Goal: Transaction & Acquisition: Purchase product/service

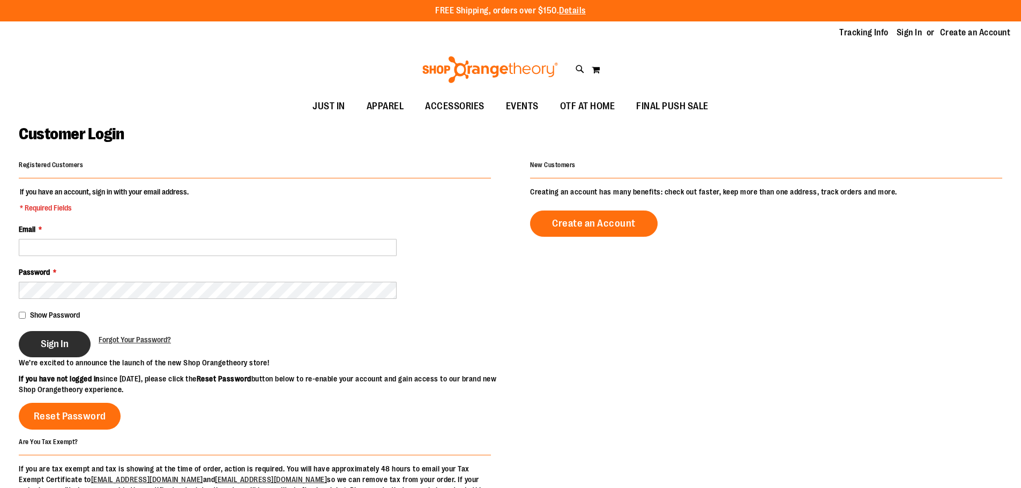
type input "**********"
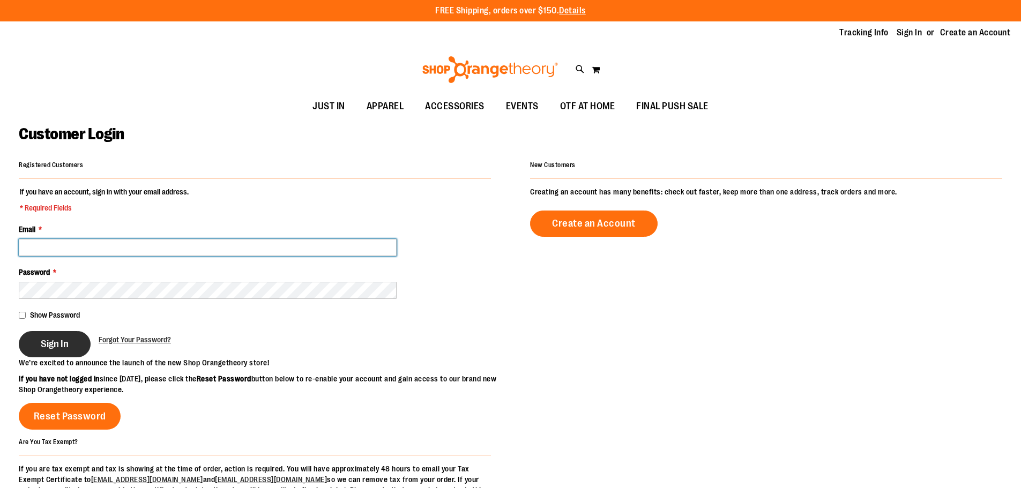
type input "**********"
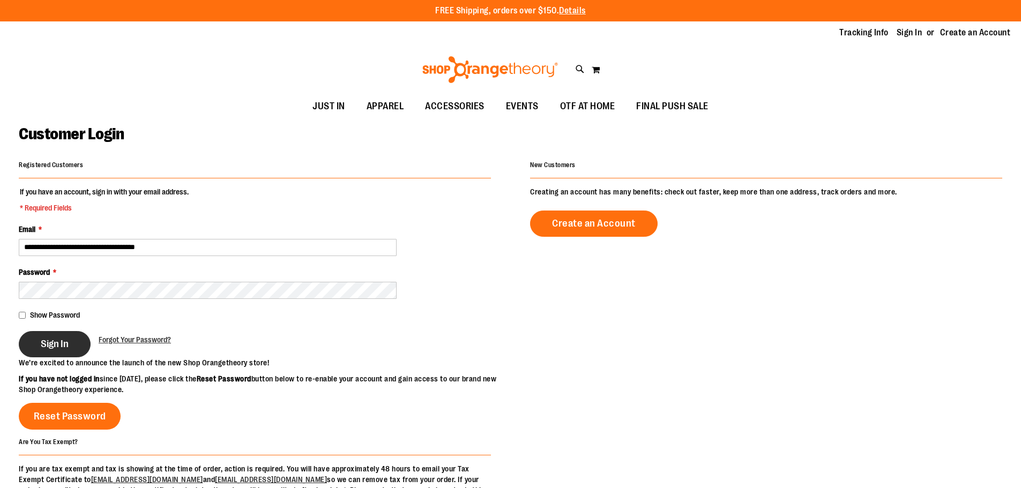
click at [68, 347] on span "Sign In" at bounding box center [55, 344] width 28 height 12
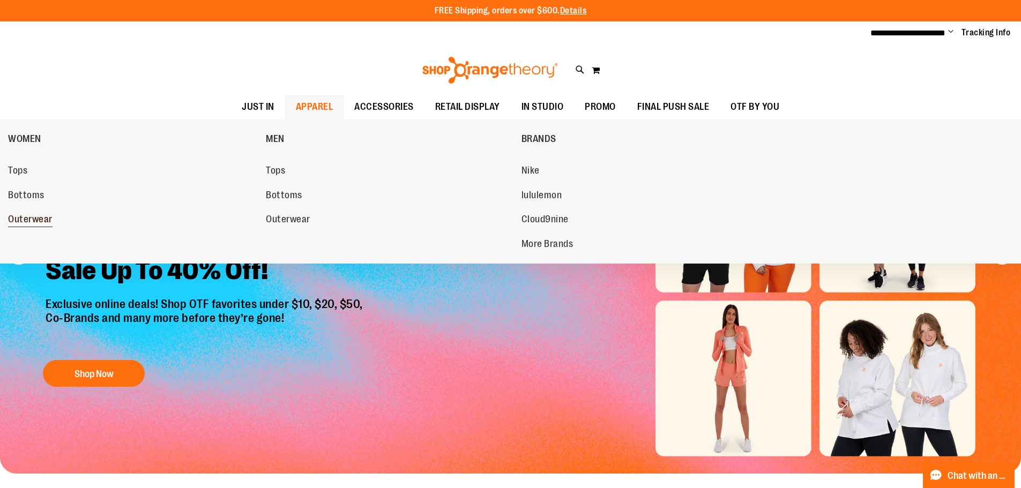
type input "**********"
click at [43, 216] on span "Outerwear" at bounding box center [30, 220] width 44 height 13
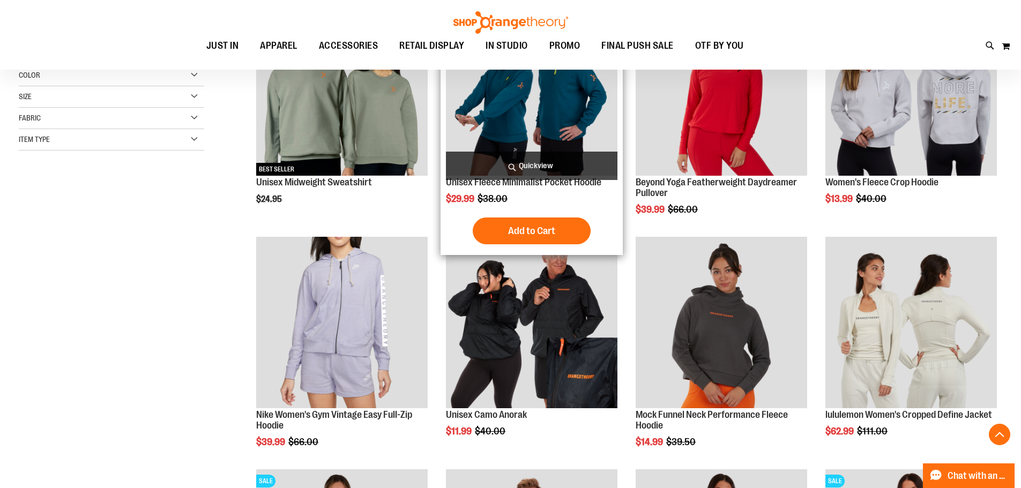
scroll to position [321, 0]
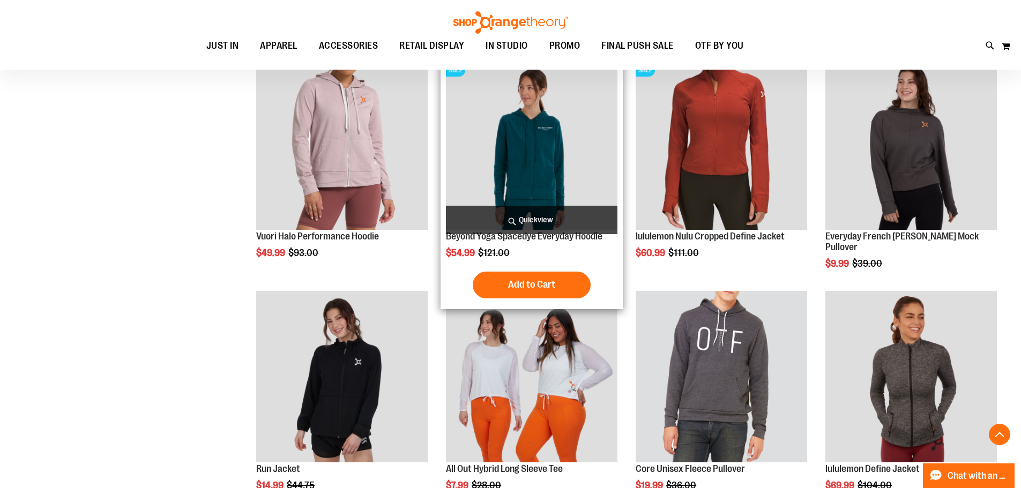
scroll to position [964, 0]
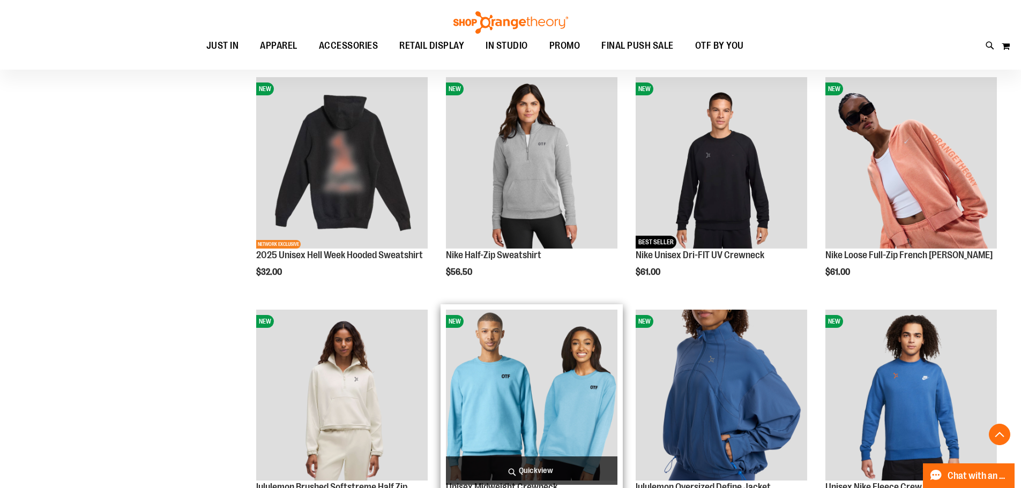
scroll to position [1929, 0]
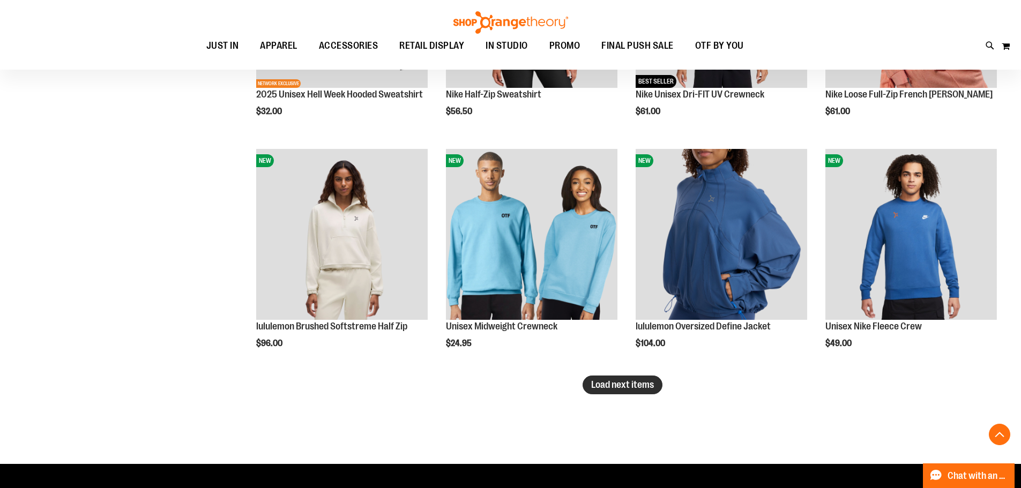
type input "**********"
click at [635, 393] on button "Load next items" at bounding box center [623, 385] width 80 height 19
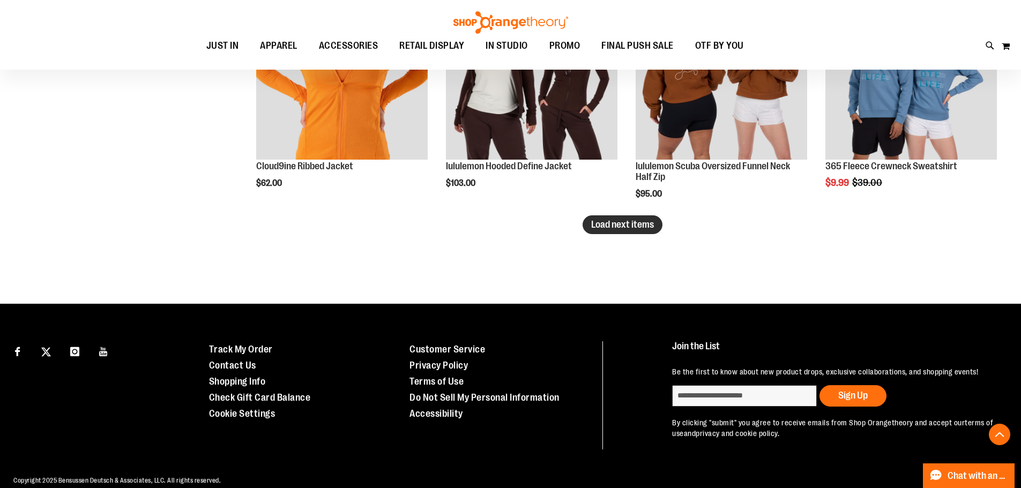
scroll to position [2733, 0]
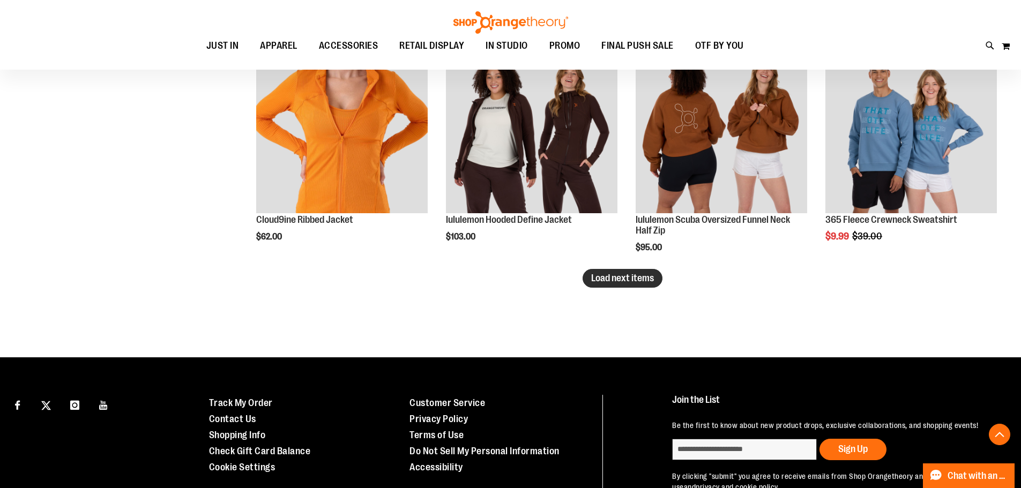
click at [604, 277] on button "Load next items" at bounding box center [623, 278] width 80 height 19
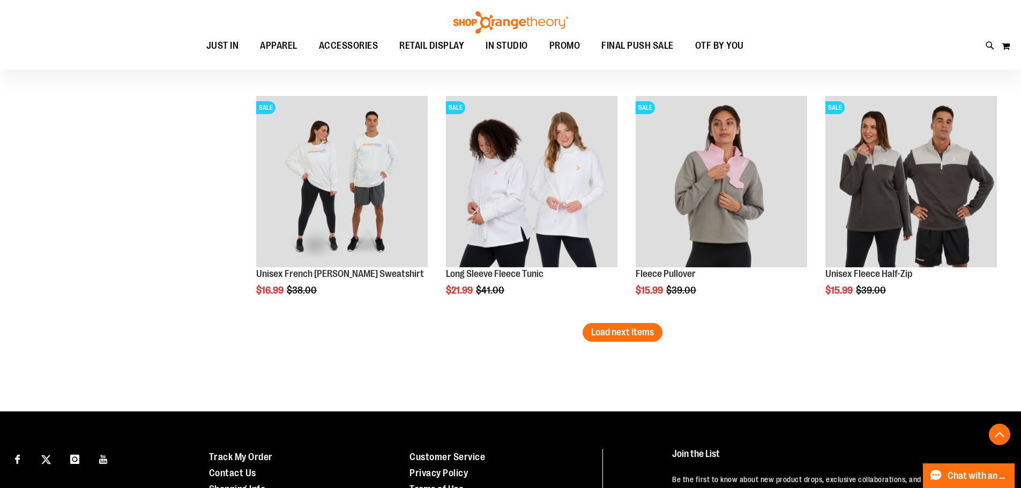
scroll to position [3430, 0]
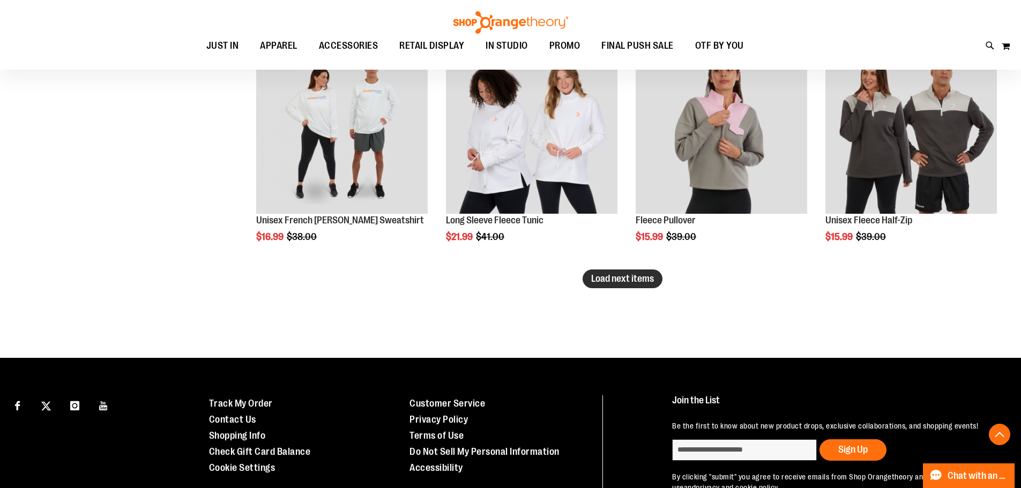
click at [635, 281] on span "Load next items" at bounding box center [622, 278] width 63 height 11
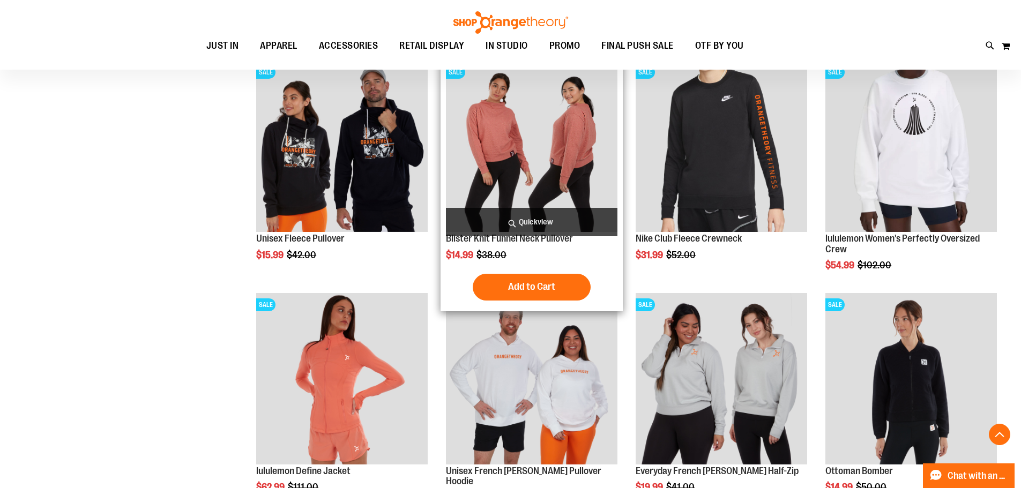
scroll to position [3484, 0]
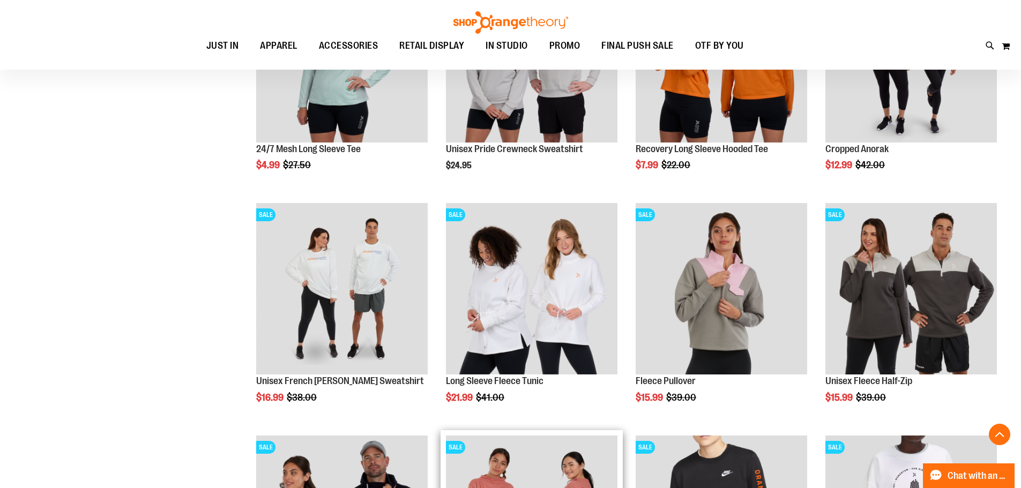
scroll to position [3216, 0]
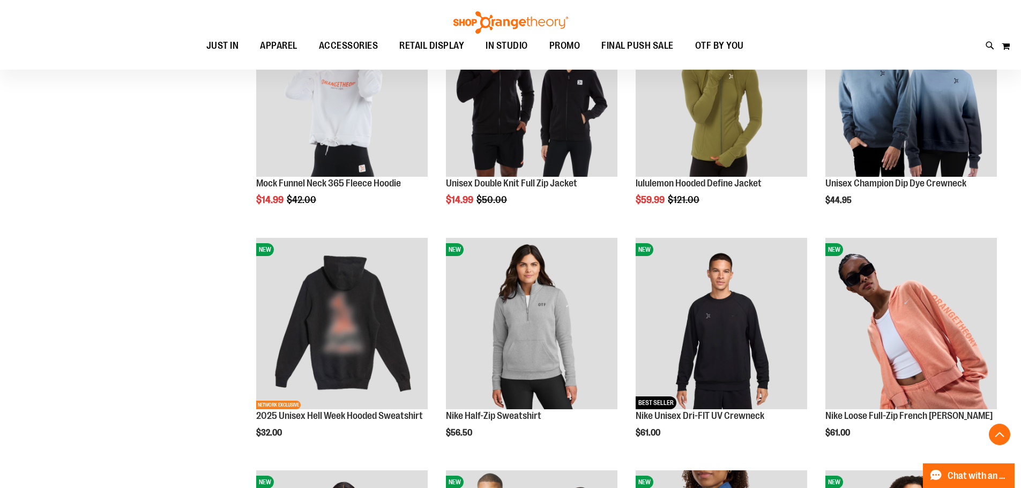
scroll to position [1340, 0]
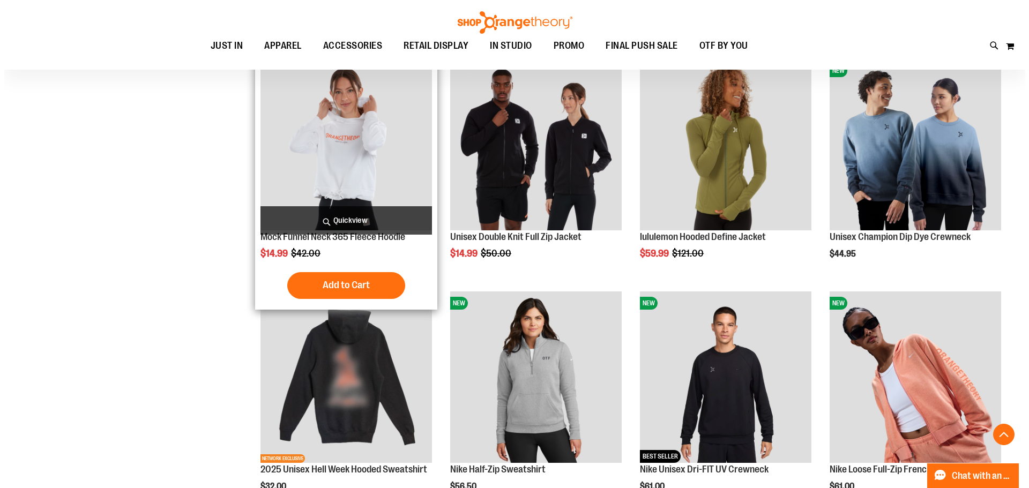
scroll to position [1500, 0]
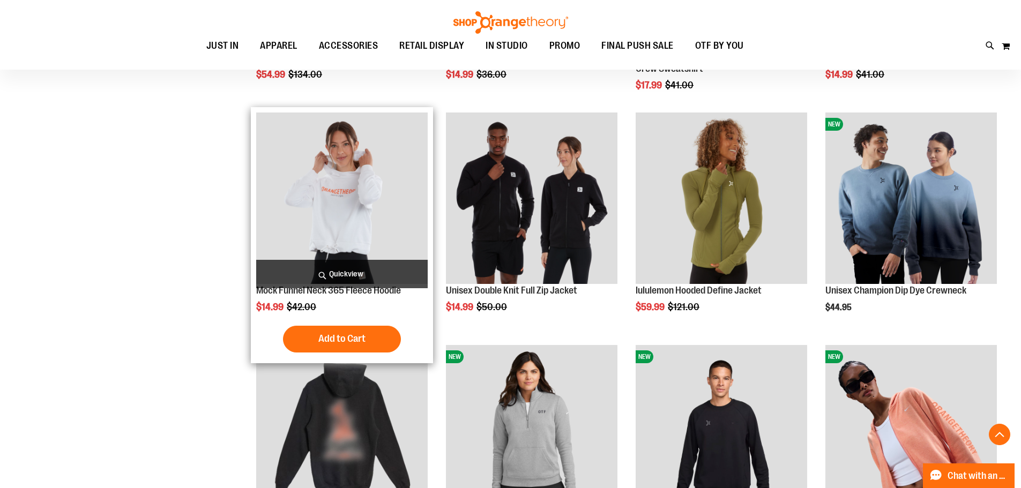
click at [362, 276] on span "Quickview" at bounding box center [342, 274] width 172 height 28
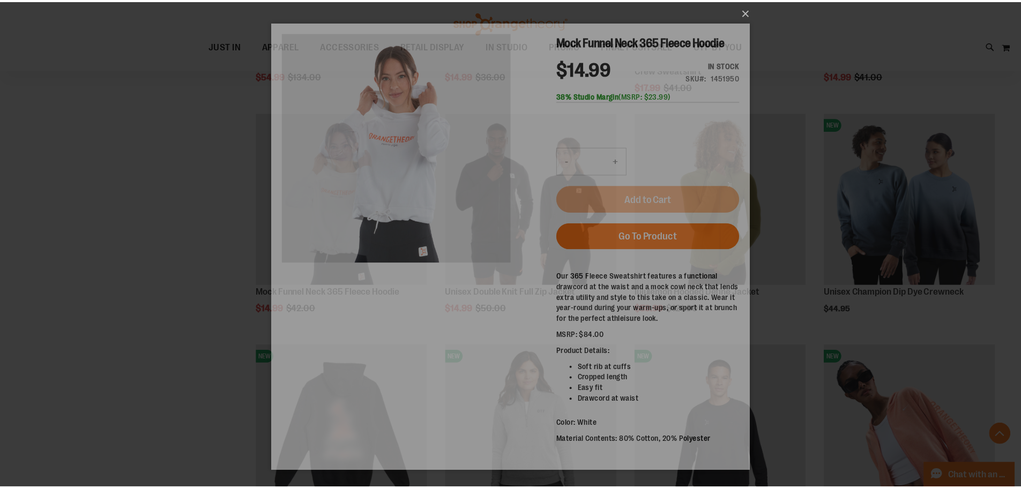
scroll to position [0, 0]
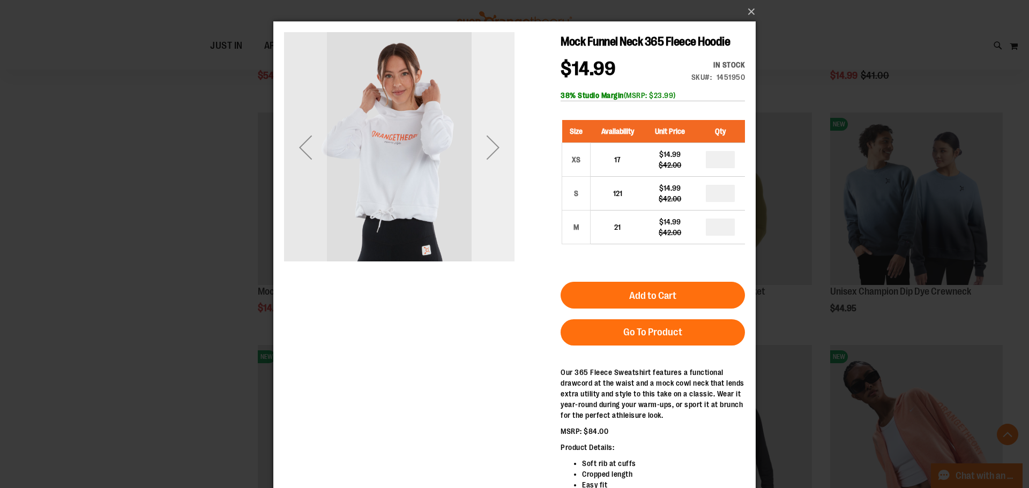
click at [493, 155] on div "Next" at bounding box center [493, 147] width 43 height 43
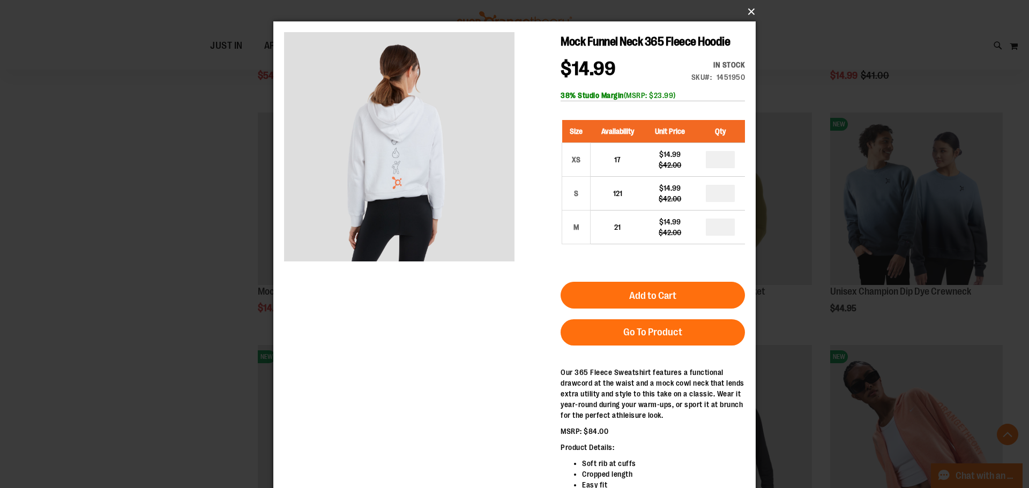
click at [746, 13] on button "×" at bounding box center [518, 12] width 482 height 24
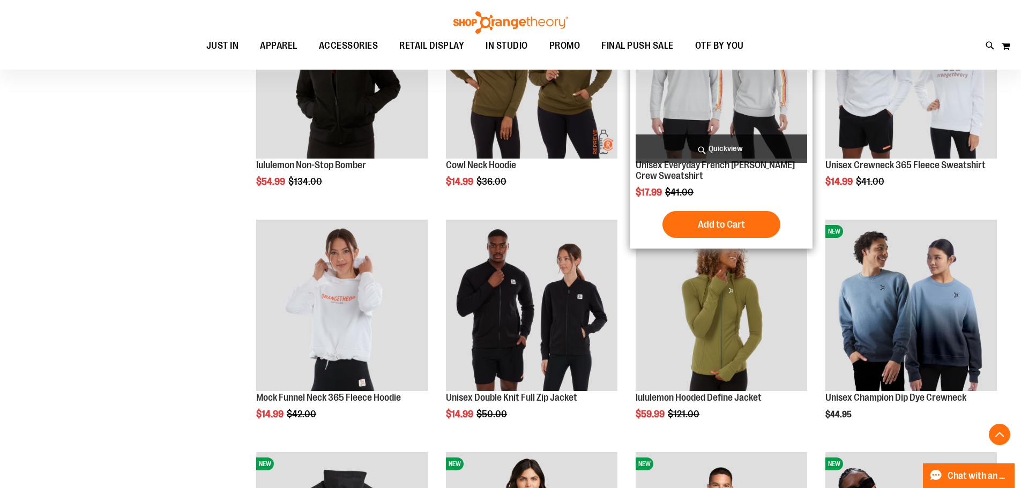
scroll to position [1179, 0]
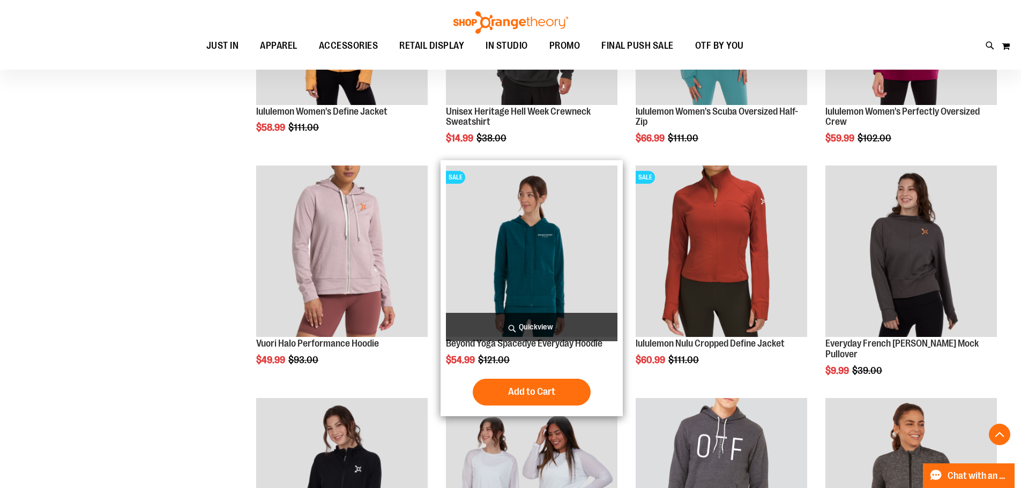
scroll to position [589, 0]
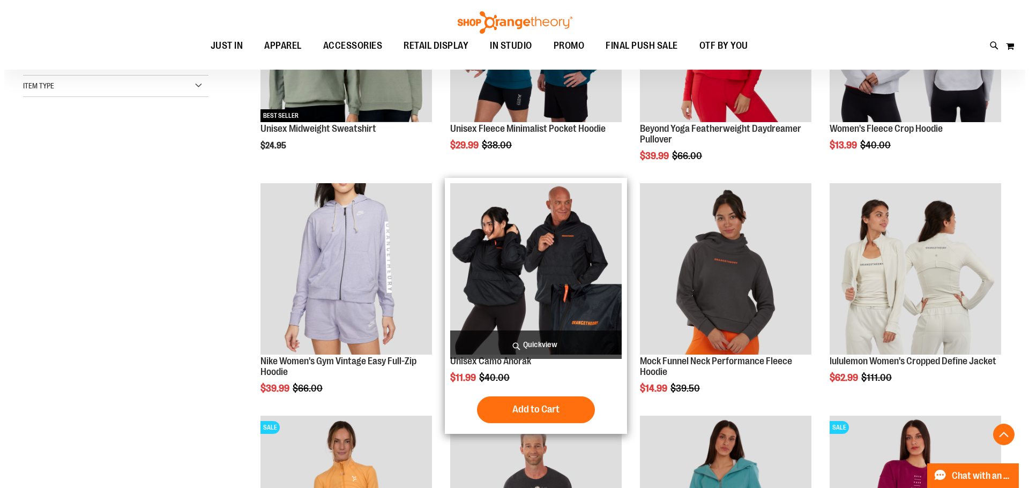
scroll to position [53, 0]
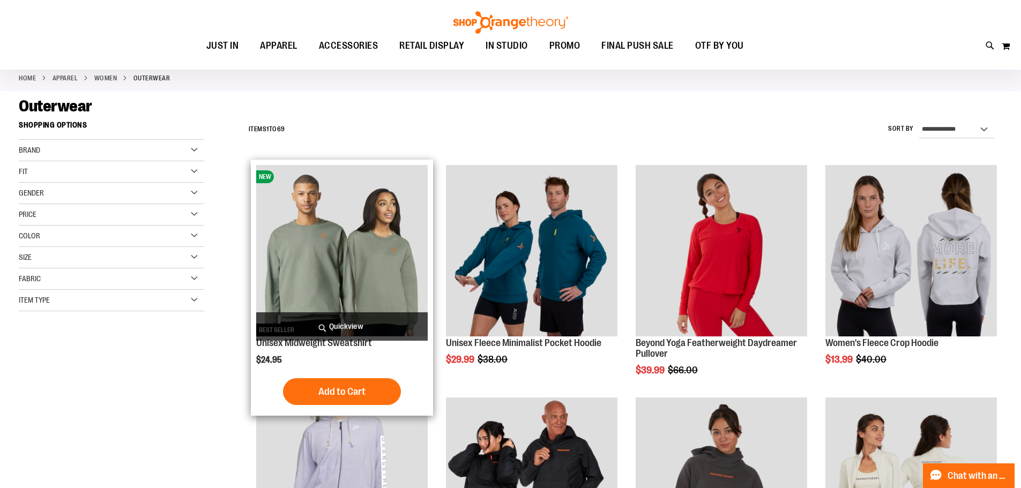
click at [390, 318] on span "Quickview" at bounding box center [342, 327] width 172 height 28
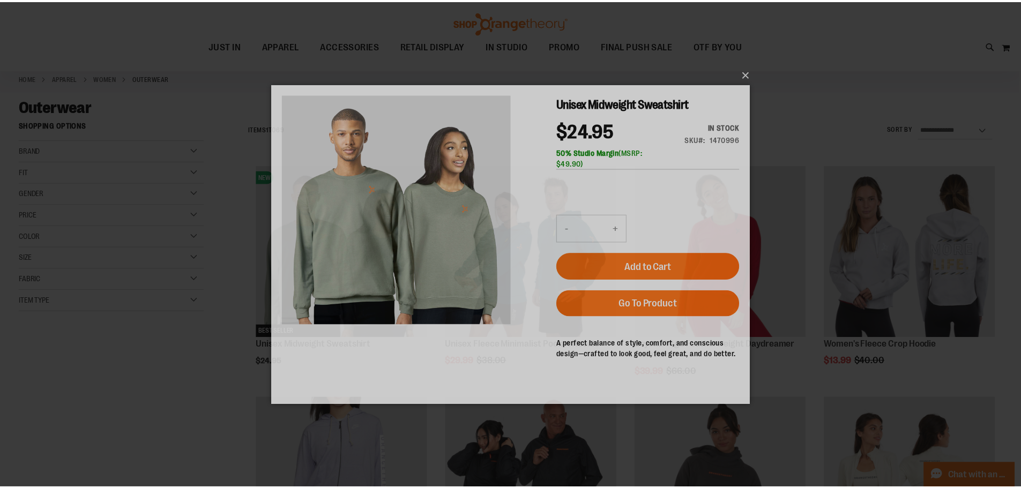
scroll to position [0, 0]
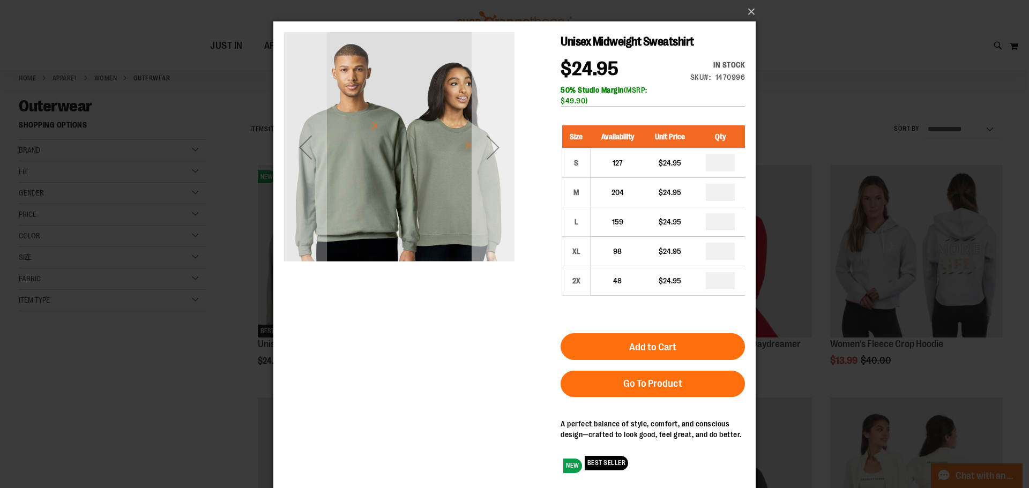
click at [491, 150] on div "Next" at bounding box center [493, 147] width 43 height 43
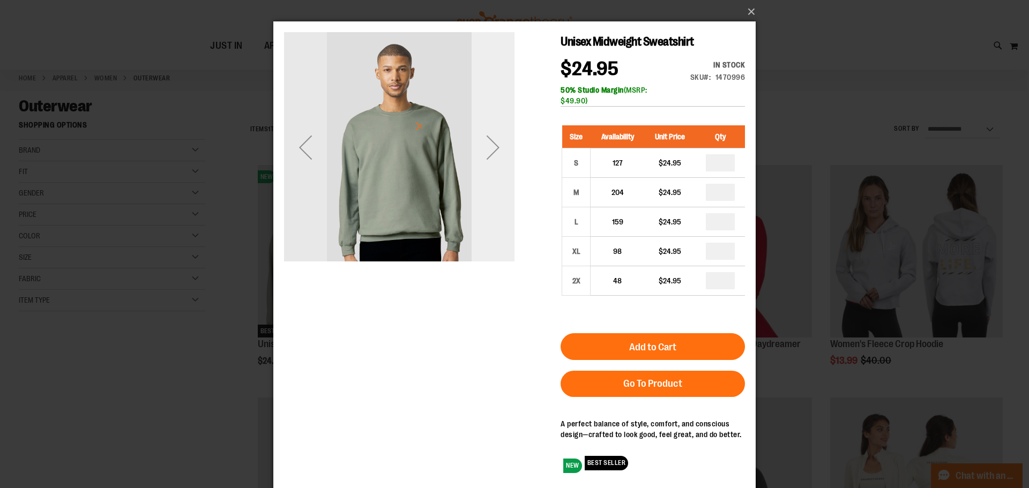
click at [491, 150] on div "Next" at bounding box center [493, 147] width 43 height 43
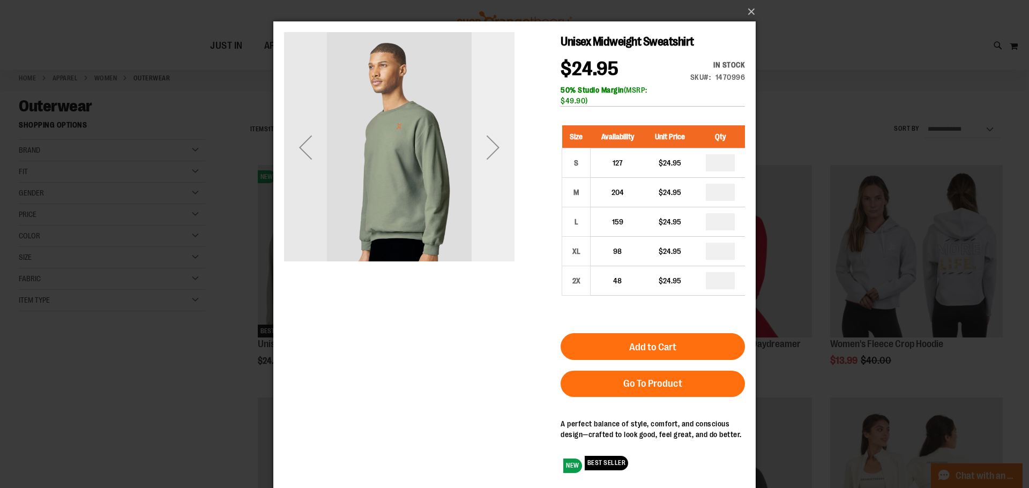
click at [491, 151] on div "Next" at bounding box center [493, 147] width 43 height 43
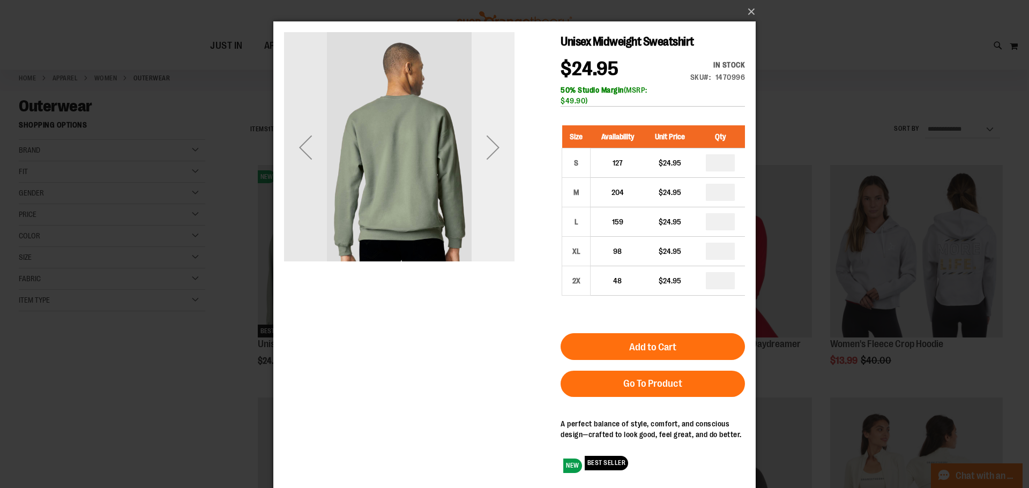
click at [491, 151] on div "Next" at bounding box center [493, 147] width 43 height 43
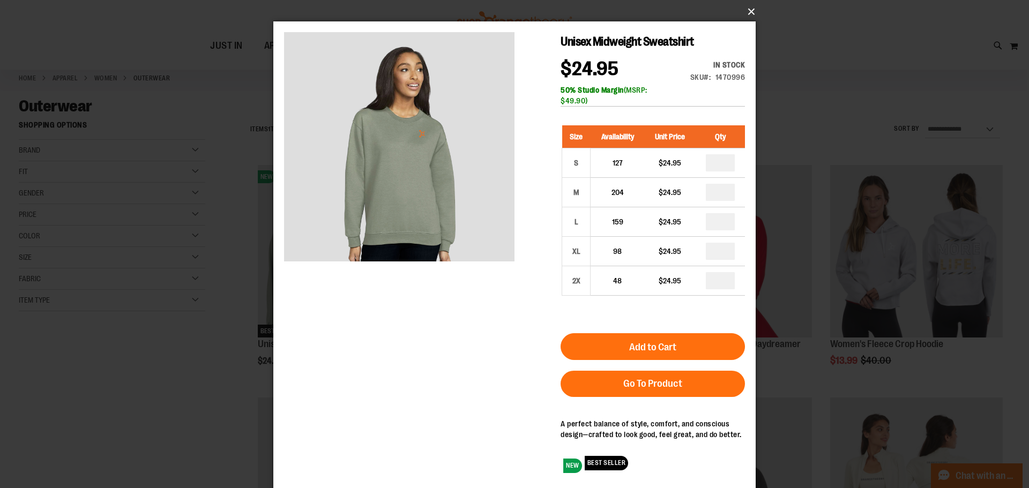
click at [750, 13] on button "×" at bounding box center [518, 12] width 482 height 24
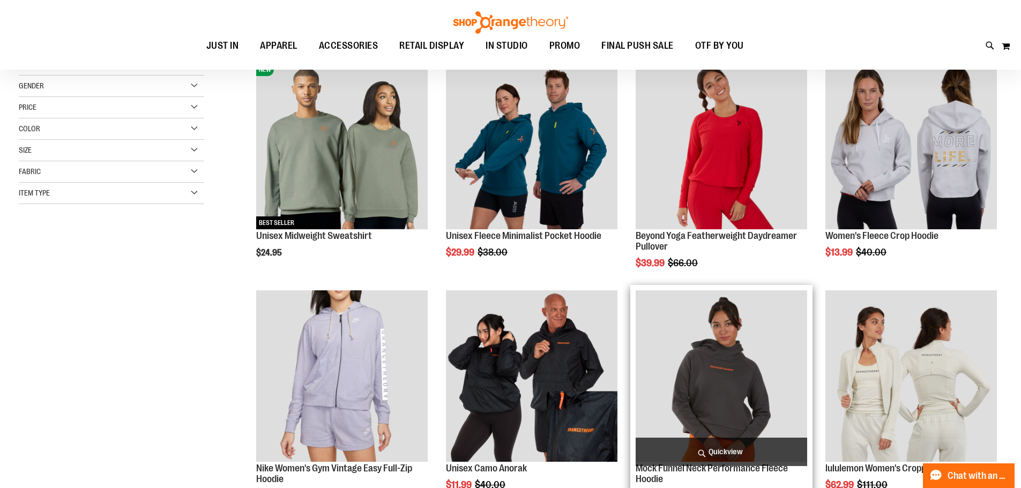
scroll to position [267, 0]
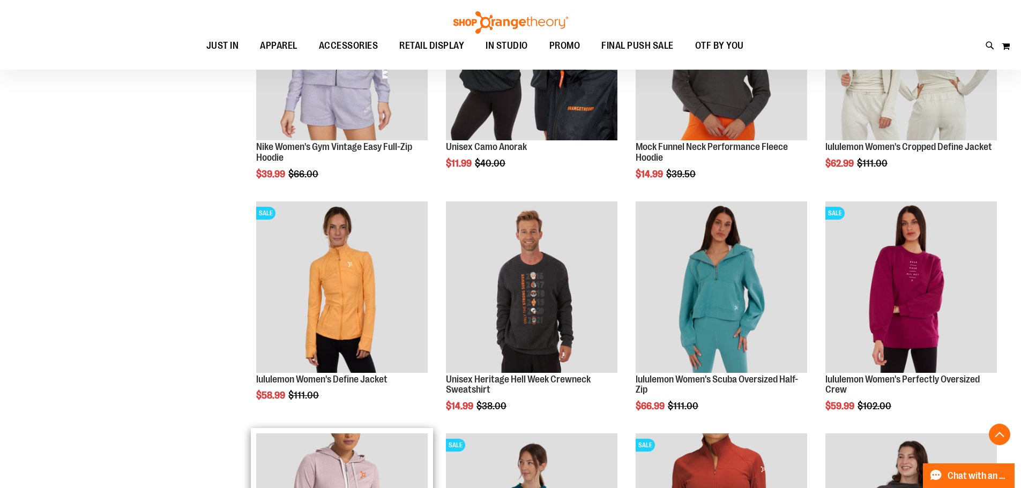
scroll to position [696, 0]
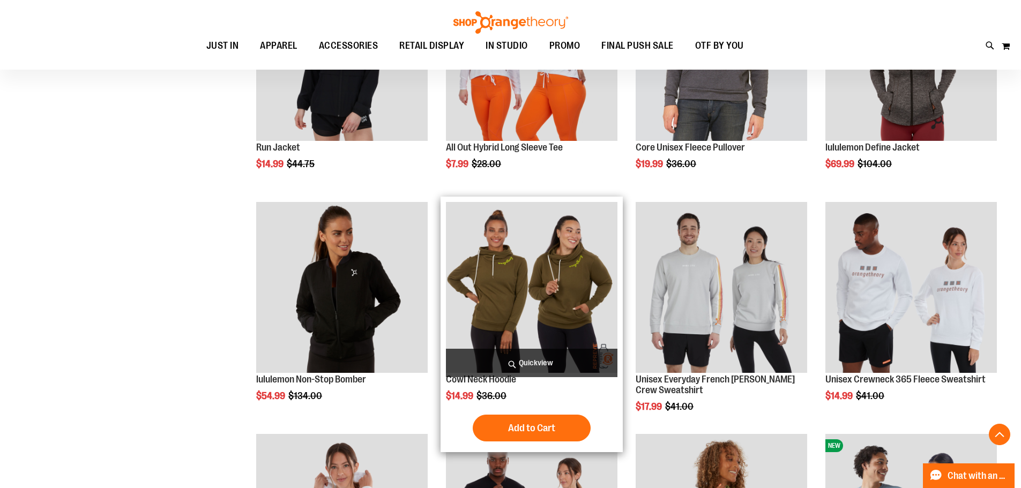
scroll to position [1018, 0]
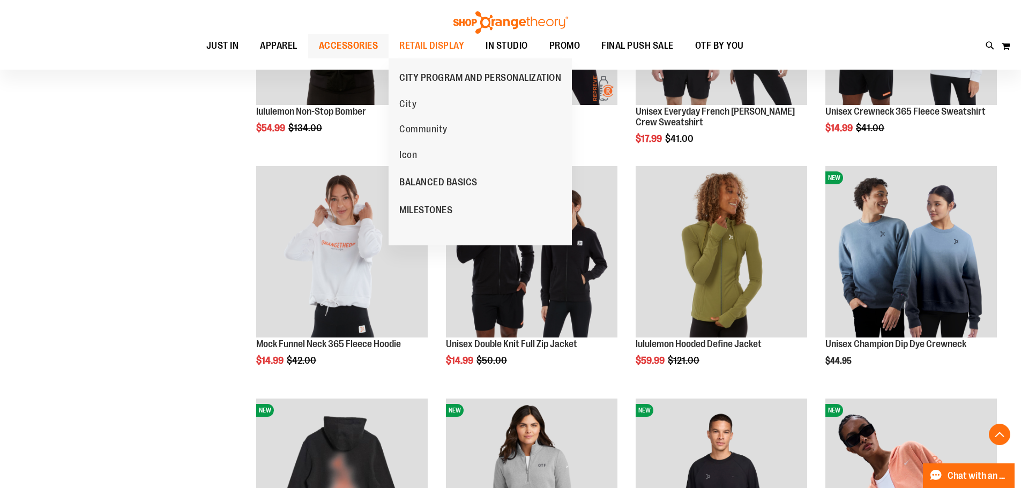
scroll to position [1393, 0]
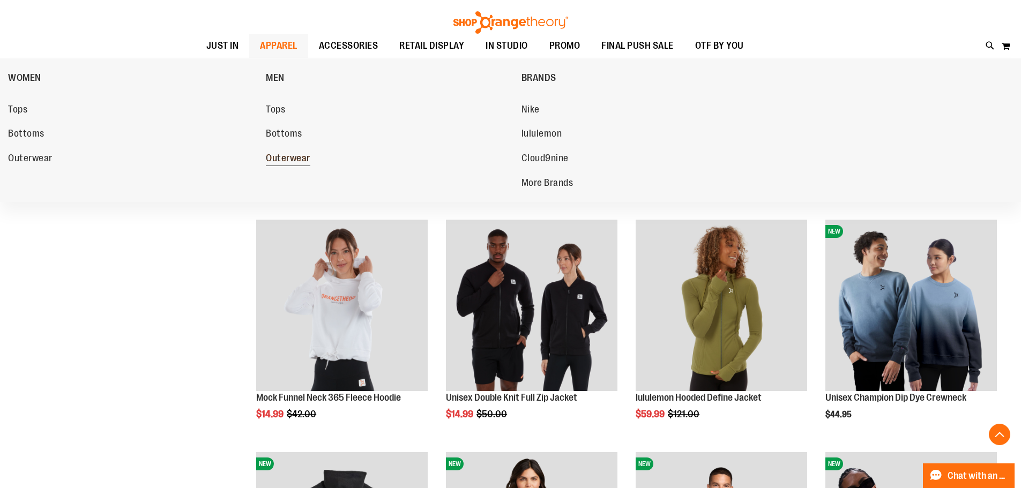
click at [286, 153] on span "Outerwear" at bounding box center [288, 159] width 44 height 13
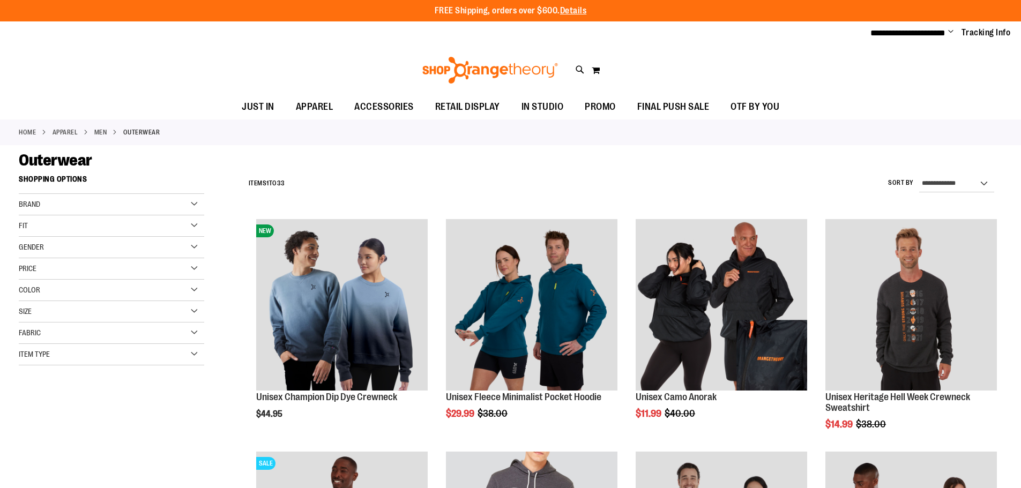
scroll to position [214, 0]
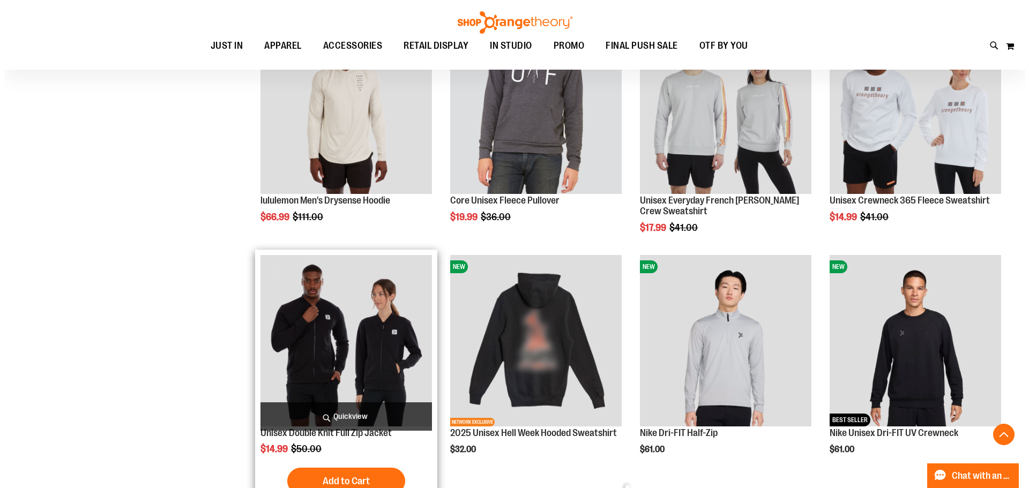
scroll to position [535, 0]
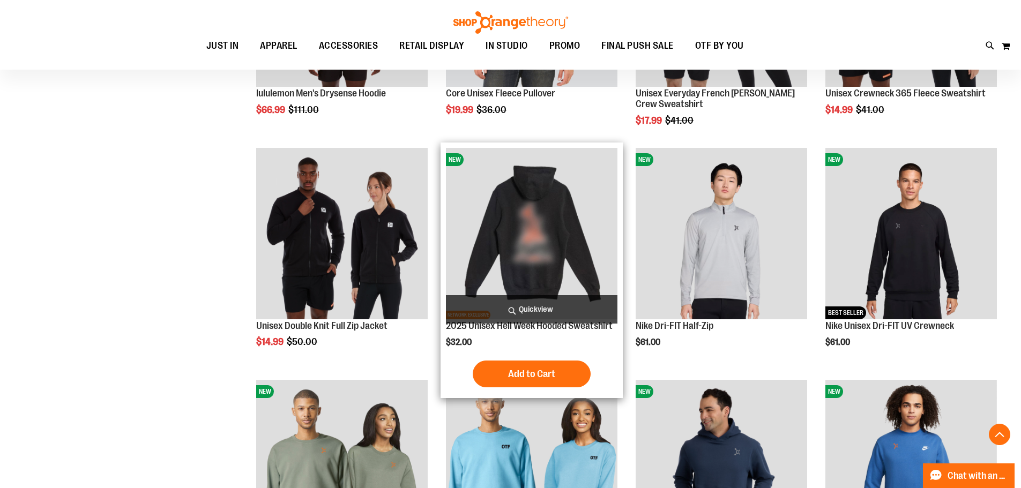
type input "**********"
click at [545, 310] on span "Quickview" at bounding box center [532, 309] width 172 height 28
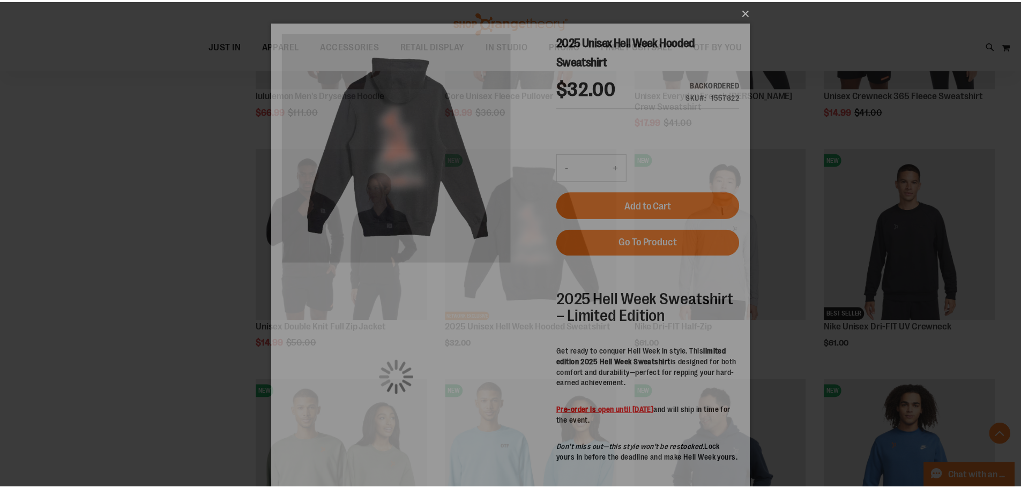
scroll to position [0, 0]
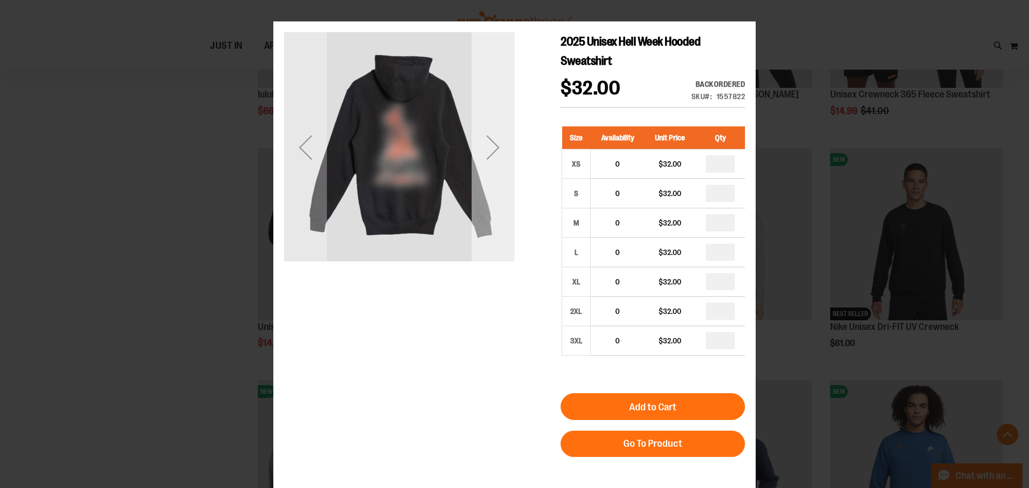
click at [479, 158] on div "Next" at bounding box center [493, 147] width 43 height 43
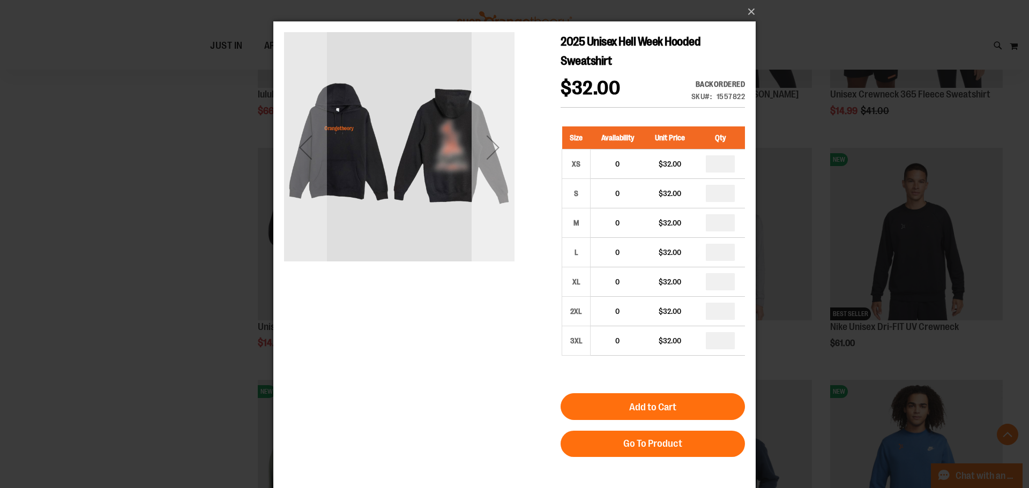
click at [479, 158] on div "Next" at bounding box center [493, 147] width 43 height 43
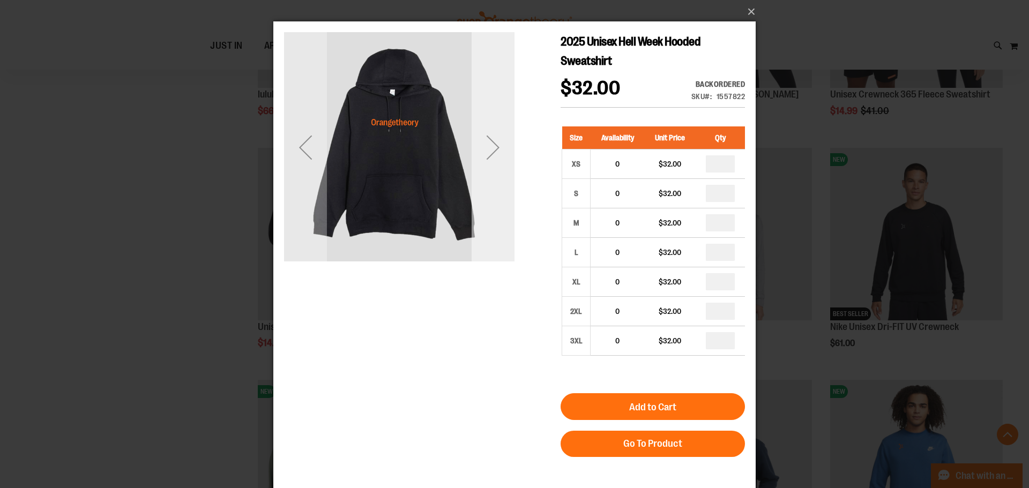
click at [487, 158] on div "Next" at bounding box center [493, 147] width 43 height 43
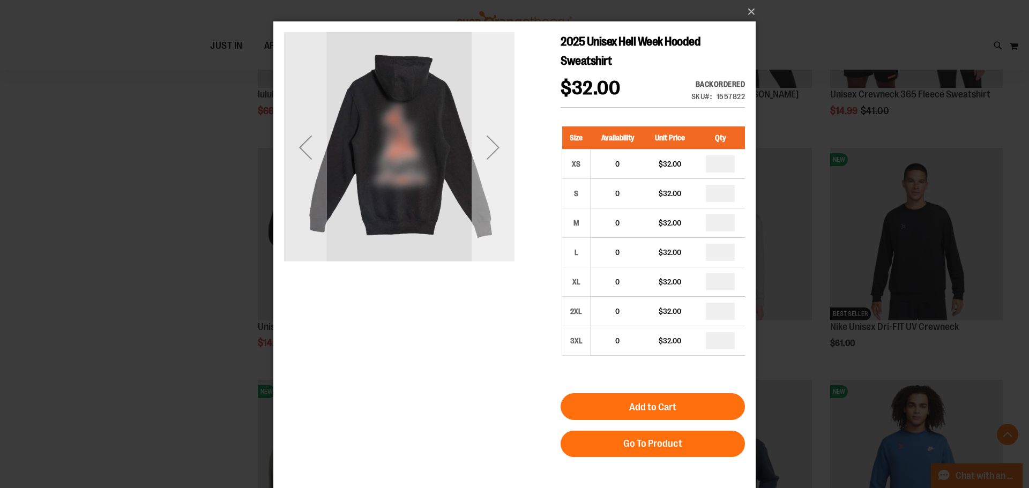
drag, startPoint x: 426, startPoint y: 139, endPoint x: 737, endPoint y: 99, distance: 313.6
click at [427, 139] on img "carousel" at bounding box center [399, 146] width 230 height 230
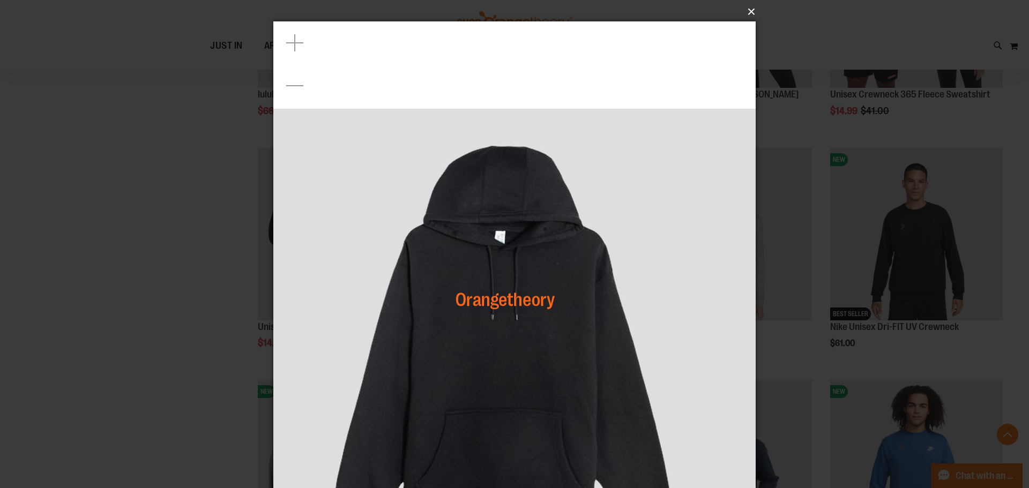
click at [745, 12] on button "×" at bounding box center [518, 12] width 482 height 24
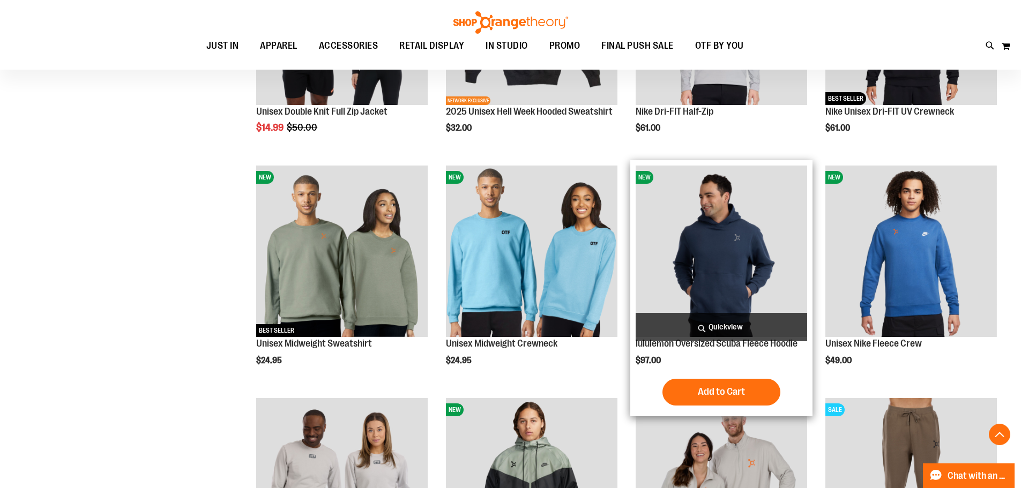
scroll to position [643, 0]
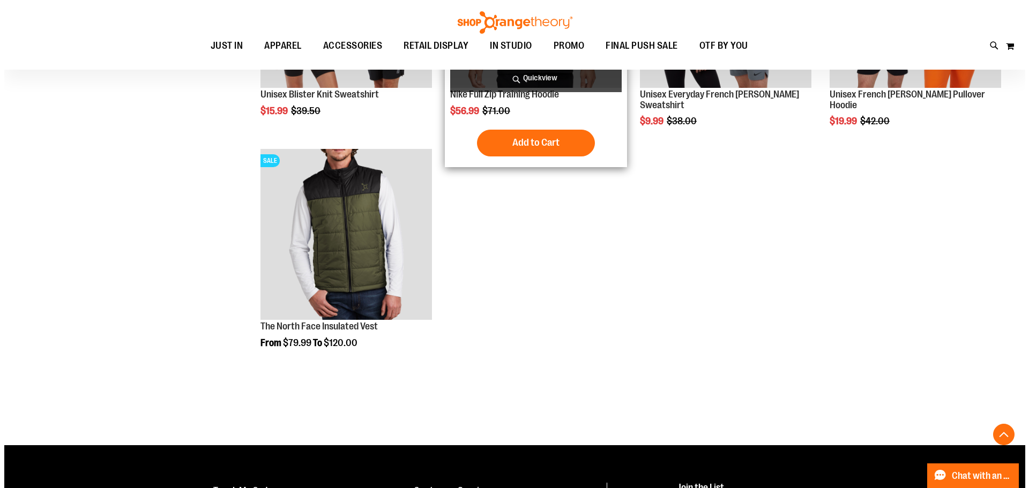
scroll to position [1768, 0]
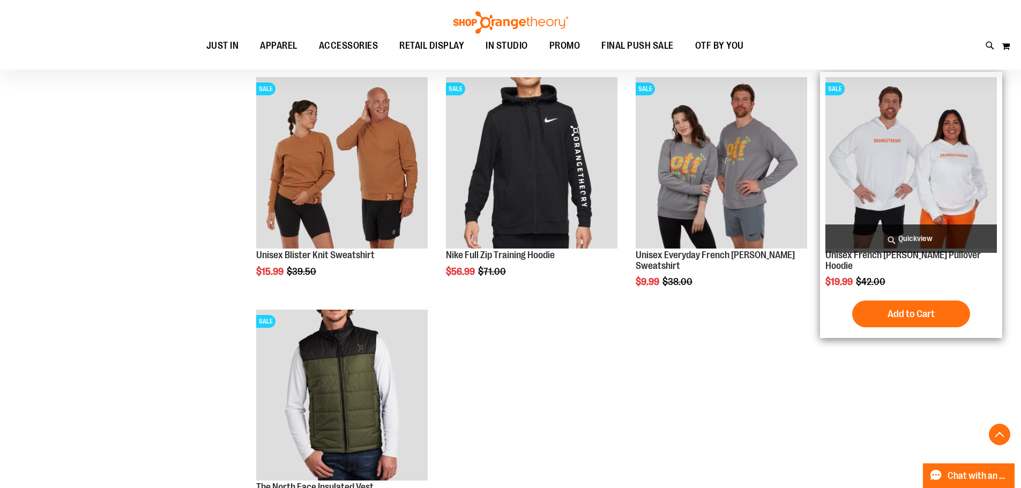
click at [908, 237] on span "Quickview" at bounding box center [911, 239] width 172 height 28
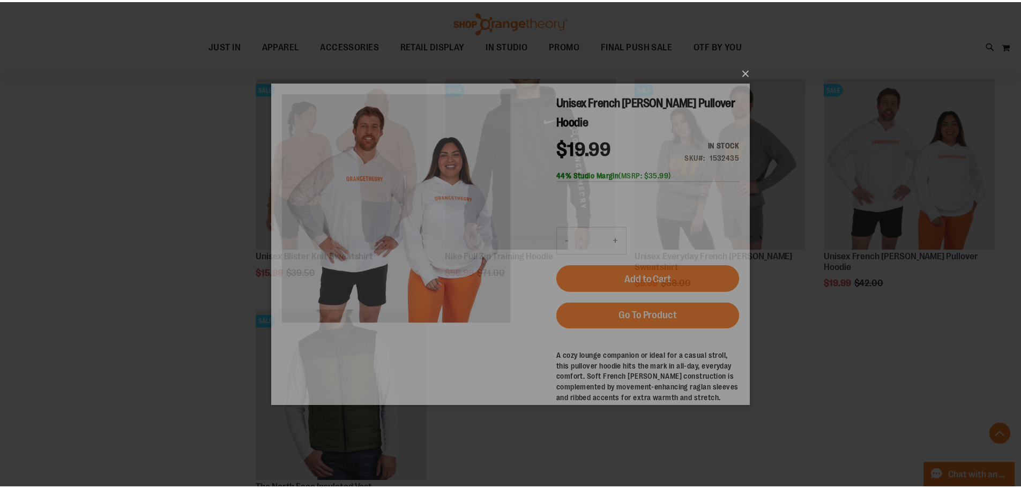
scroll to position [0, 0]
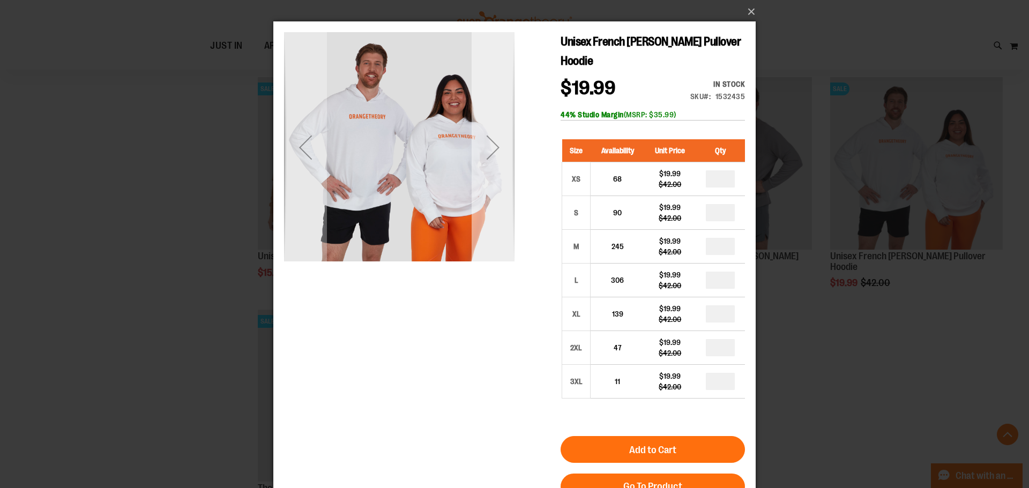
click at [481, 149] on div "Next" at bounding box center [493, 147] width 43 height 43
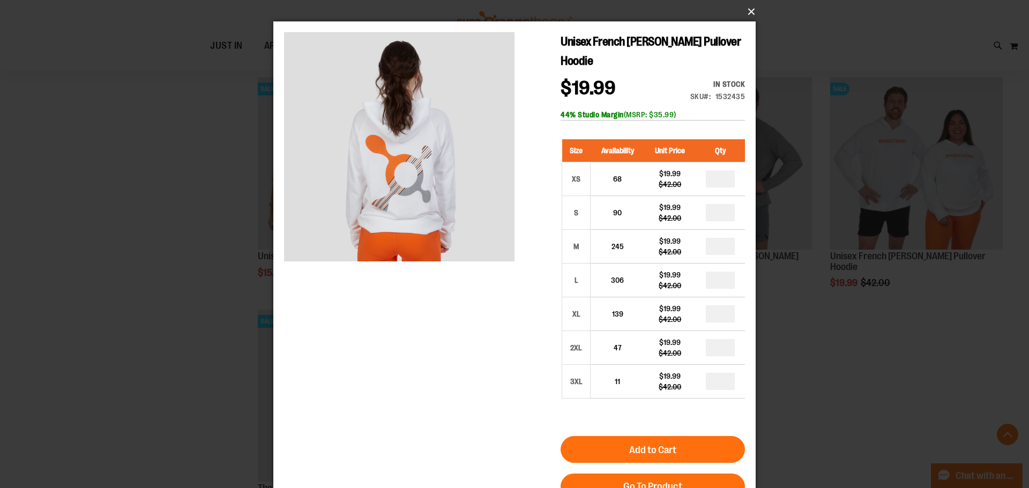
click at [745, 19] on button "×" at bounding box center [518, 12] width 482 height 24
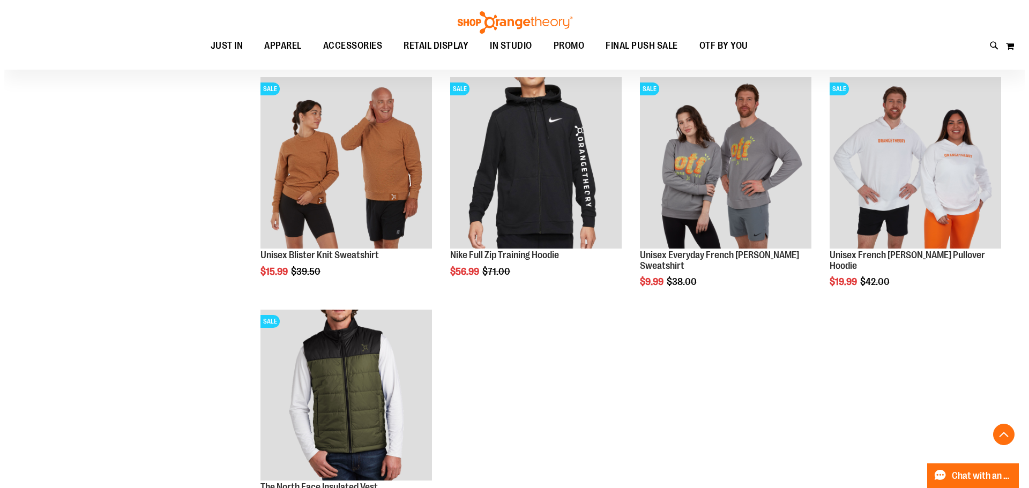
scroll to position [1447, 0]
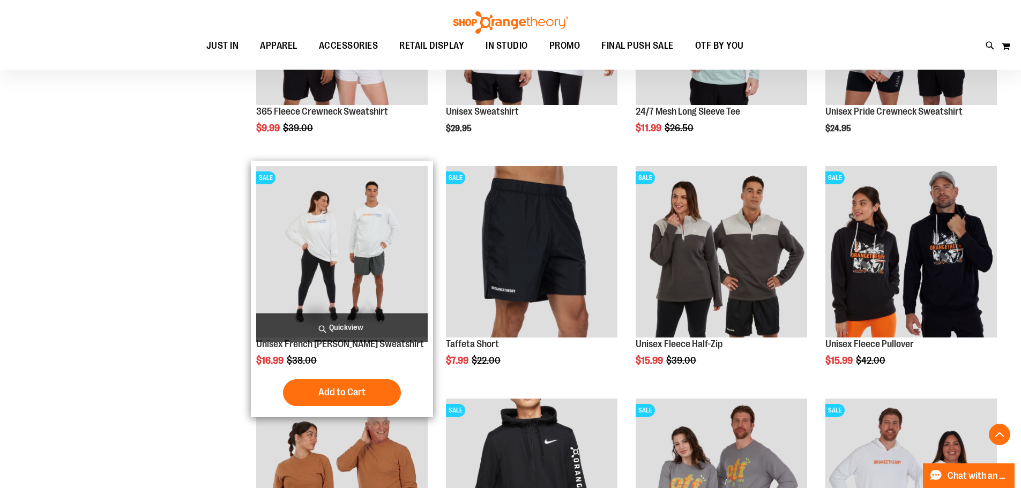
click at [359, 317] on span "Quickview" at bounding box center [342, 328] width 172 height 28
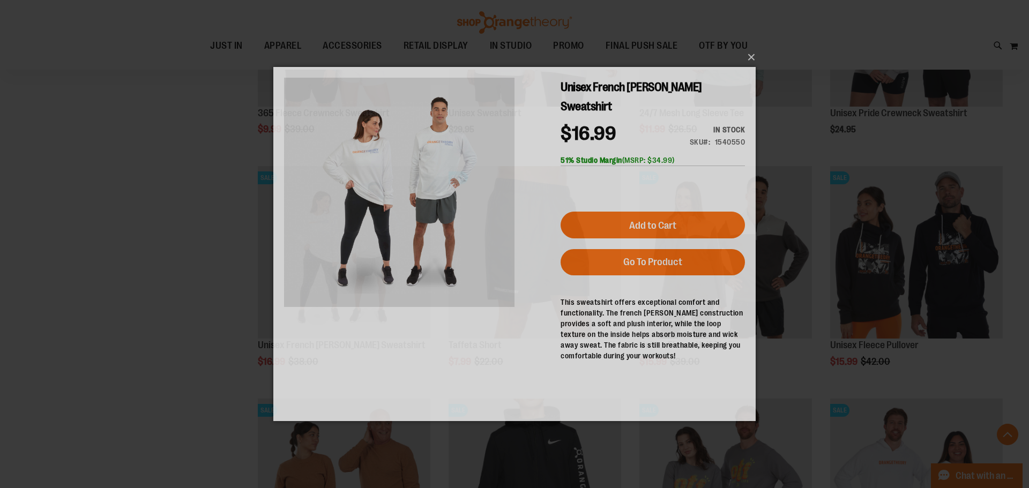
scroll to position [0, 0]
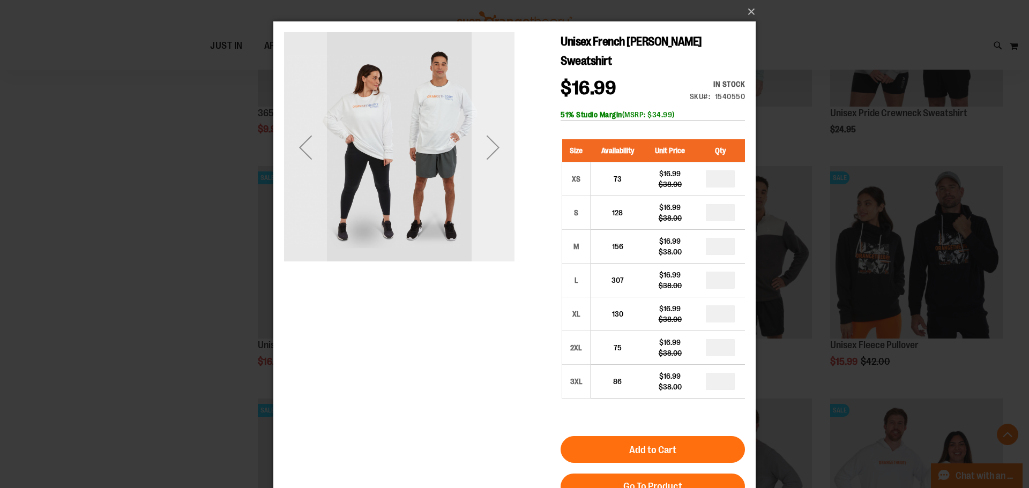
click at [496, 152] on div "Next" at bounding box center [493, 147] width 43 height 43
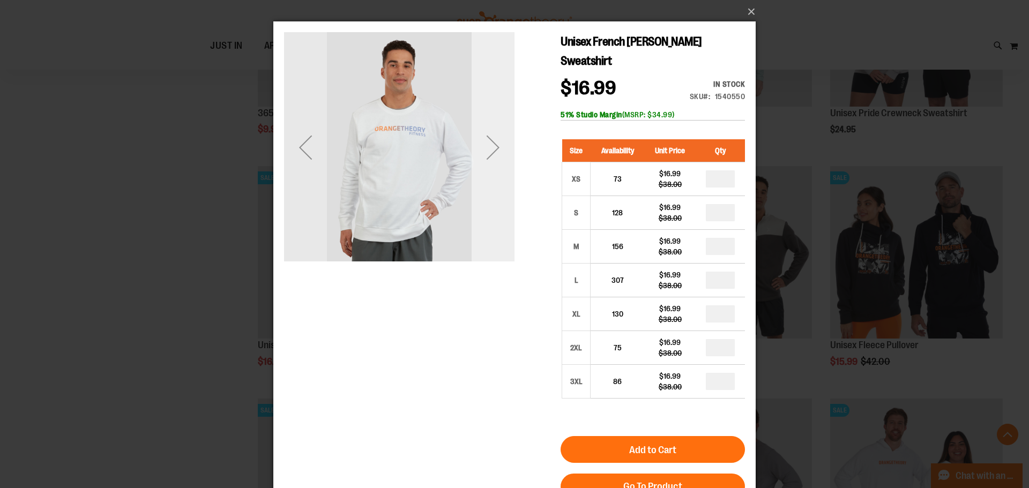
click at [496, 153] on div "Next" at bounding box center [493, 147] width 43 height 43
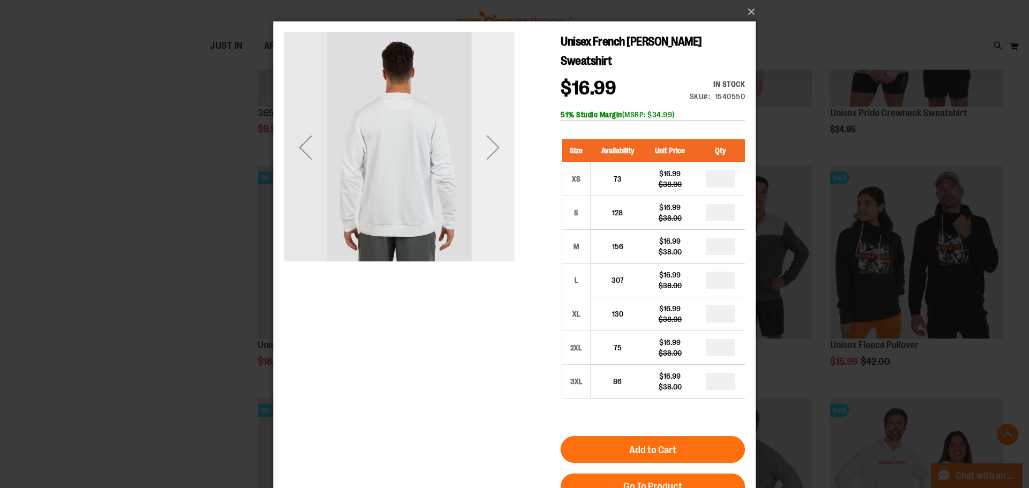
click at [496, 153] on div "Next" at bounding box center [493, 147] width 43 height 43
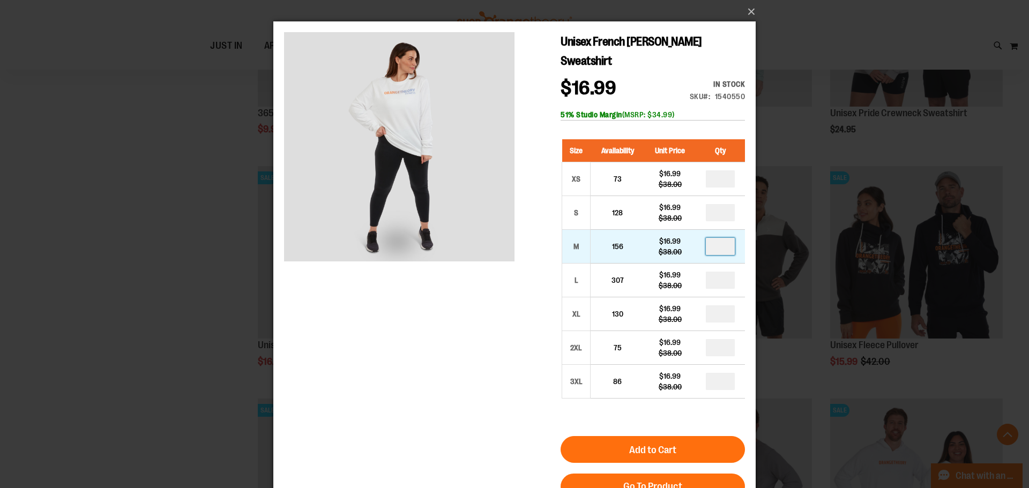
drag, startPoint x: 726, startPoint y: 249, endPoint x: 714, endPoint y: 247, distance: 12.5
click at [714, 247] on input "number" at bounding box center [720, 246] width 29 height 17
type input "*"
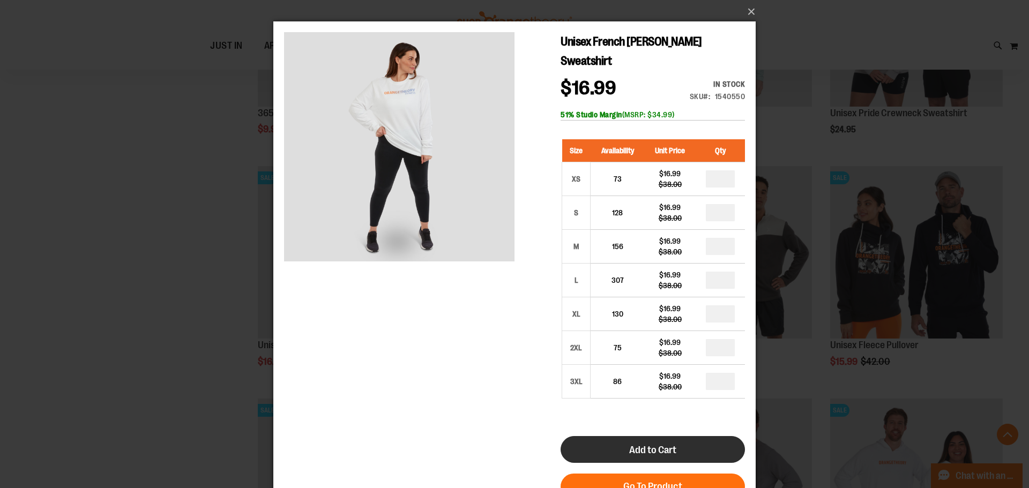
click at [709, 447] on button "Add to Cart" at bounding box center [653, 449] width 184 height 27
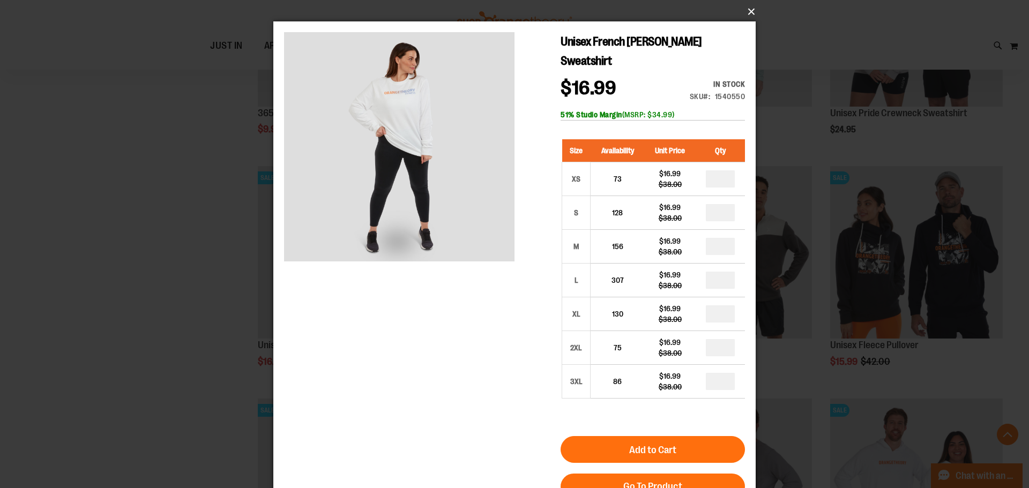
click at [754, 6] on button "×" at bounding box center [518, 12] width 482 height 24
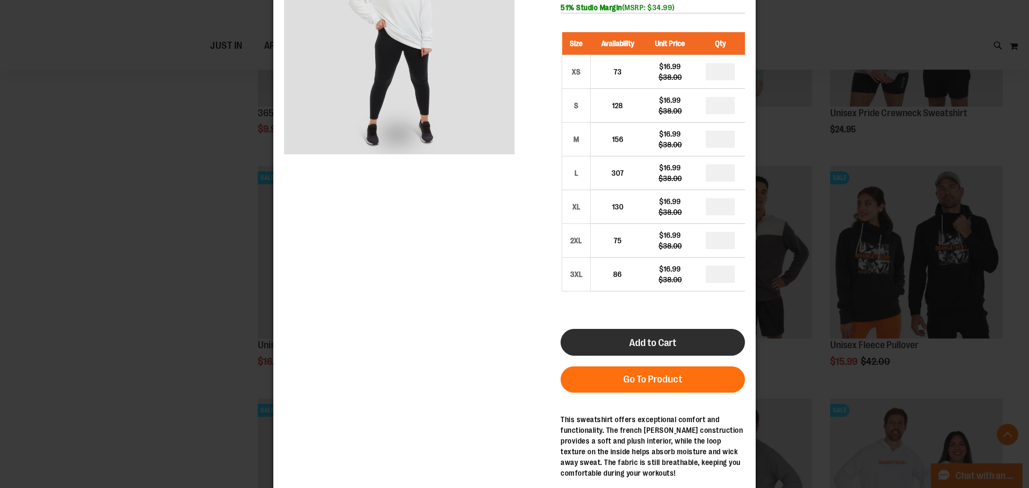
click at [652, 351] on button "Add to Cart" at bounding box center [653, 342] width 184 height 27
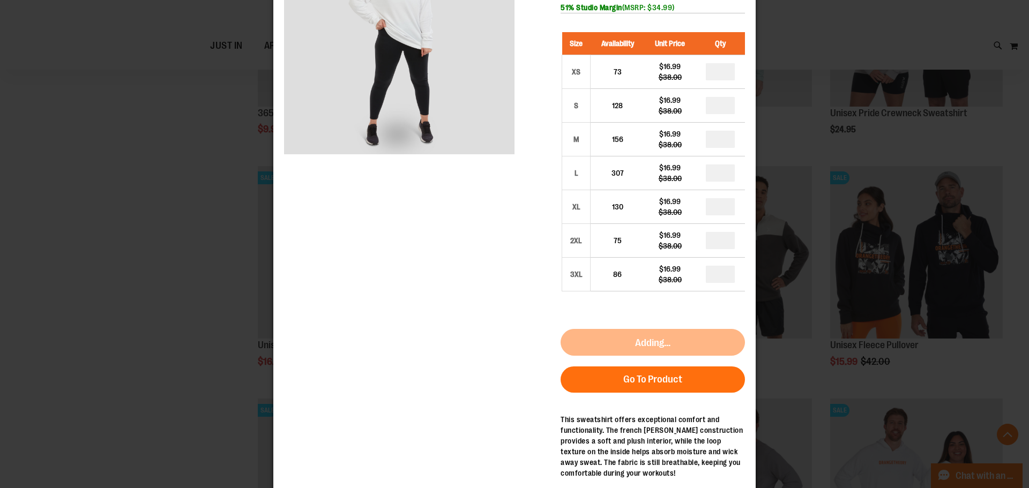
scroll to position [0, 0]
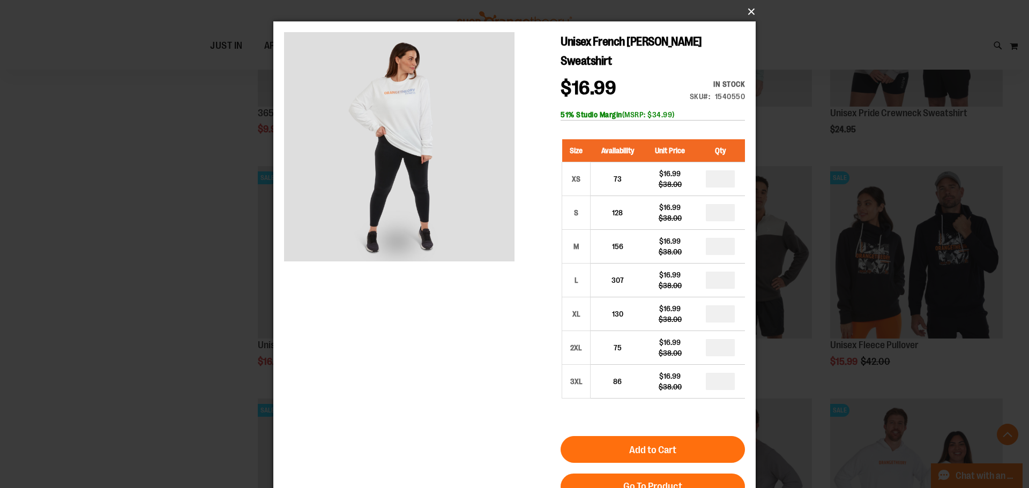
click at [752, 5] on button "×" at bounding box center [518, 12] width 482 height 24
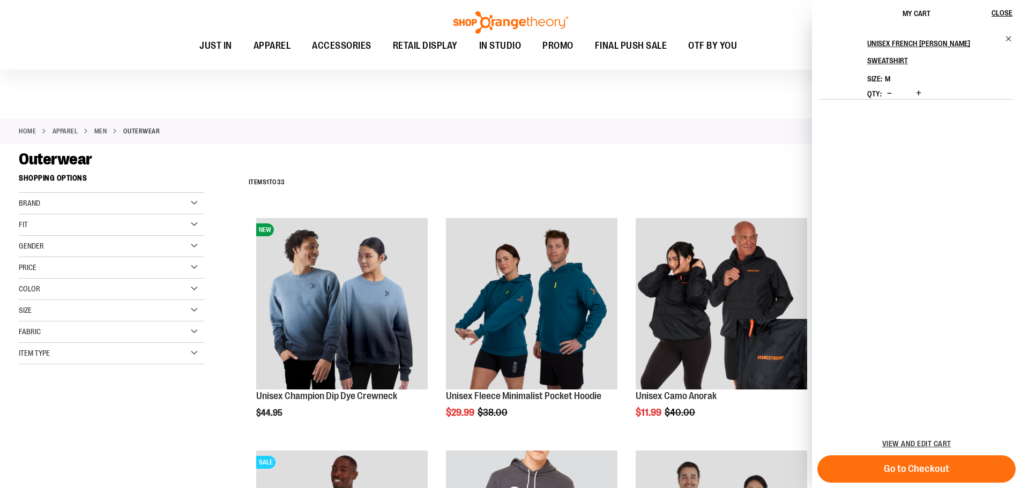
scroll to position [1737, 0]
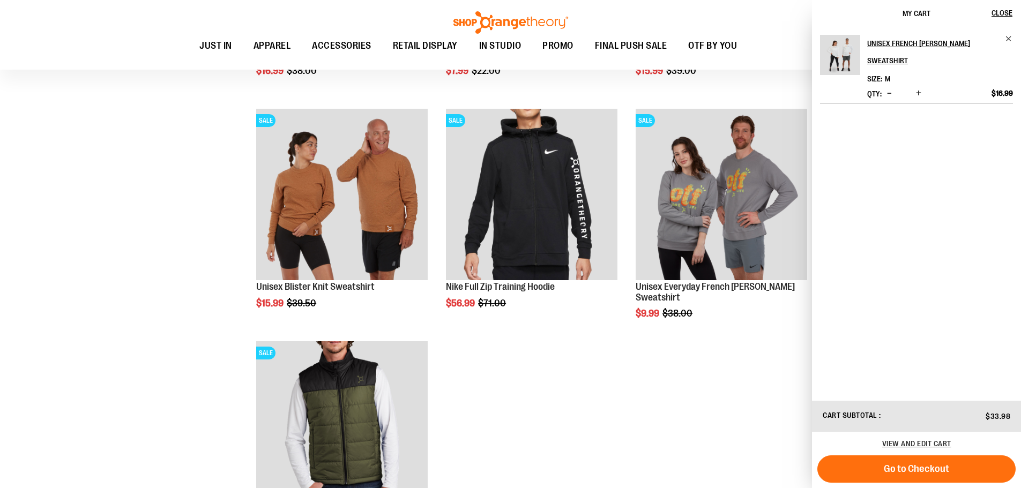
click at [888, 92] on span "Decrease product quantity" at bounding box center [889, 93] width 5 height 11
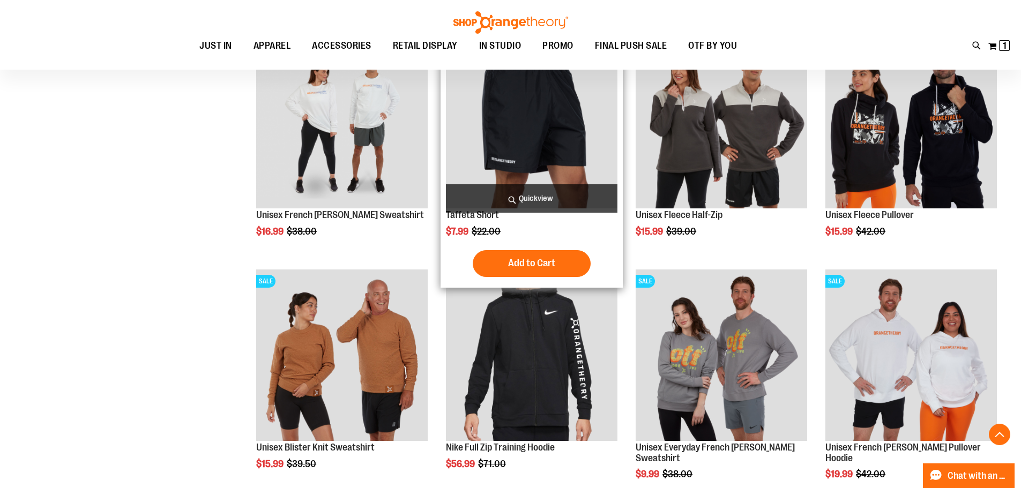
scroll to position [1308, 0]
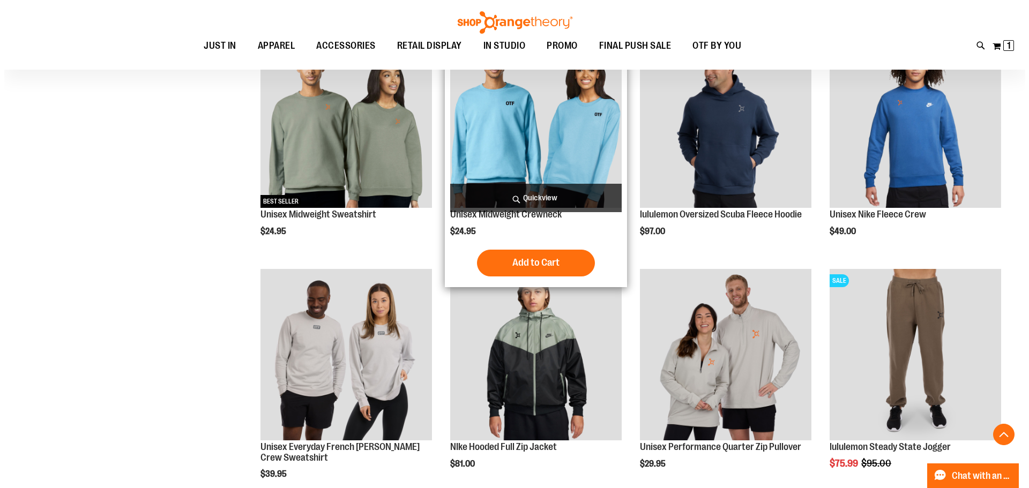
scroll to position [825, 0]
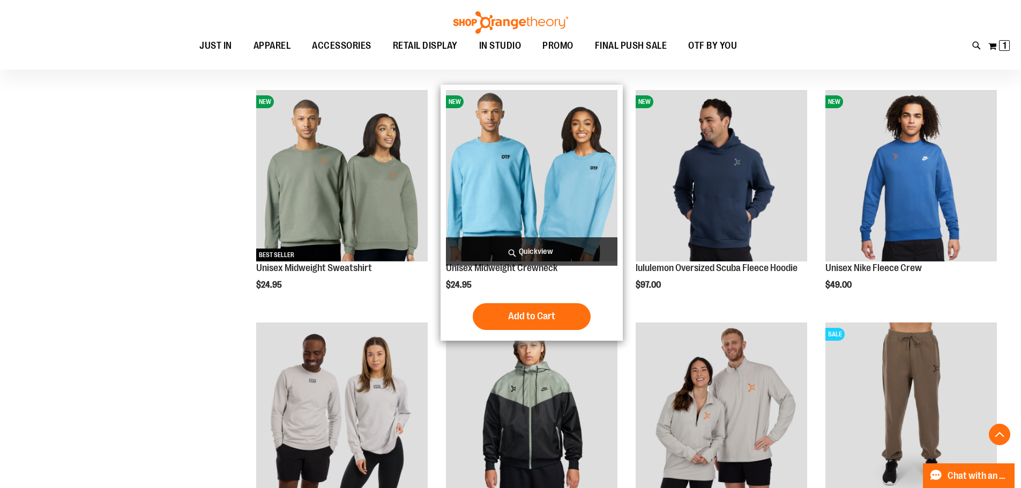
click at [537, 252] on span "Quickview" at bounding box center [532, 251] width 172 height 28
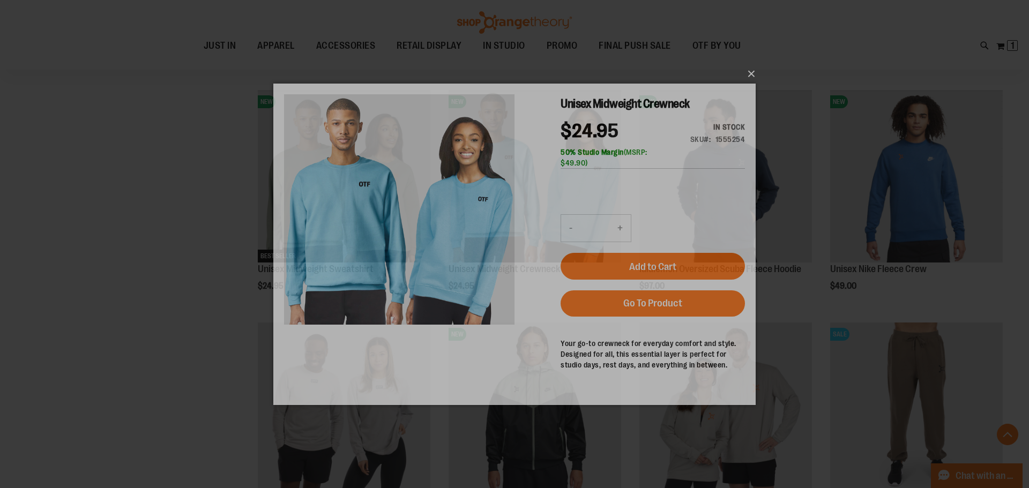
scroll to position [0, 0]
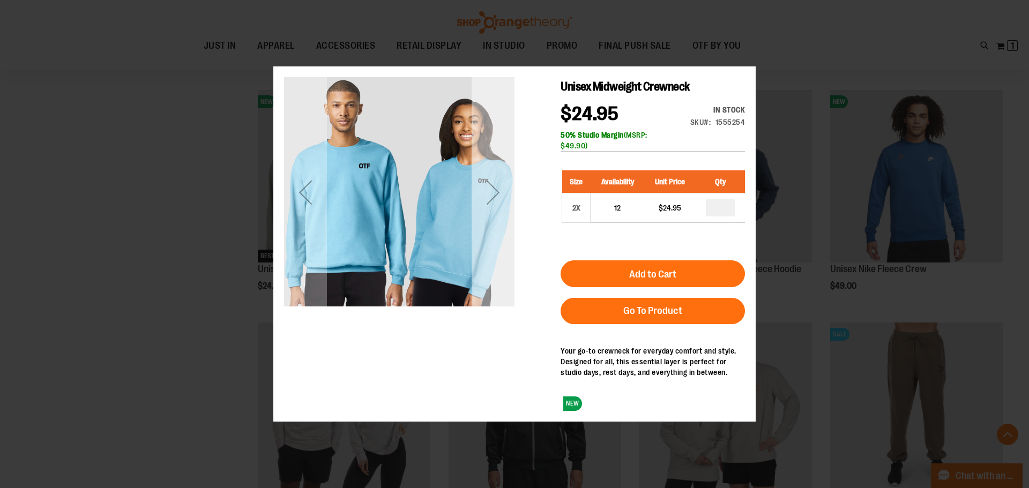
click at [499, 221] on div "Next" at bounding box center [493, 192] width 43 height 230
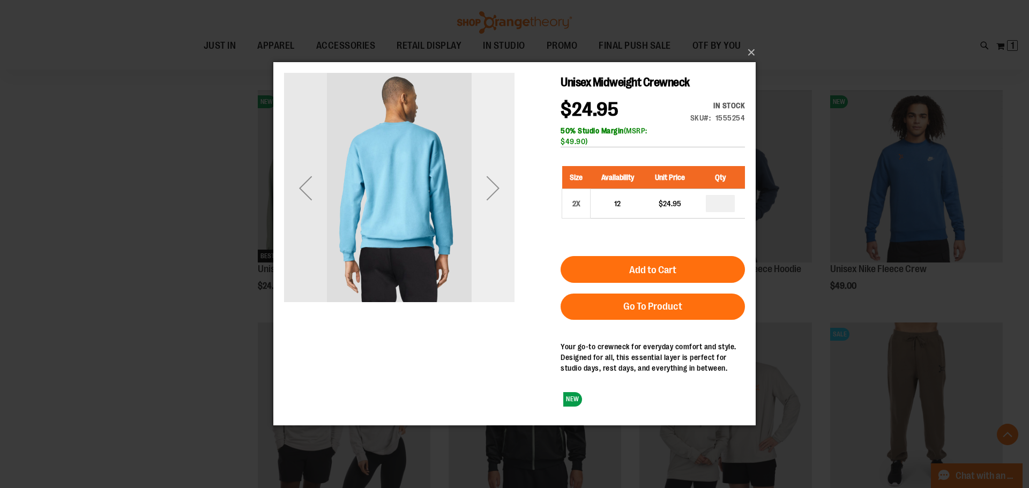
click at [497, 199] on div "Next" at bounding box center [493, 188] width 43 height 43
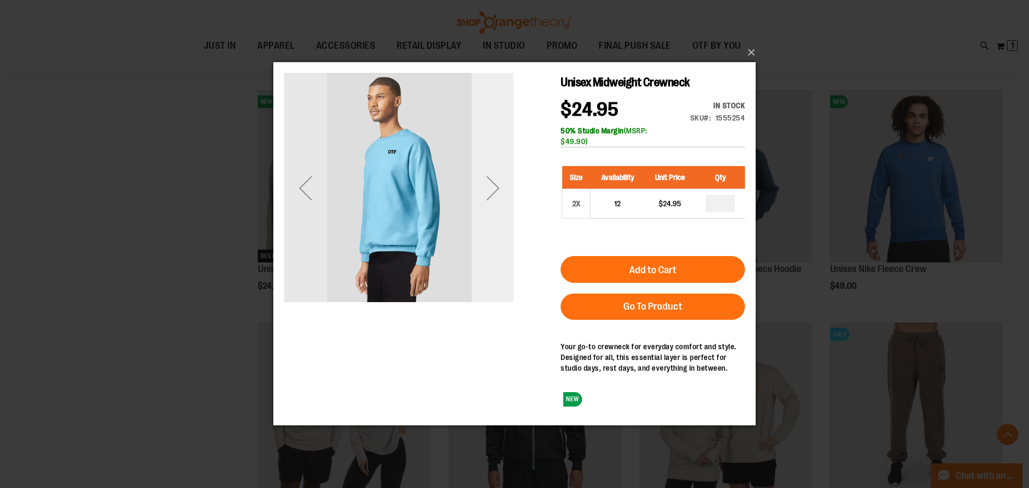
click at [497, 199] on div "Next" at bounding box center [493, 188] width 43 height 43
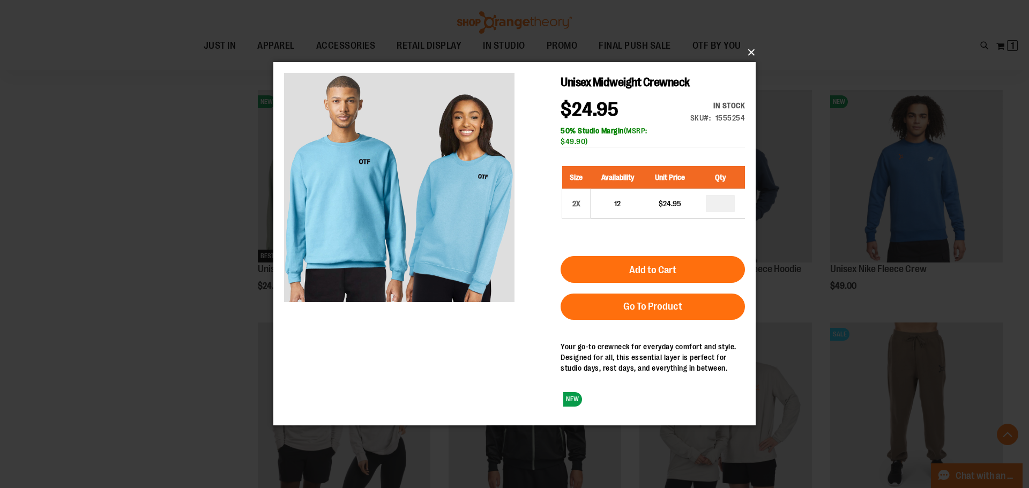
drag, startPoint x: 754, startPoint y: 56, endPoint x: 752, endPoint y: 61, distance: 5.6
click at [753, 56] on button "×" at bounding box center [518, 53] width 482 height 24
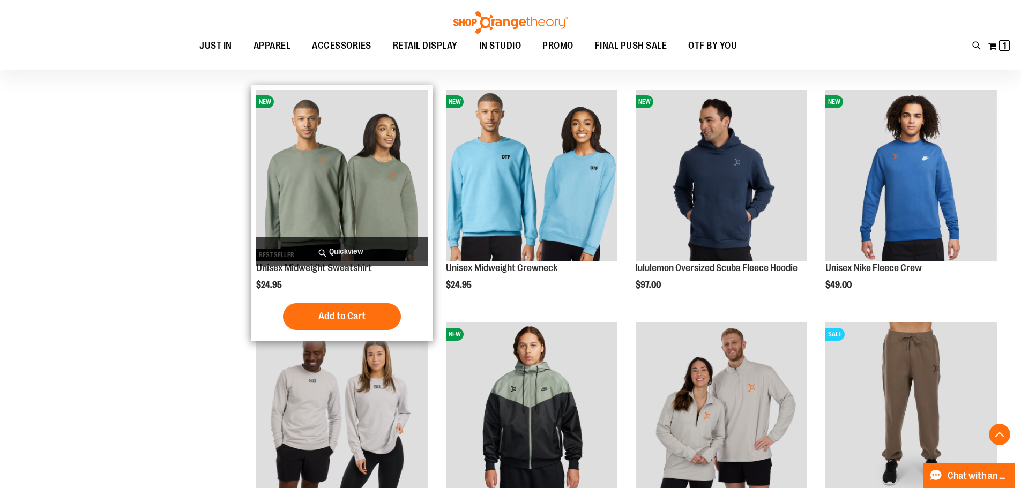
click at [321, 253] on span "Quickview" at bounding box center [342, 251] width 172 height 28
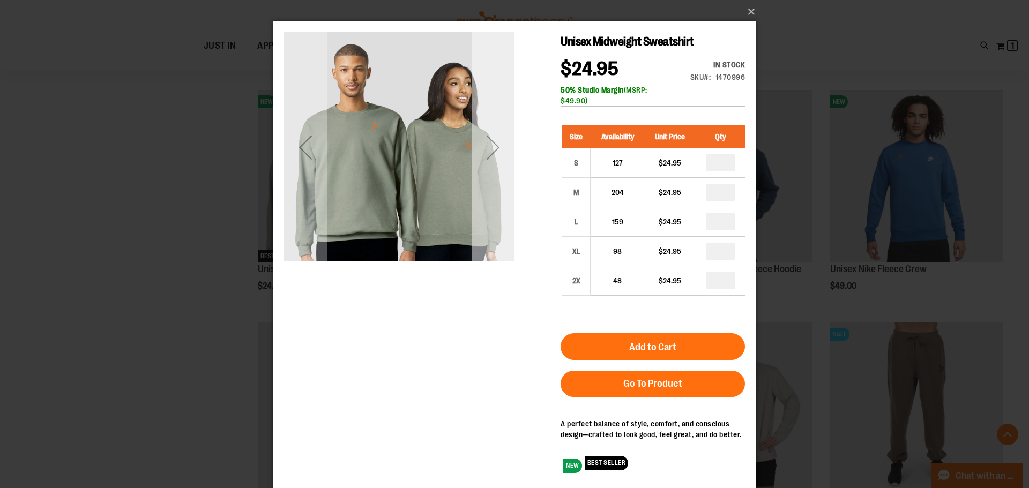
click at [500, 148] on div "Next" at bounding box center [493, 147] width 43 height 43
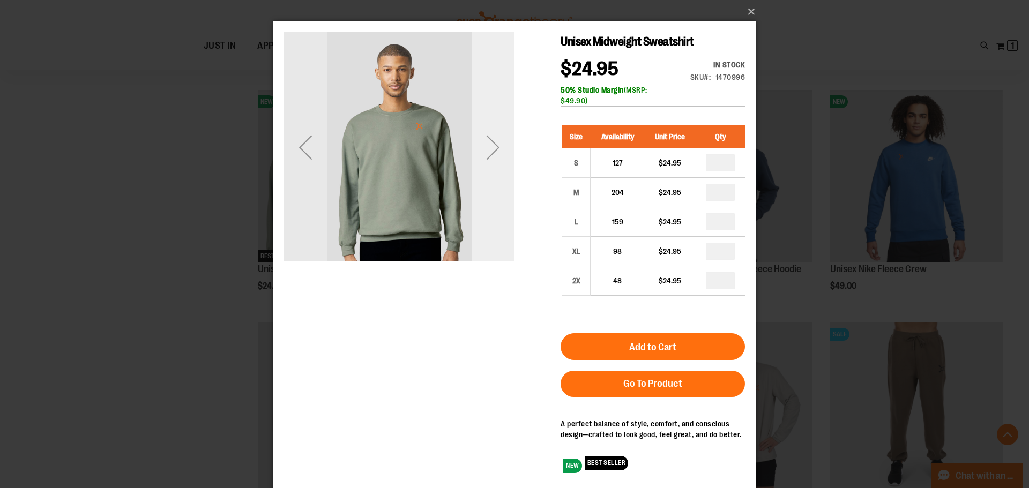
click at [500, 148] on div "Next" at bounding box center [493, 147] width 43 height 43
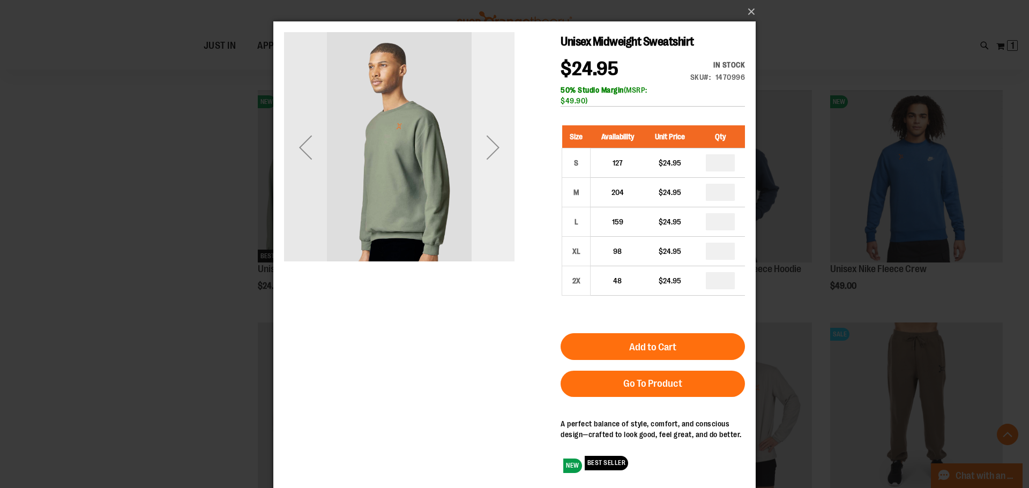
click at [491, 157] on div "Next" at bounding box center [493, 147] width 43 height 43
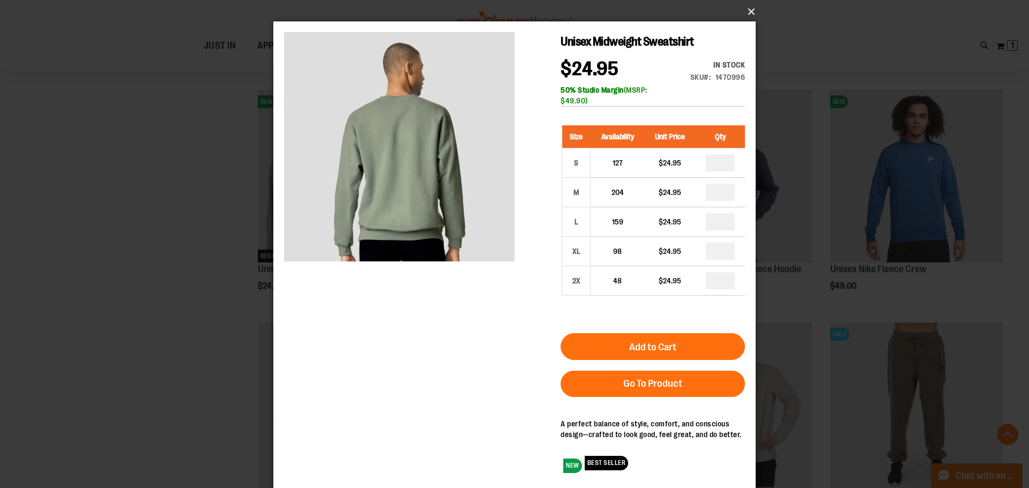
click at [755, 6] on button "×" at bounding box center [518, 12] width 482 height 24
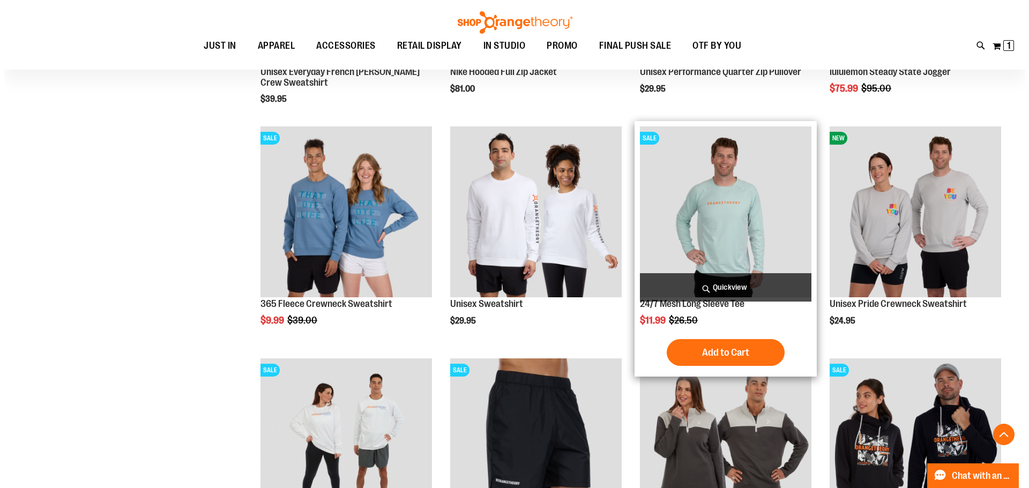
scroll to position [1147, 0]
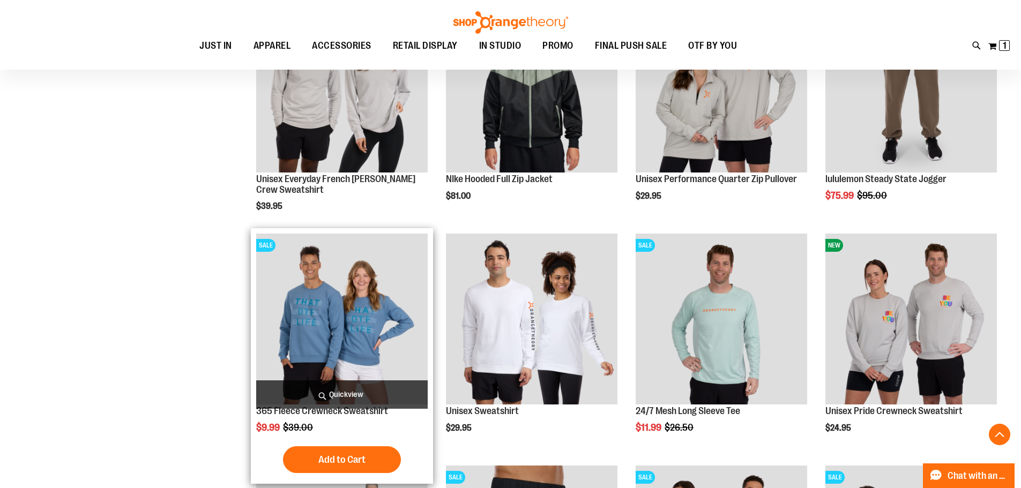
click at [362, 390] on span "Quickview" at bounding box center [342, 395] width 172 height 28
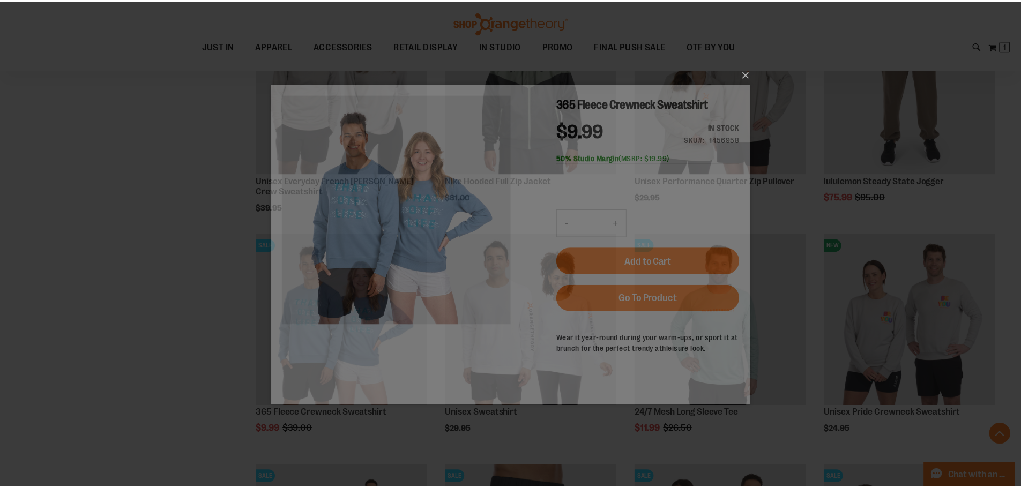
scroll to position [0, 0]
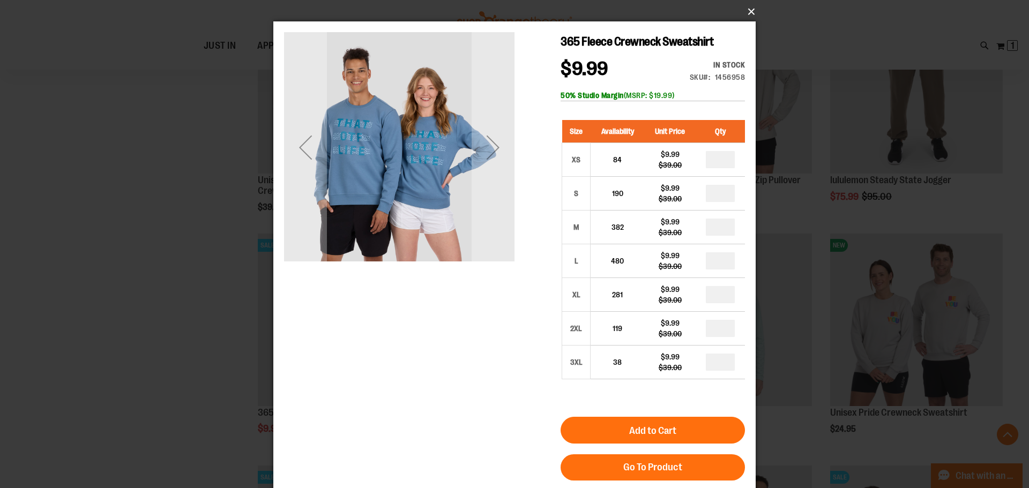
click at [741, 14] on button "×" at bounding box center [518, 12] width 482 height 24
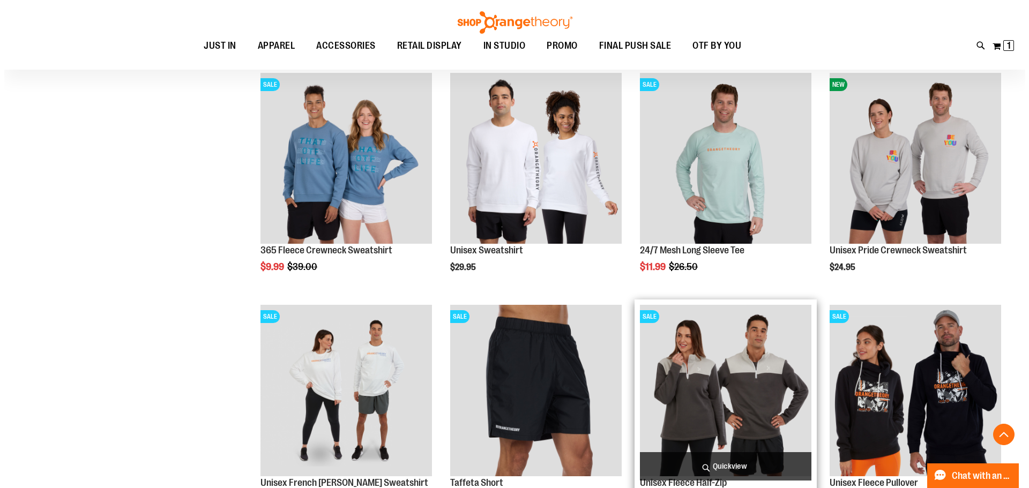
scroll to position [1469, 0]
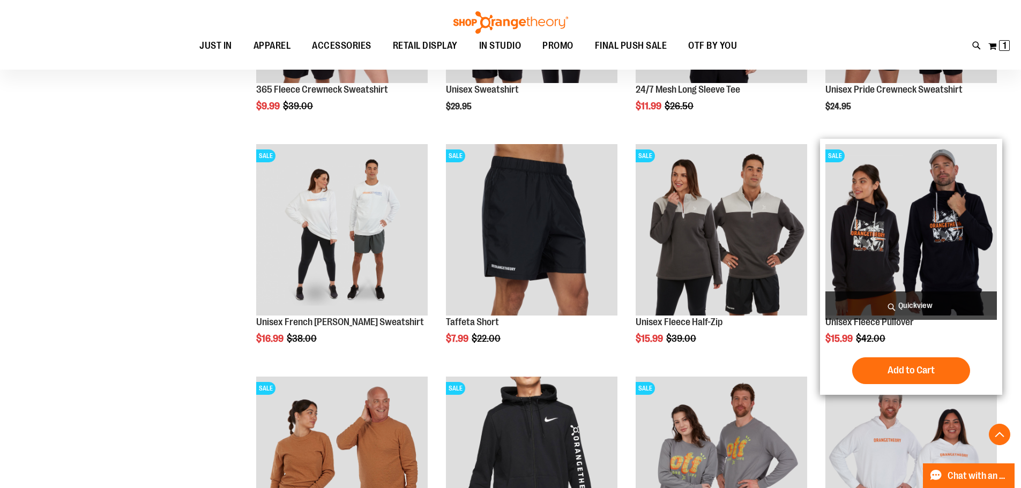
click at [895, 306] on span "Quickview" at bounding box center [911, 306] width 172 height 28
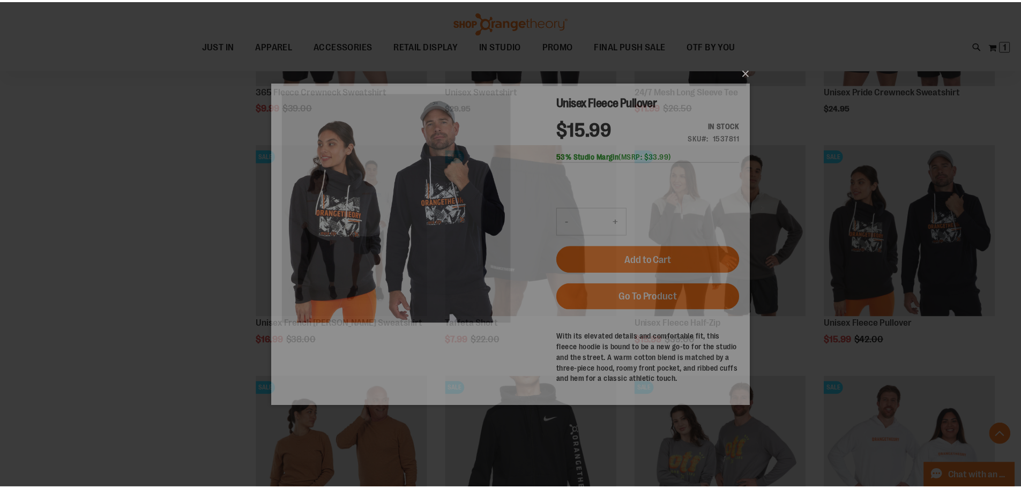
scroll to position [0, 0]
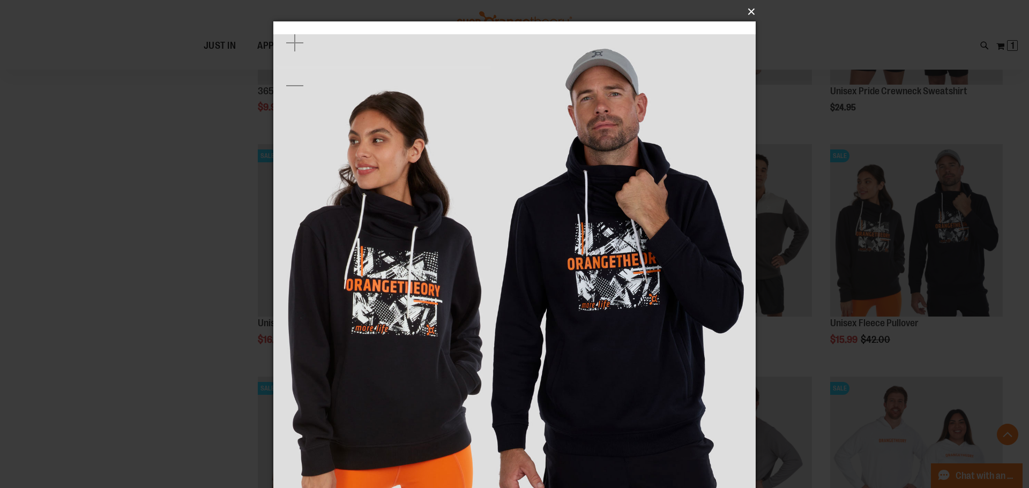
click at [746, 9] on button "×" at bounding box center [518, 12] width 482 height 24
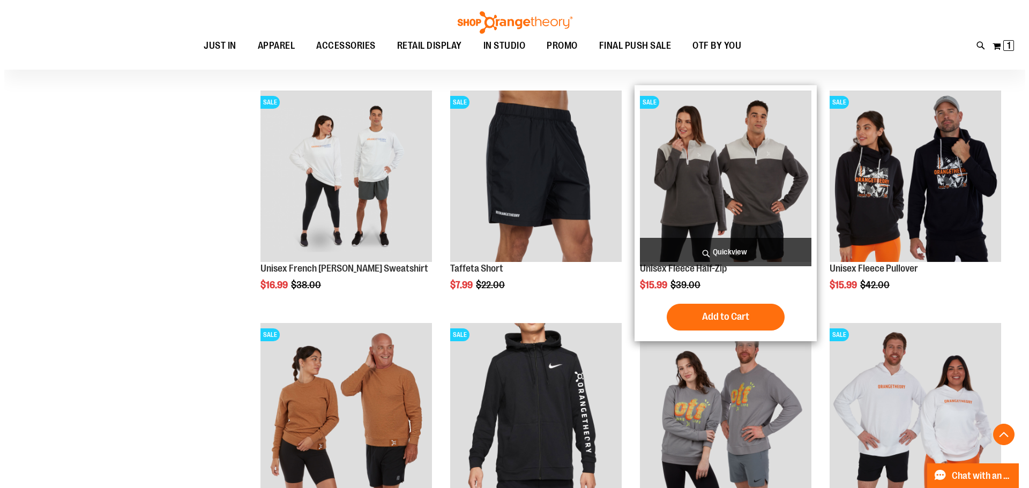
scroll to position [1630, 0]
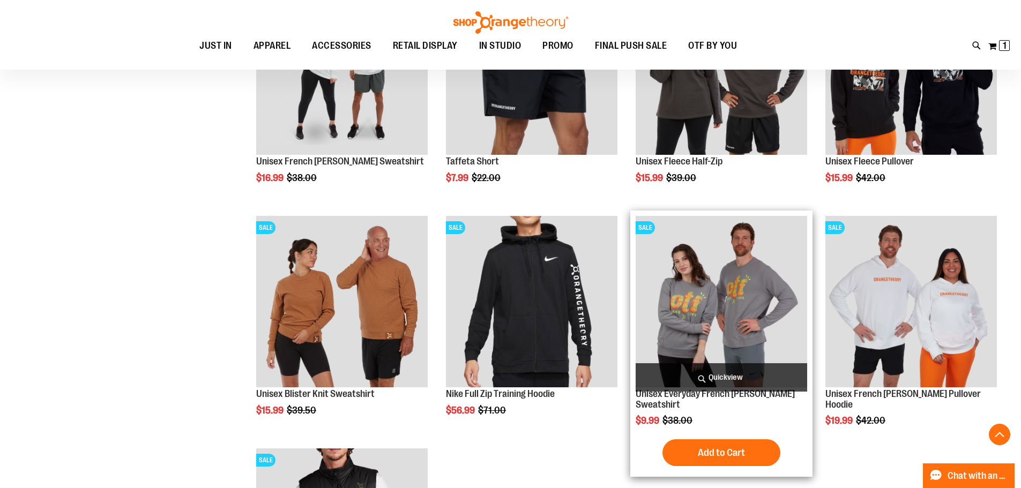
click at [731, 373] on span "Quickview" at bounding box center [722, 377] width 172 height 28
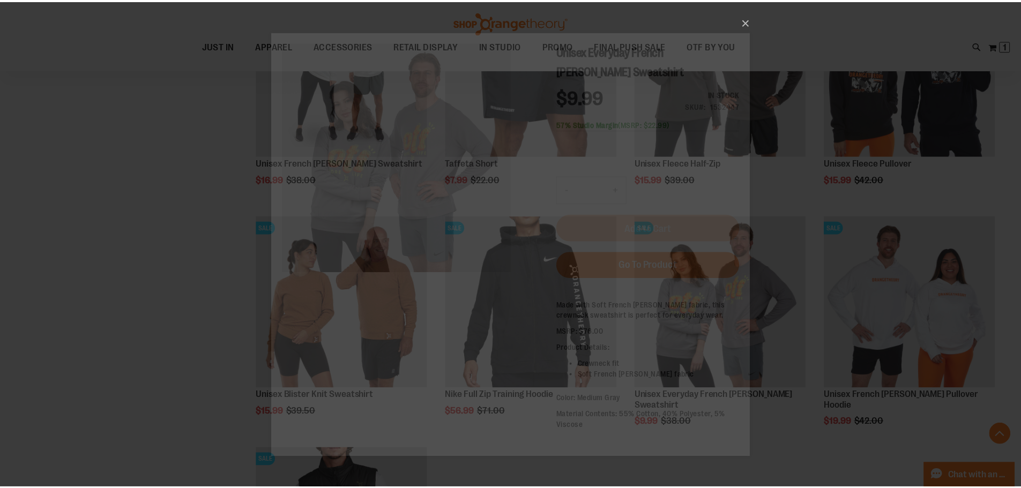
scroll to position [0, 0]
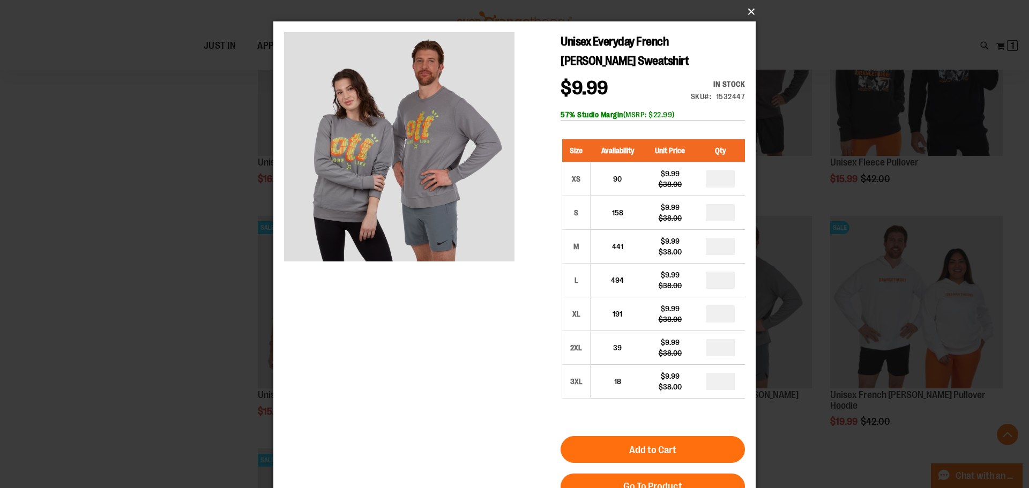
click at [752, 16] on button "×" at bounding box center [518, 12] width 482 height 24
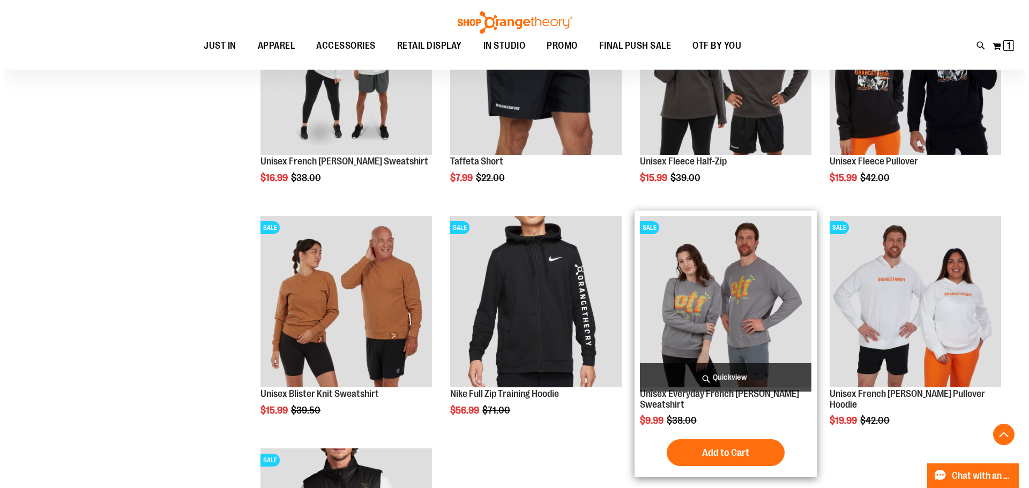
scroll to position [1683, 0]
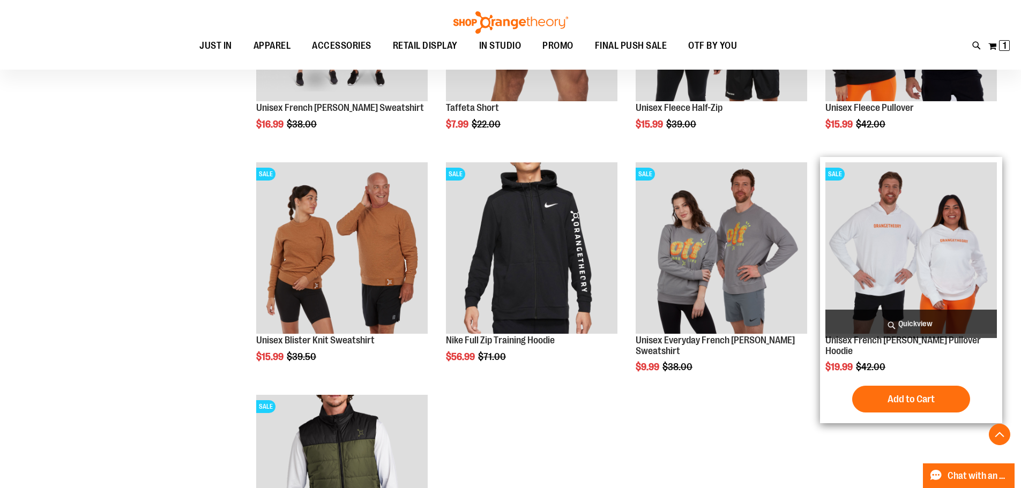
click at [888, 319] on span "Quickview" at bounding box center [911, 324] width 172 height 28
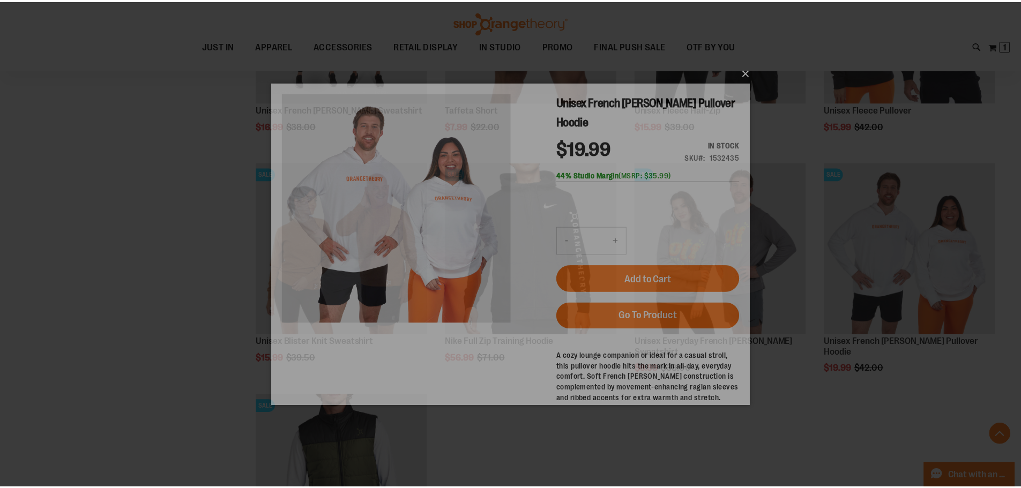
scroll to position [0, 0]
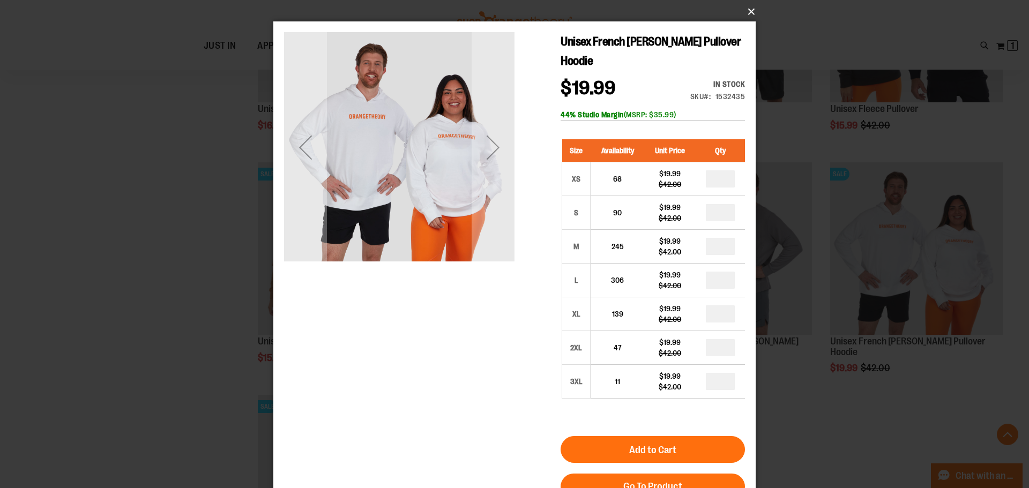
drag, startPoint x: 752, startPoint y: 14, endPoint x: 590, endPoint y: 128, distance: 198.5
click at [753, 15] on button "×" at bounding box center [518, 12] width 482 height 24
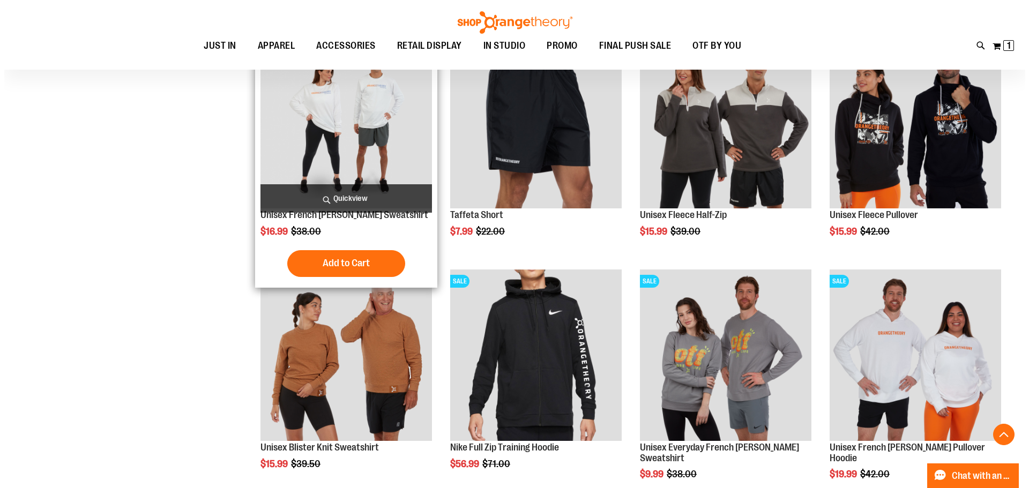
scroll to position [1522, 0]
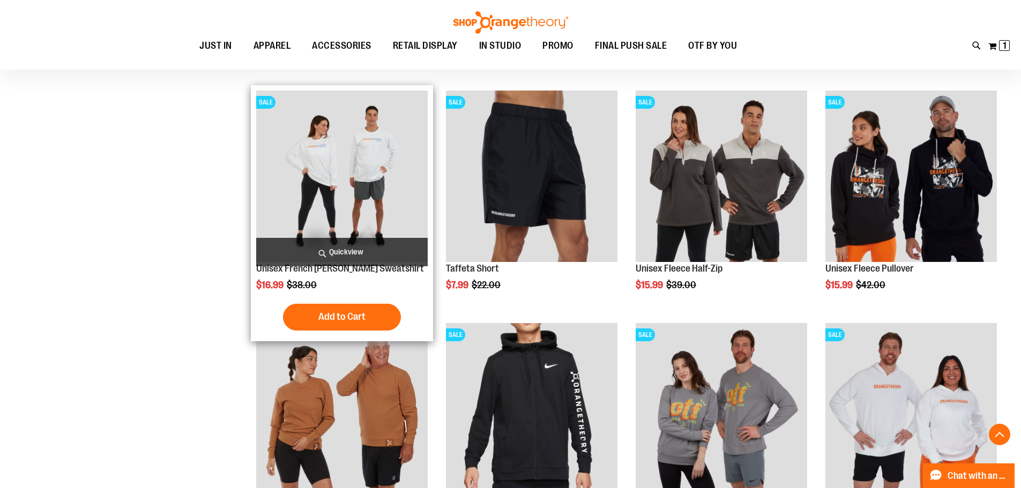
click at [380, 254] on span "Quickview" at bounding box center [342, 252] width 172 height 28
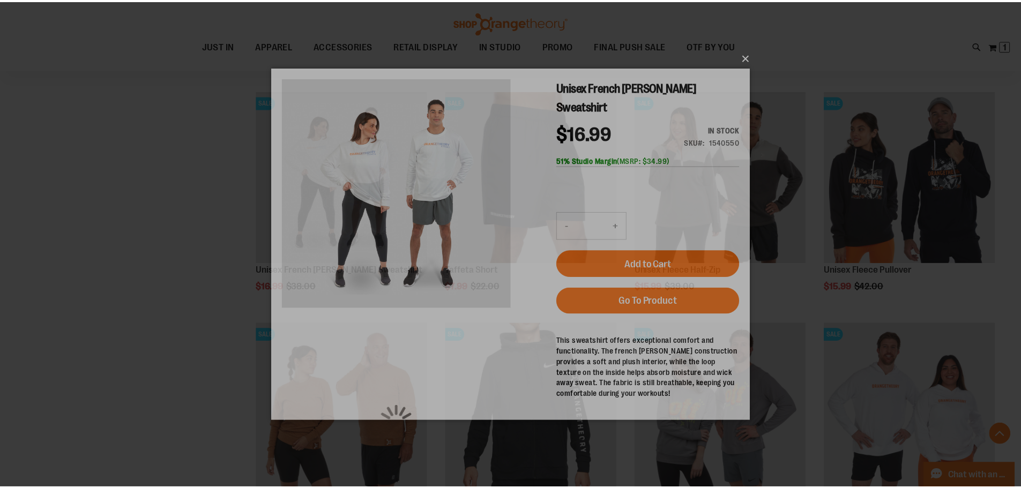
scroll to position [0, 0]
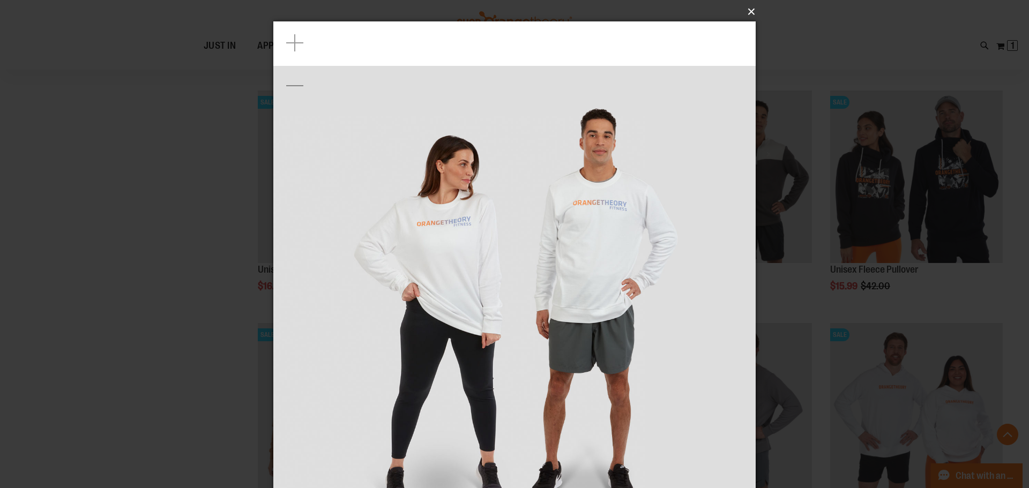
click at [749, 11] on button "×" at bounding box center [518, 12] width 482 height 24
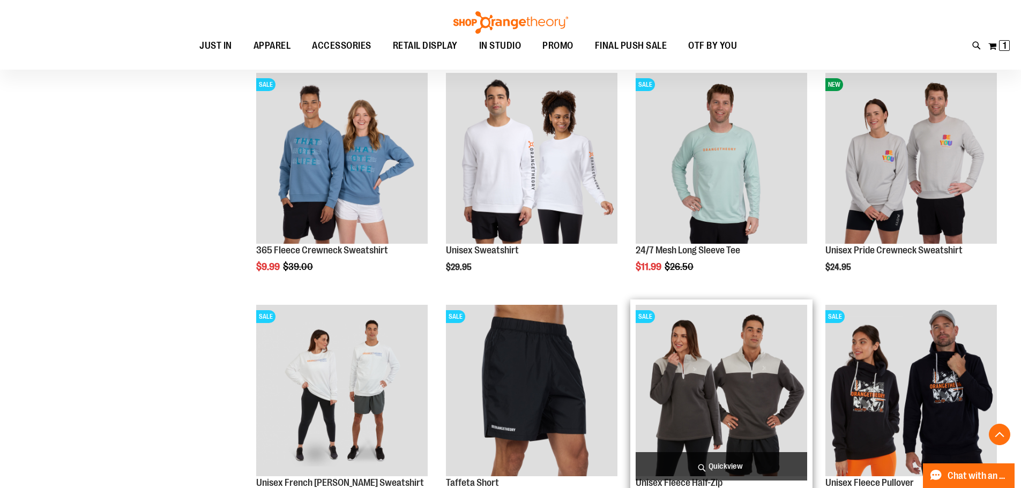
scroll to position [1254, 0]
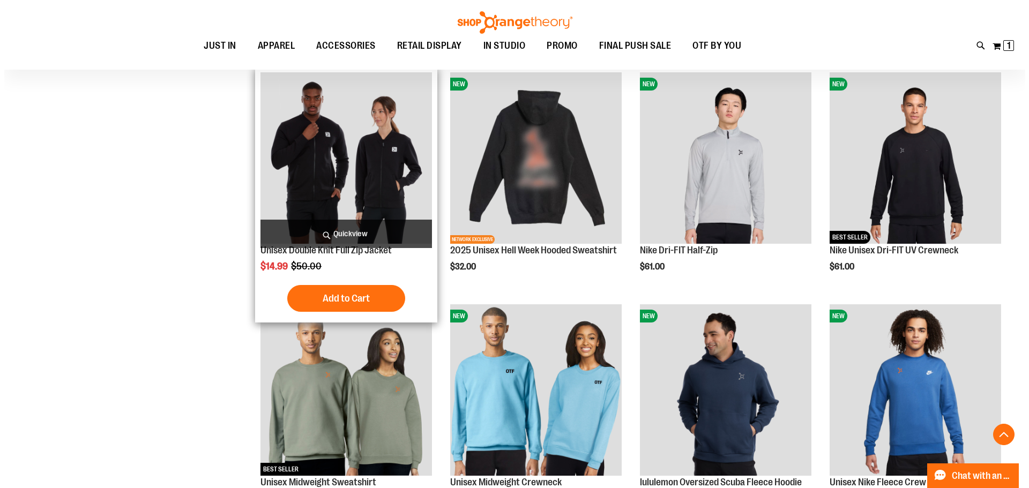
scroll to position [450, 0]
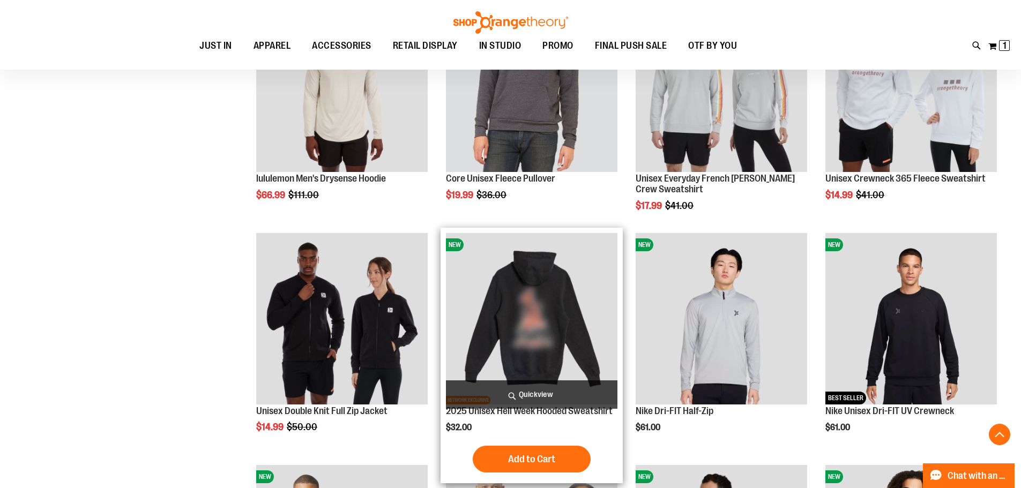
click at [548, 393] on span "Quickview" at bounding box center [532, 395] width 172 height 28
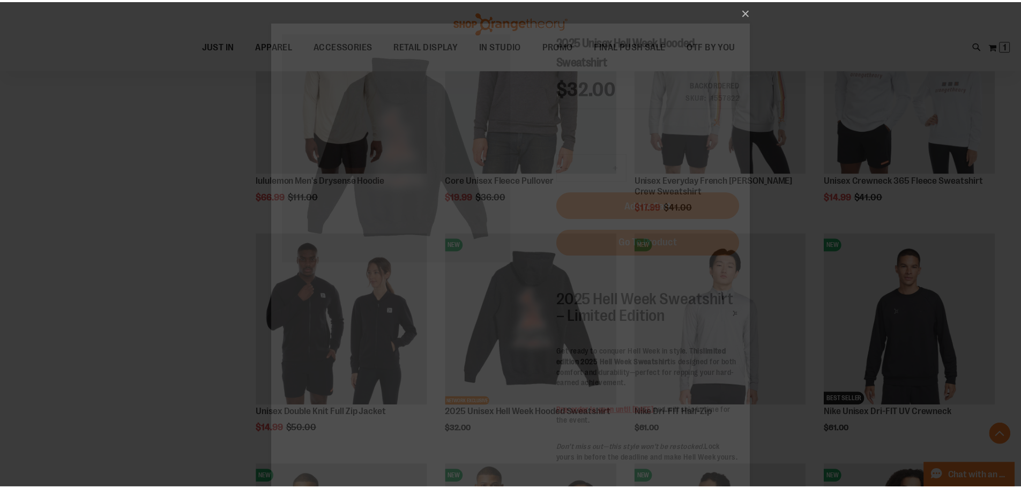
scroll to position [0, 0]
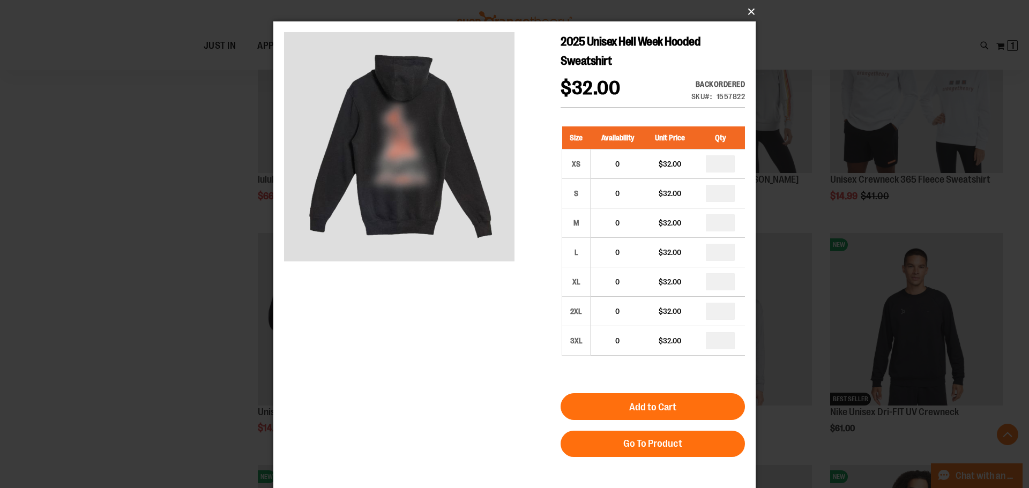
click at [748, 15] on button "×" at bounding box center [518, 12] width 482 height 24
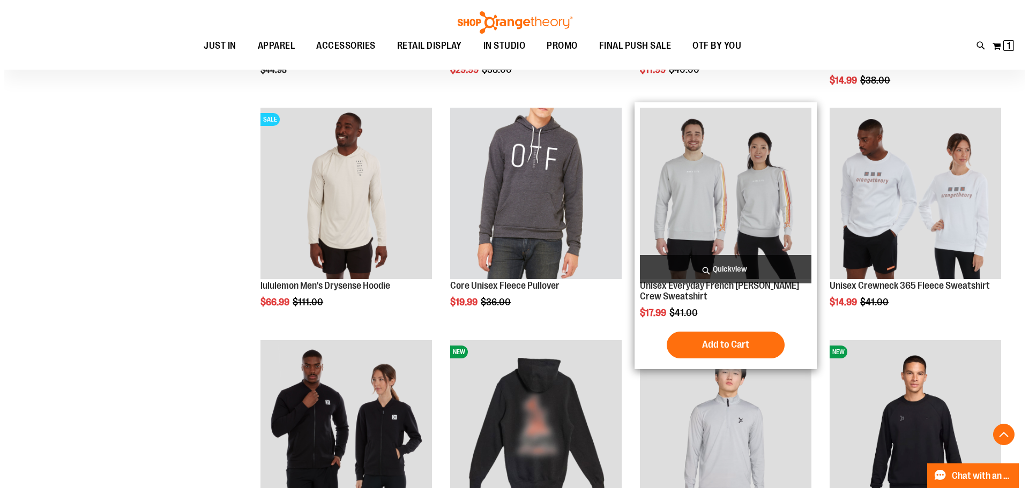
scroll to position [289, 0]
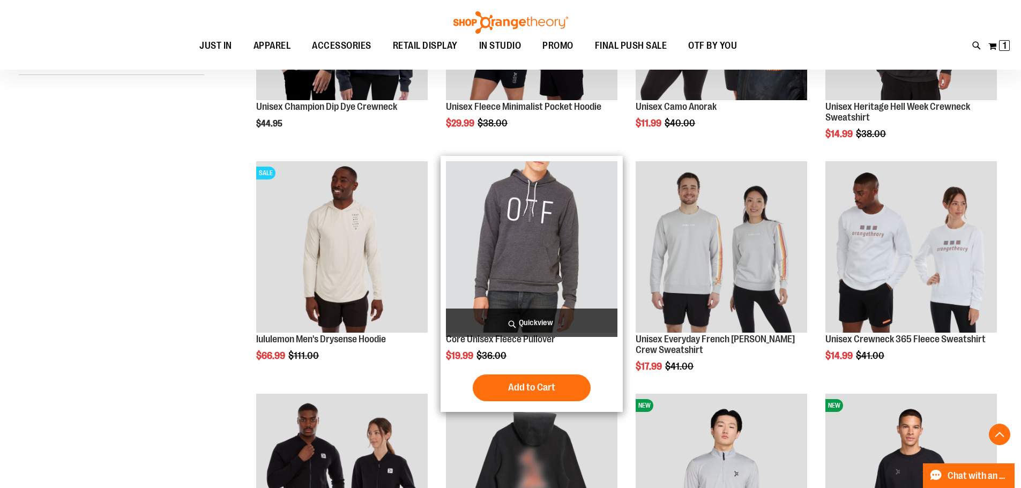
click at [538, 316] on span "Quickview" at bounding box center [532, 323] width 172 height 28
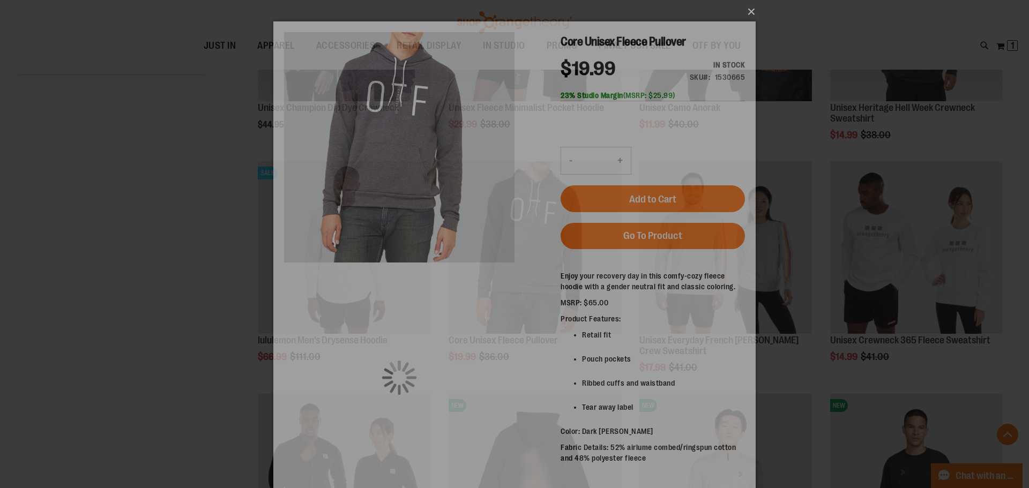
scroll to position [0, 0]
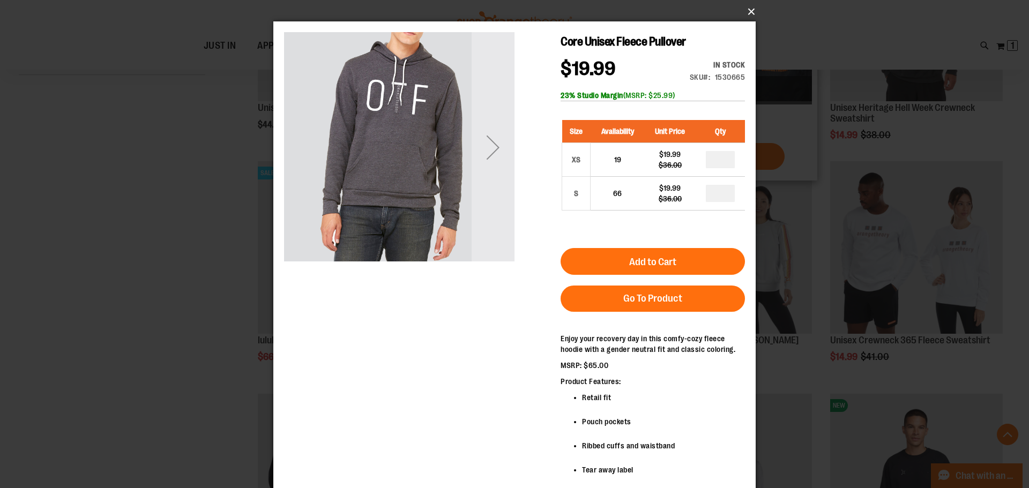
drag, startPoint x: 749, startPoint y: 15, endPoint x: 746, endPoint y: 75, distance: 60.2
click at [747, 17] on button "×" at bounding box center [518, 12] width 482 height 24
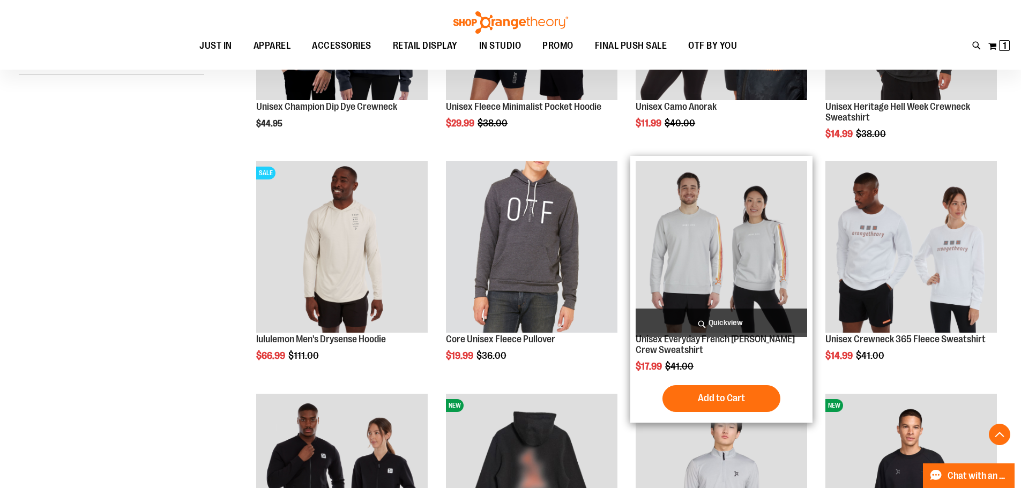
click at [749, 316] on span "Quickview" at bounding box center [722, 323] width 172 height 28
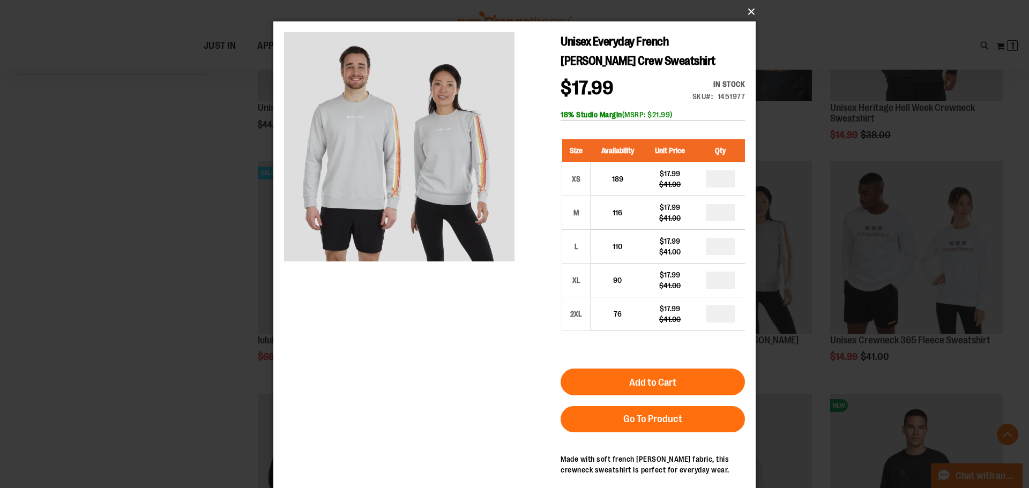
drag, startPoint x: 742, startPoint y: 18, endPoint x: 753, endPoint y: 17, distance: 10.3
click at [743, 18] on button "×" at bounding box center [518, 12] width 482 height 24
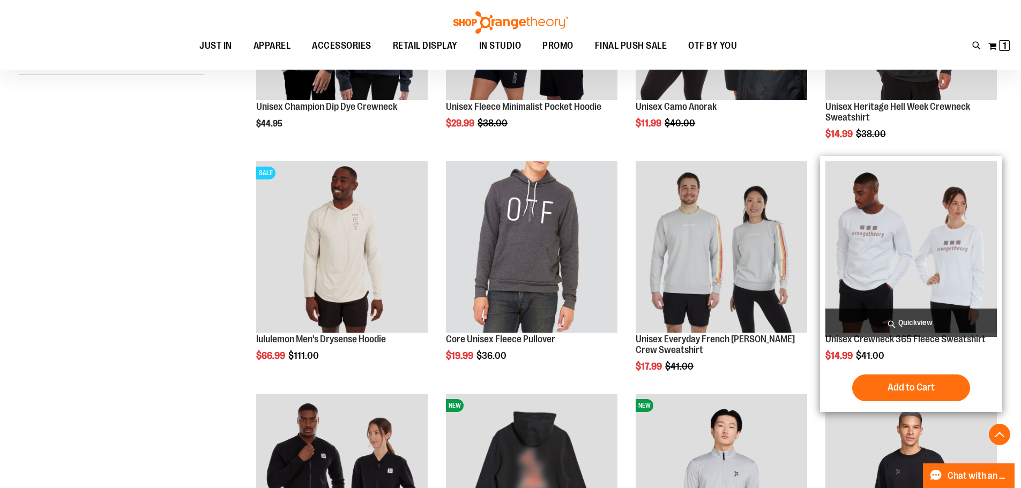
click at [922, 318] on span "Quickview" at bounding box center [911, 323] width 172 height 28
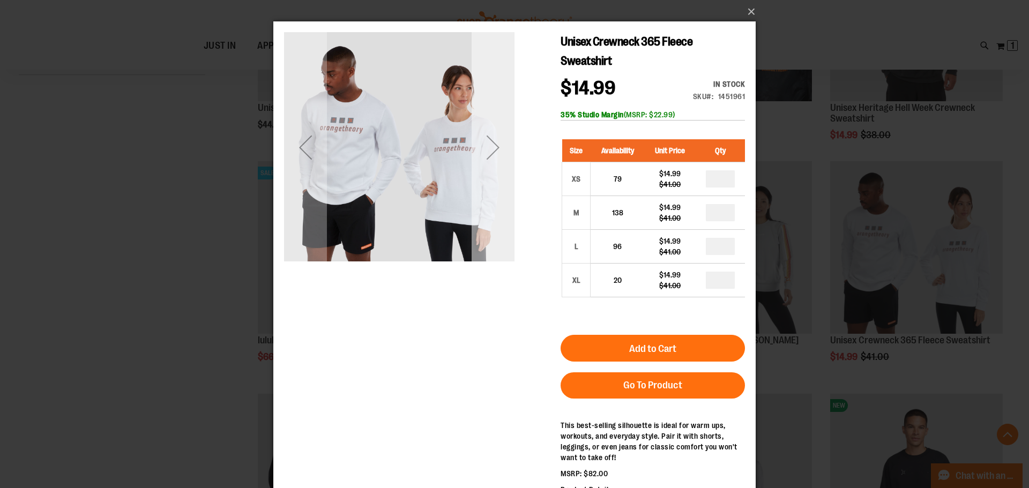
click at [494, 153] on div "Next" at bounding box center [493, 147] width 43 height 43
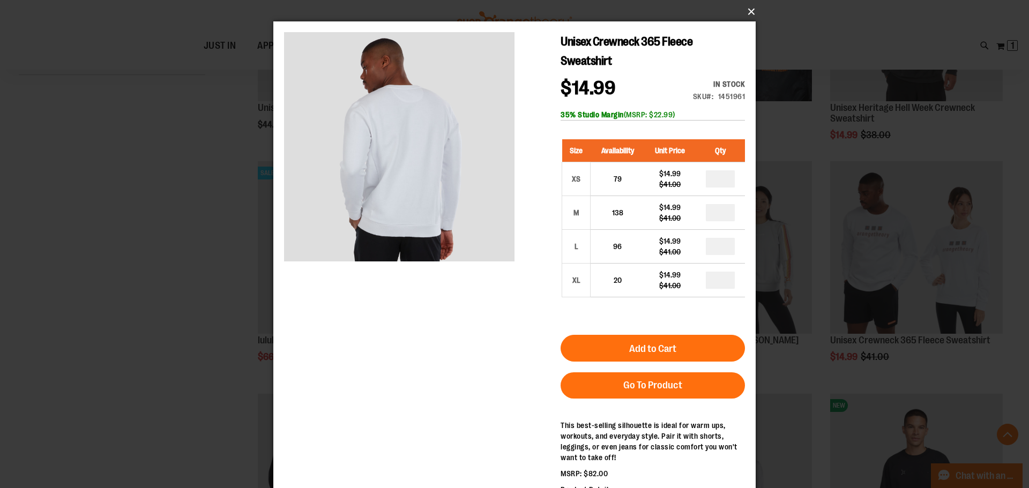
click at [749, 9] on button "×" at bounding box center [518, 12] width 482 height 24
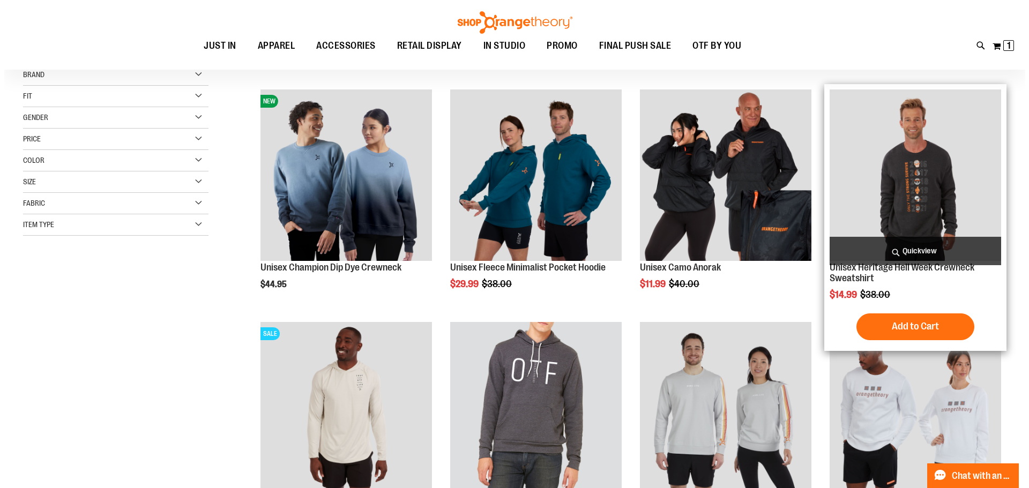
scroll to position [75, 0]
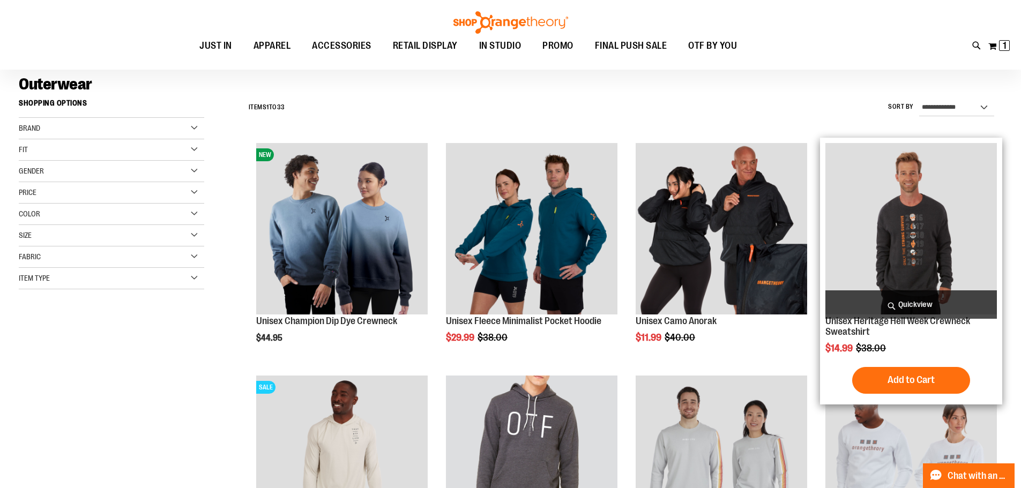
click at [904, 301] on span "Quickview" at bounding box center [911, 305] width 172 height 28
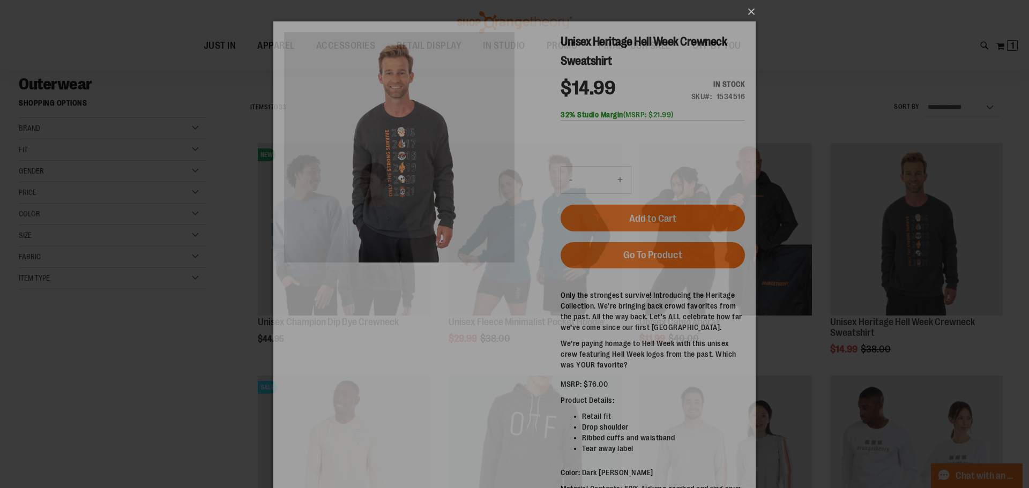
scroll to position [0, 0]
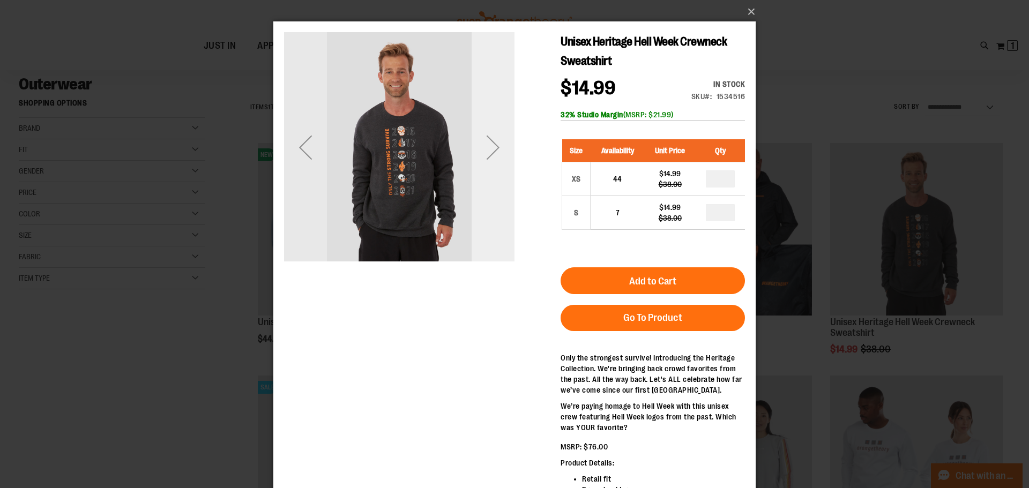
click at [477, 174] on div "Next" at bounding box center [493, 147] width 43 height 230
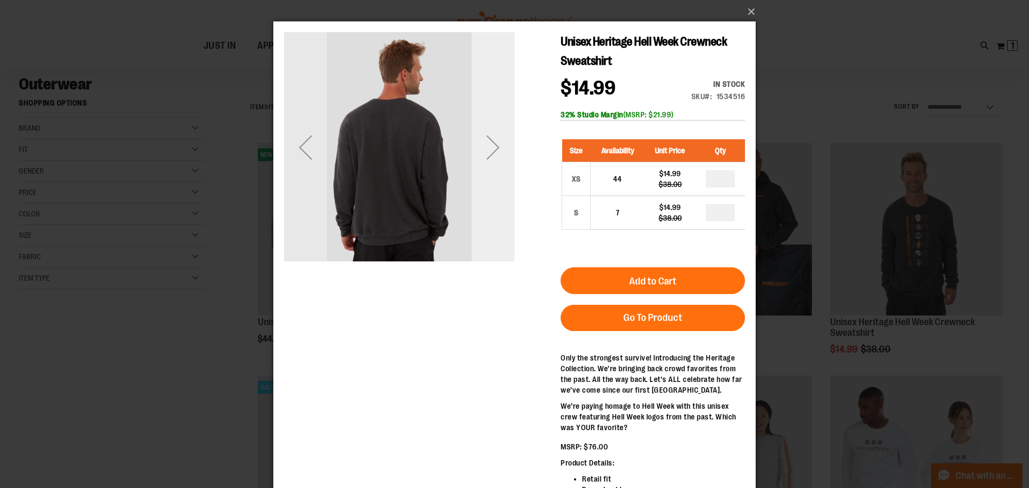
click at [483, 178] on div "Next" at bounding box center [493, 147] width 43 height 230
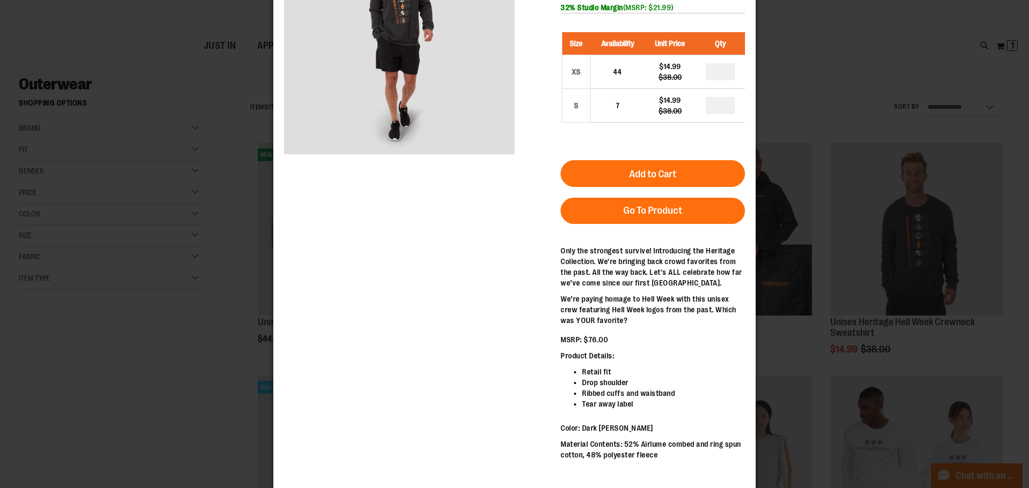
scroll to position [117, 0]
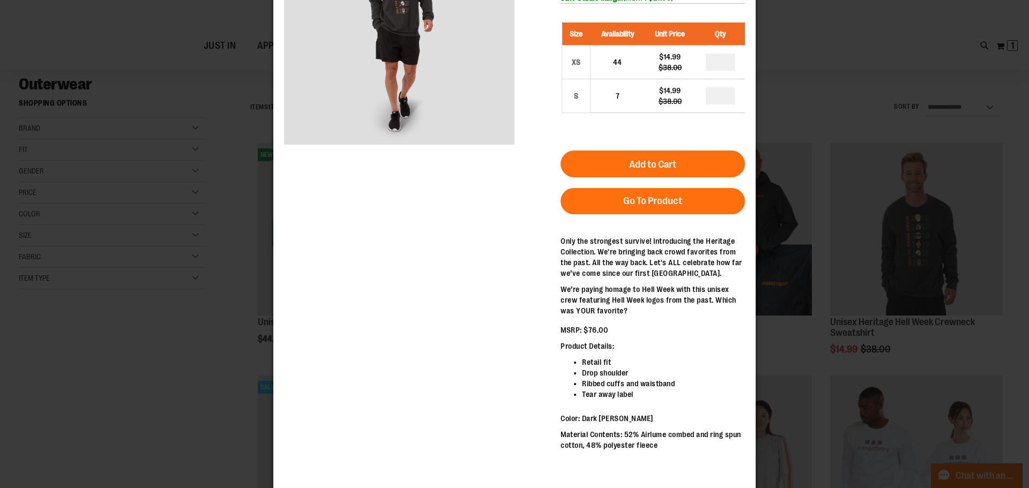
drag, startPoint x: 622, startPoint y: 326, endPoint x: 615, endPoint y: 328, distance: 7.7
click at [615, 328] on p "MSRP: $76.00" at bounding box center [653, 330] width 184 height 11
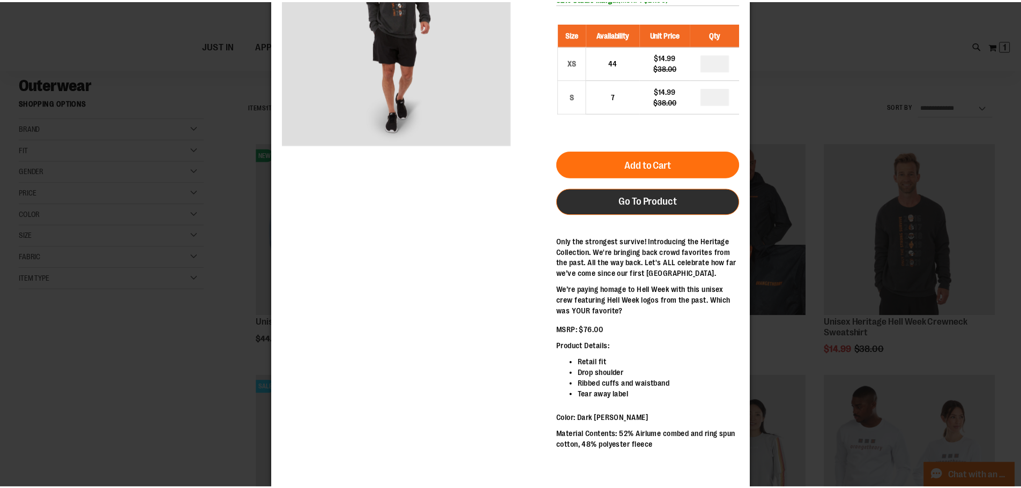
scroll to position [0, 0]
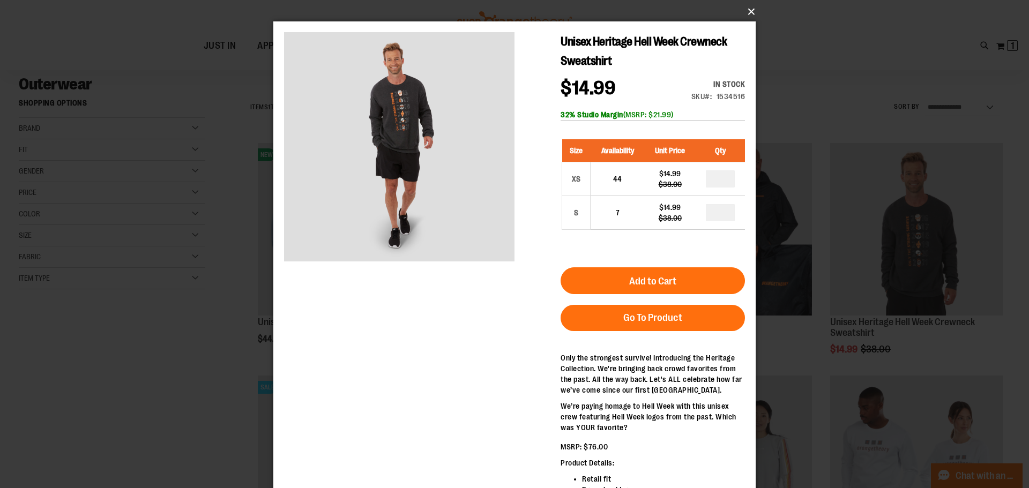
click at [748, 12] on button "×" at bounding box center [518, 12] width 482 height 24
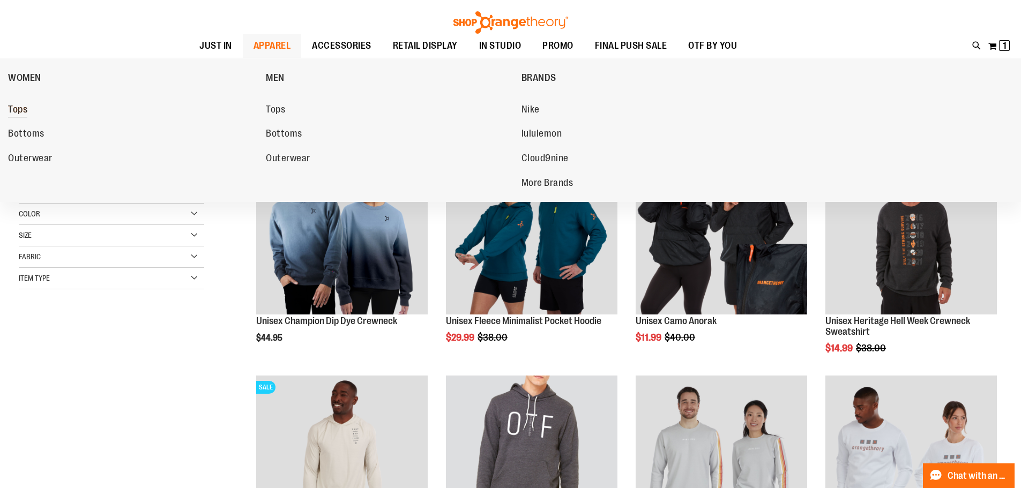
click at [19, 114] on span "Tops" at bounding box center [17, 110] width 19 height 13
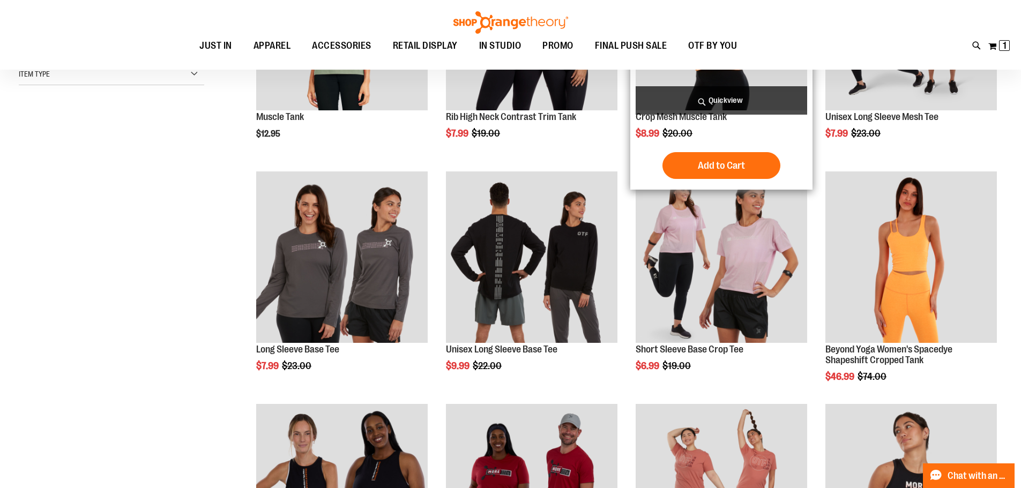
scroll to position [54, 0]
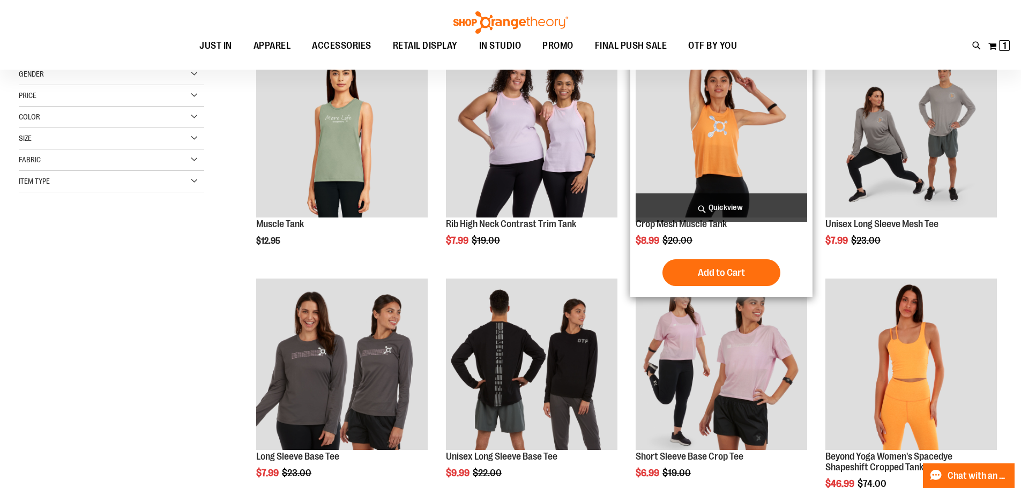
type input "**********"
click at [731, 169] on img "product" at bounding box center [722, 132] width 172 height 172
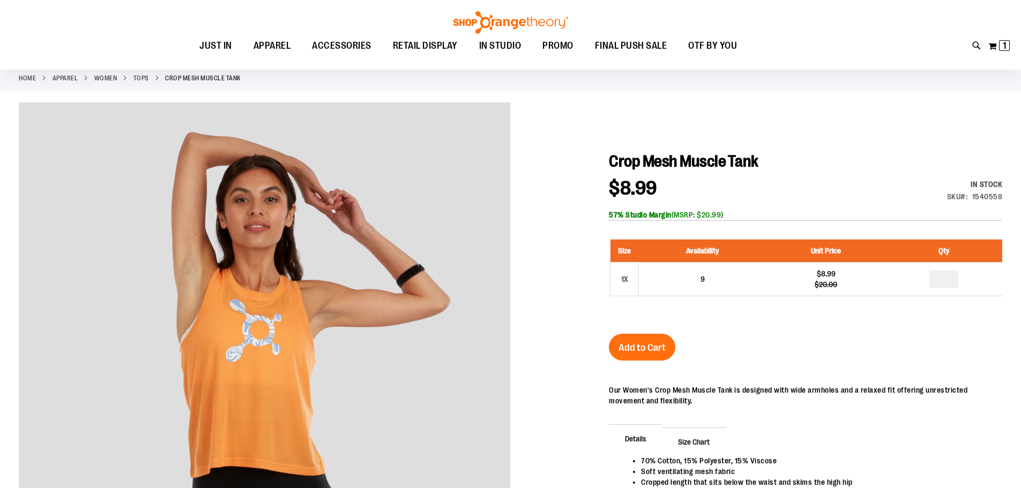
scroll to position [53, 0]
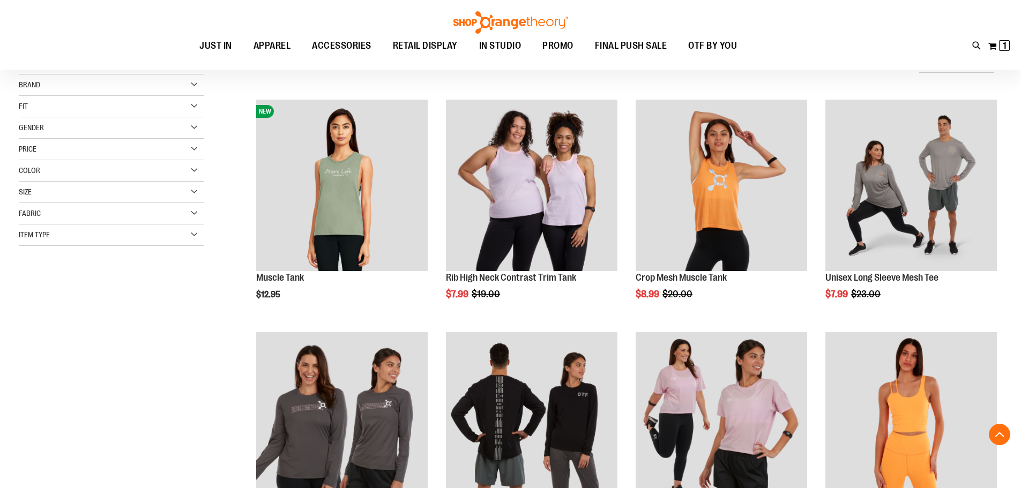
scroll to position [214, 0]
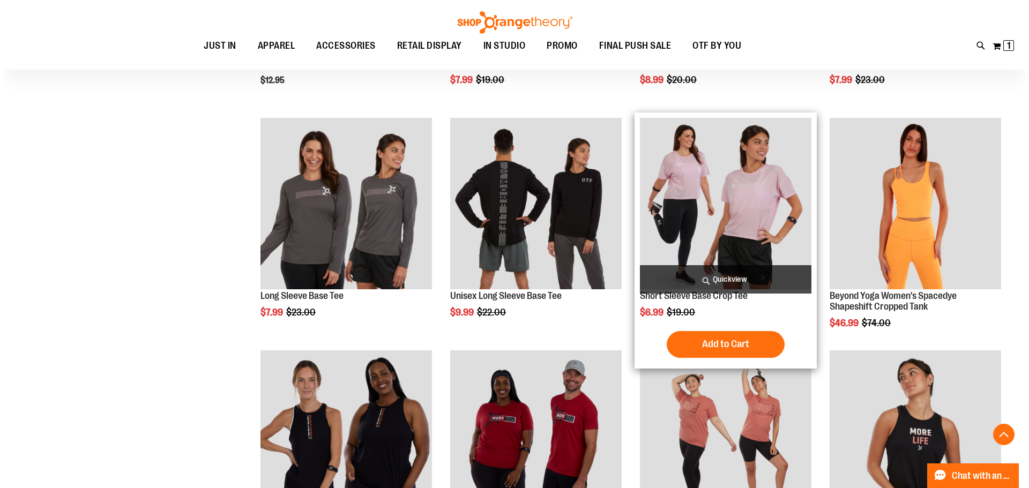
scroll to position [375, 0]
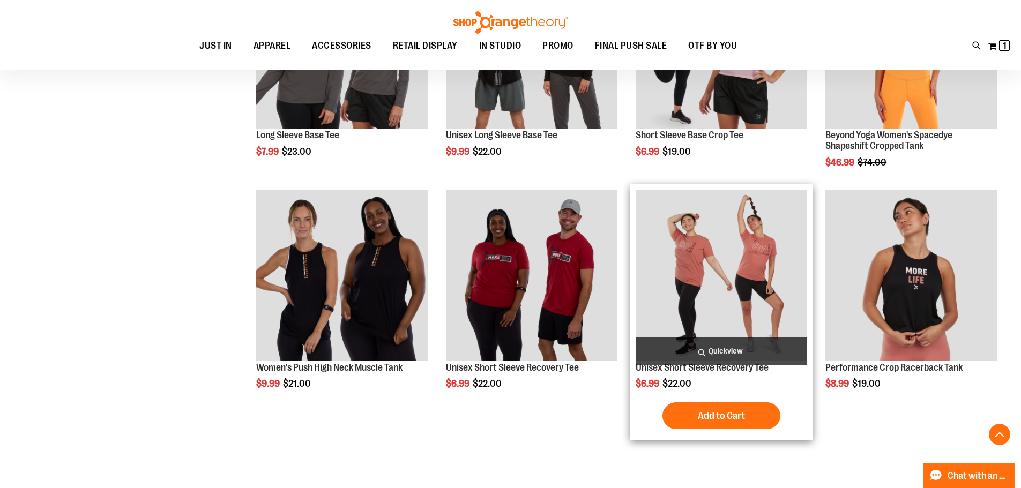
type input "**********"
click at [744, 348] on span "Quickview" at bounding box center [722, 351] width 172 height 28
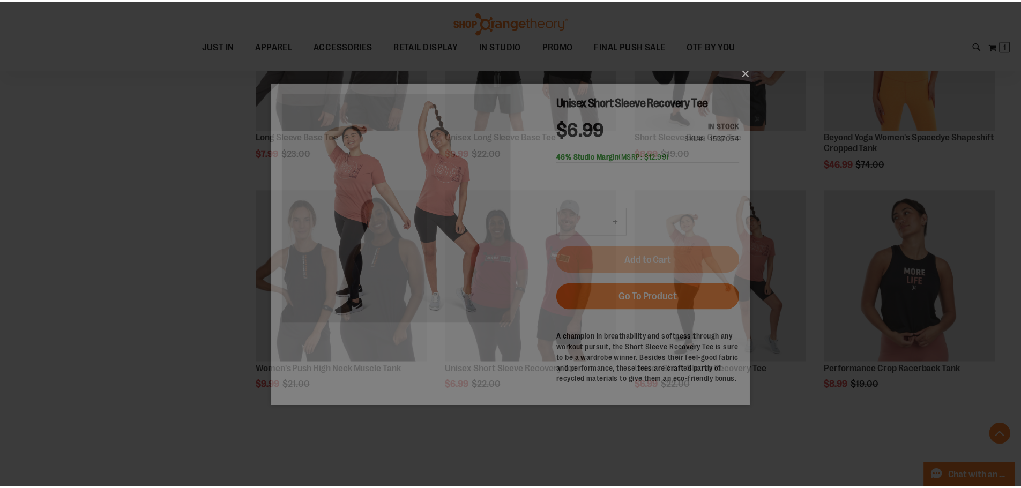
scroll to position [0, 0]
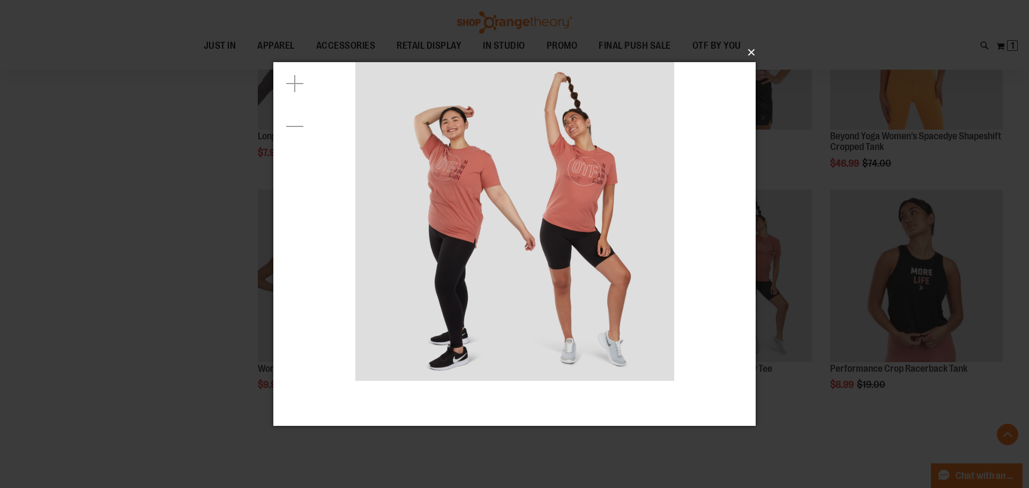
click at [759, 51] on div "×" at bounding box center [514, 244] width 1029 height 488
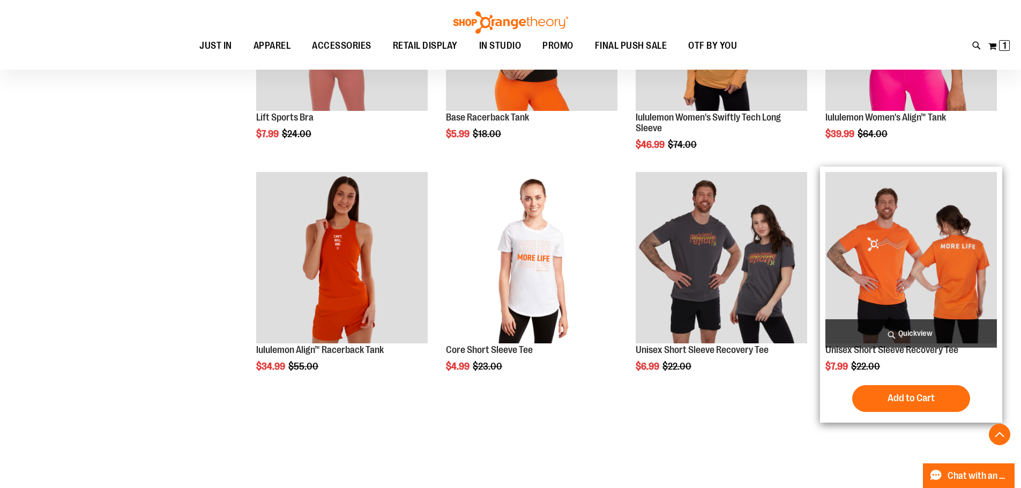
scroll to position [965, 0]
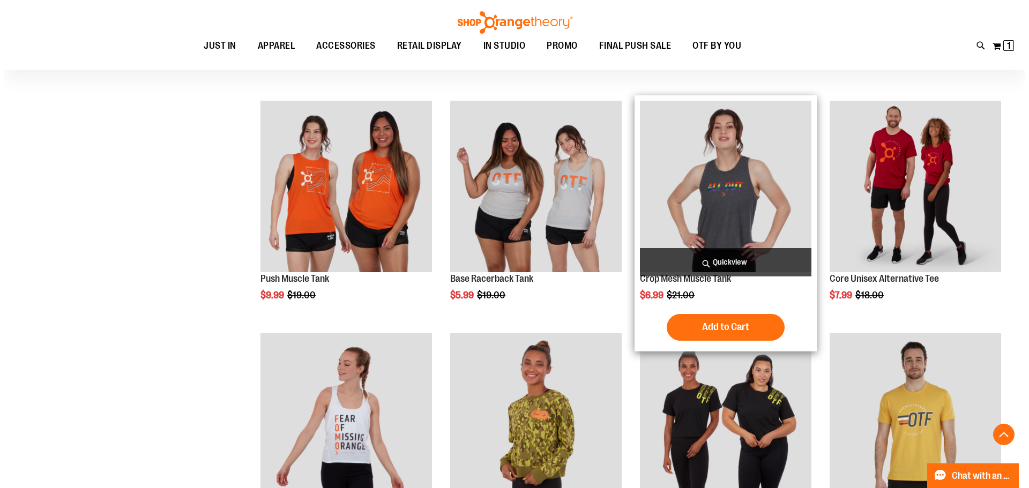
scroll to position [1447, 0]
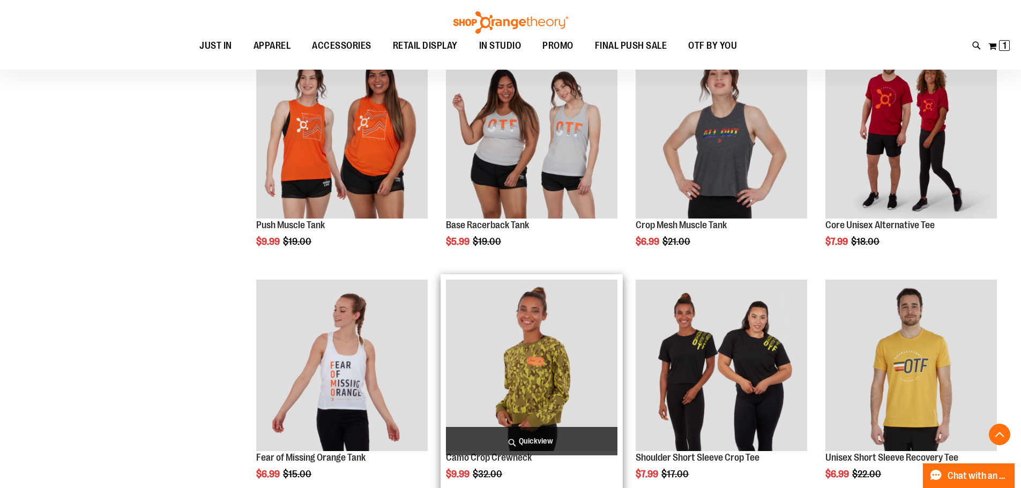
click at [566, 438] on span "Quickview" at bounding box center [532, 441] width 172 height 28
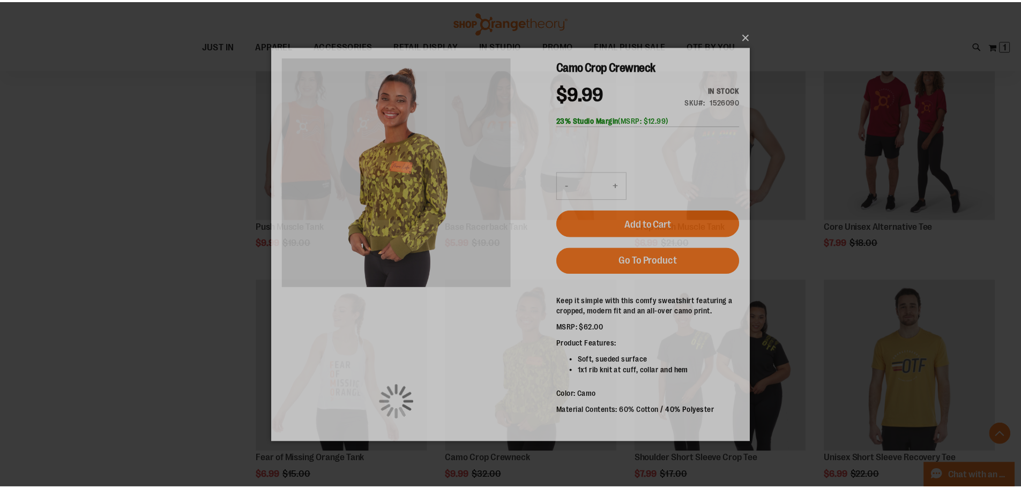
scroll to position [0, 0]
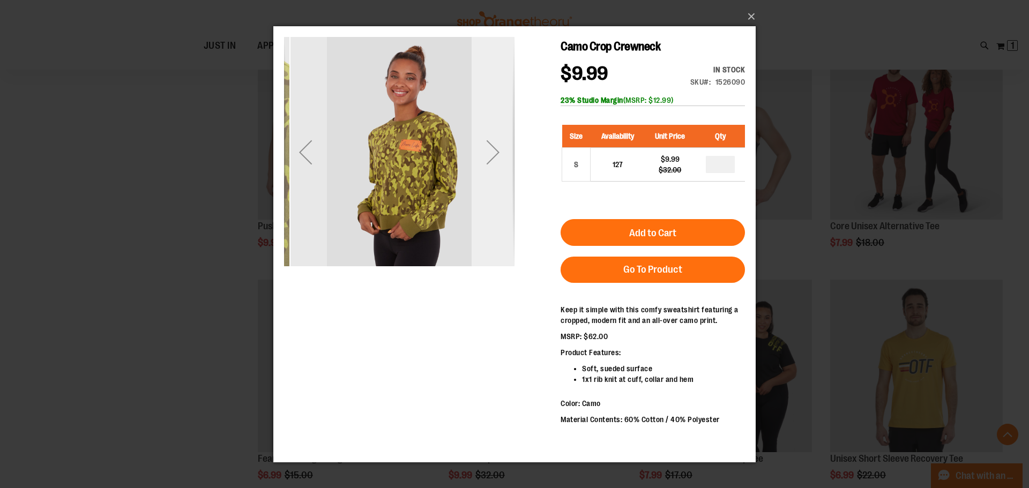
drag, startPoint x: 488, startPoint y: 158, endPoint x: 495, endPoint y: 165, distance: 9.9
click at [495, 165] on div "Next" at bounding box center [493, 151] width 43 height 43
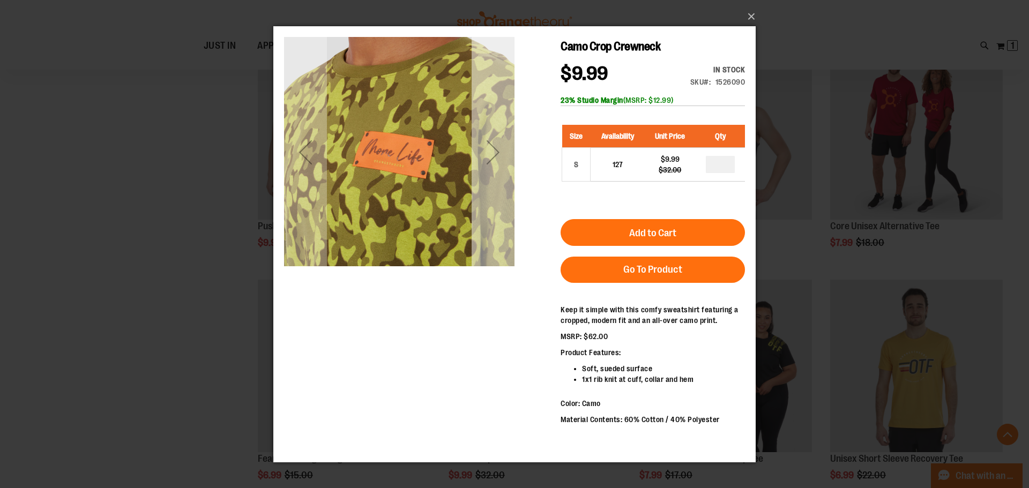
click at [497, 157] on div "Next" at bounding box center [493, 151] width 43 height 43
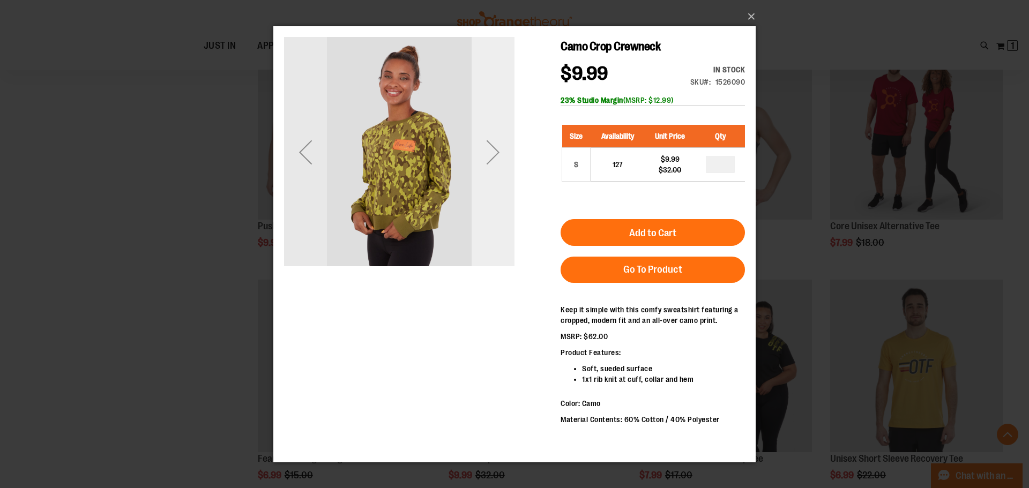
click at [507, 135] on div "Next" at bounding box center [493, 151] width 43 height 43
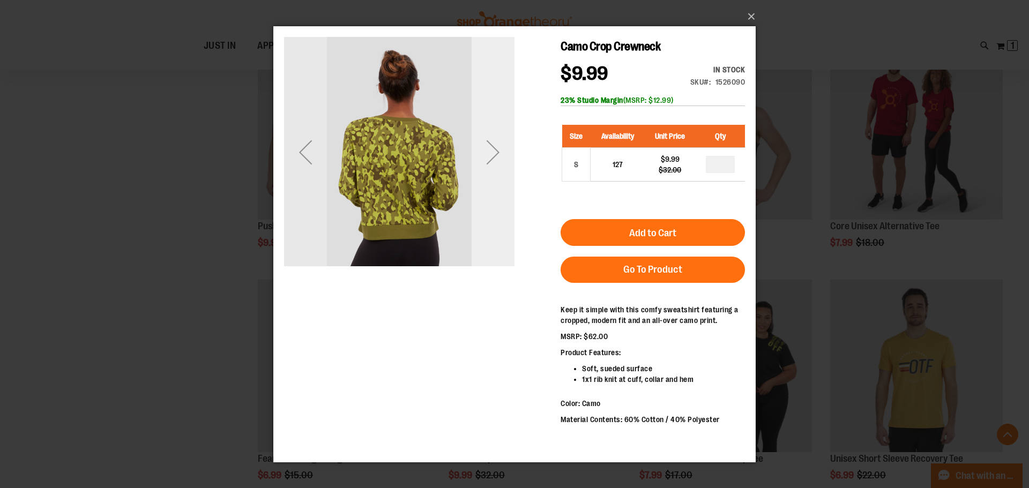
click at [512, 129] on div "Next" at bounding box center [493, 151] width 43 height 230
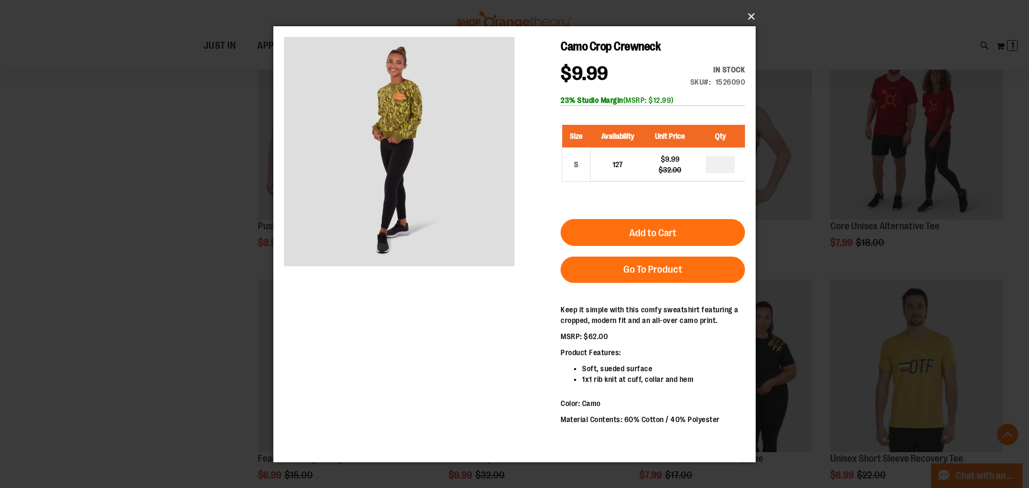
click at [747, 16] on button "×" at bounding box center [518, 17] width 482 height 24
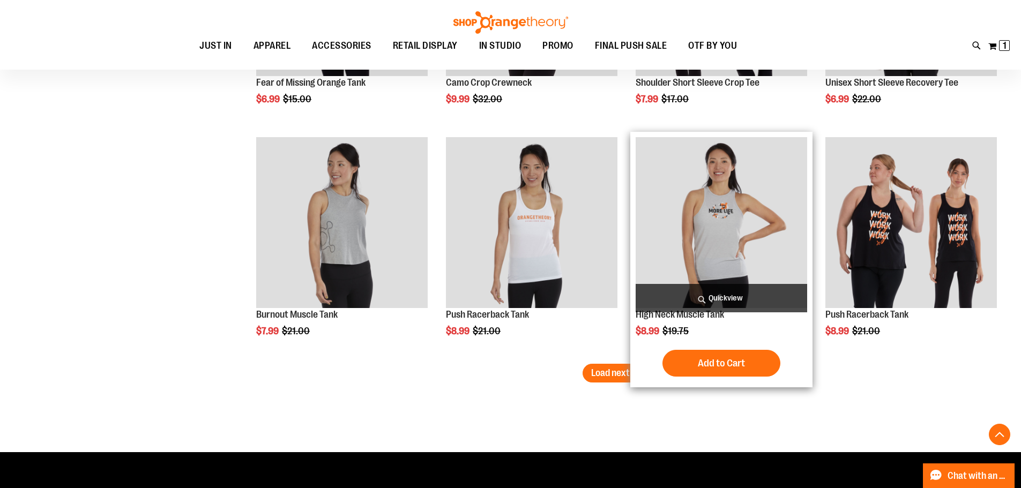
scroll to position [1983, 0]
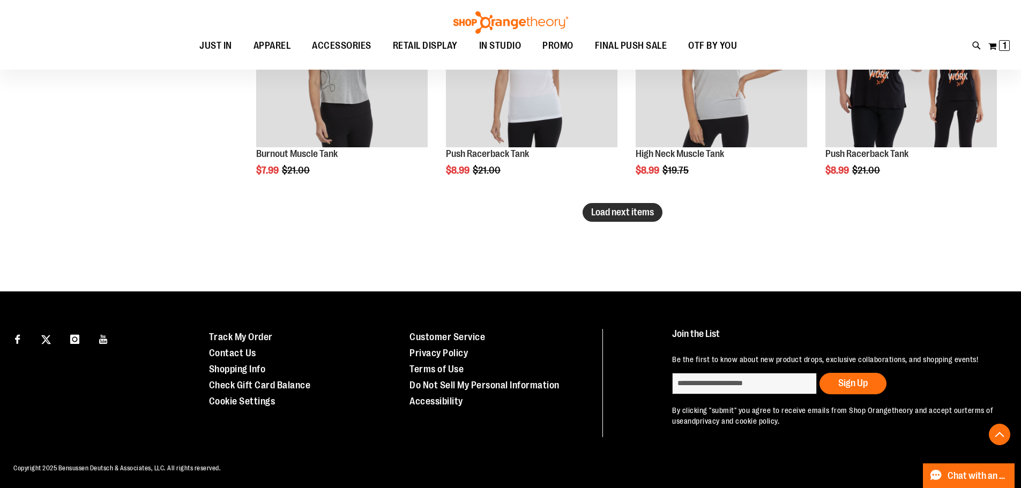
click at [624, 218] on button "Load next items" at bounding box center [623, 212] width 80 height 19
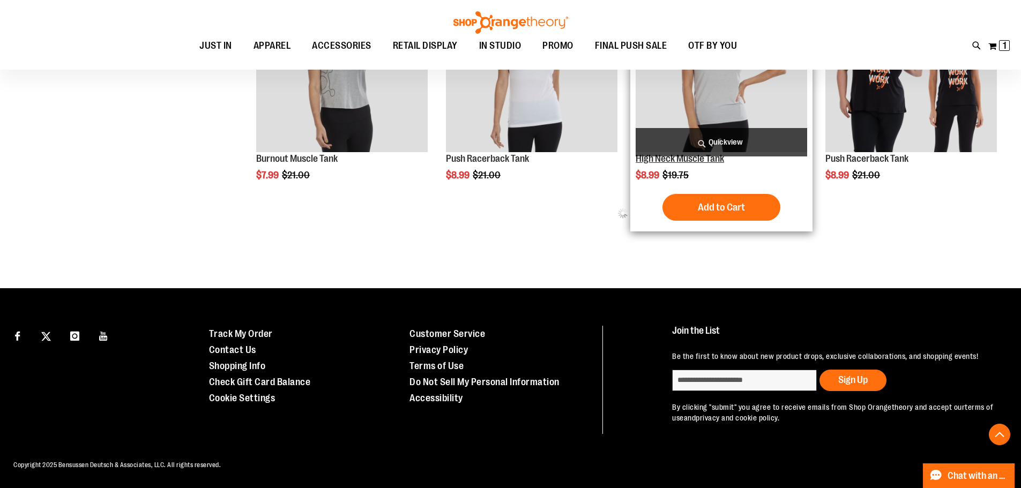
scroll to position [1876, 0]
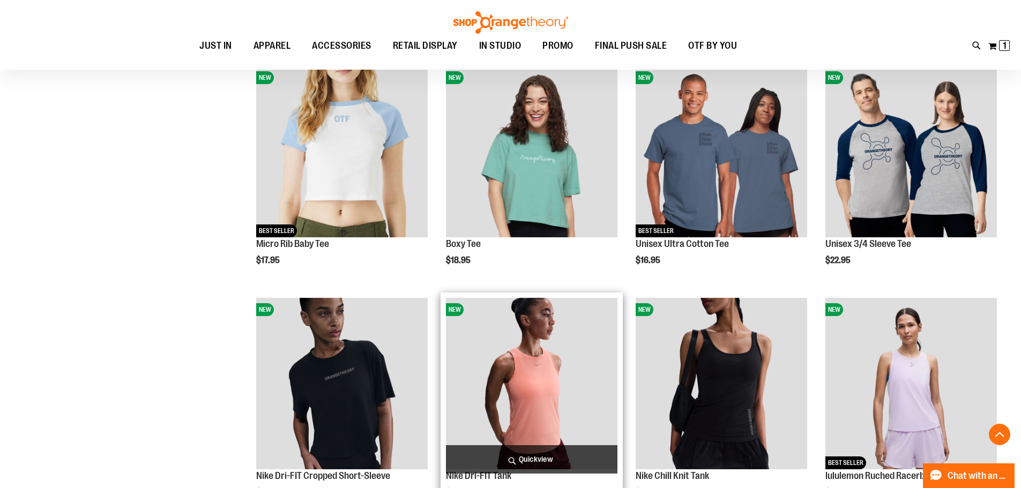
scroll to position [2466, 0]
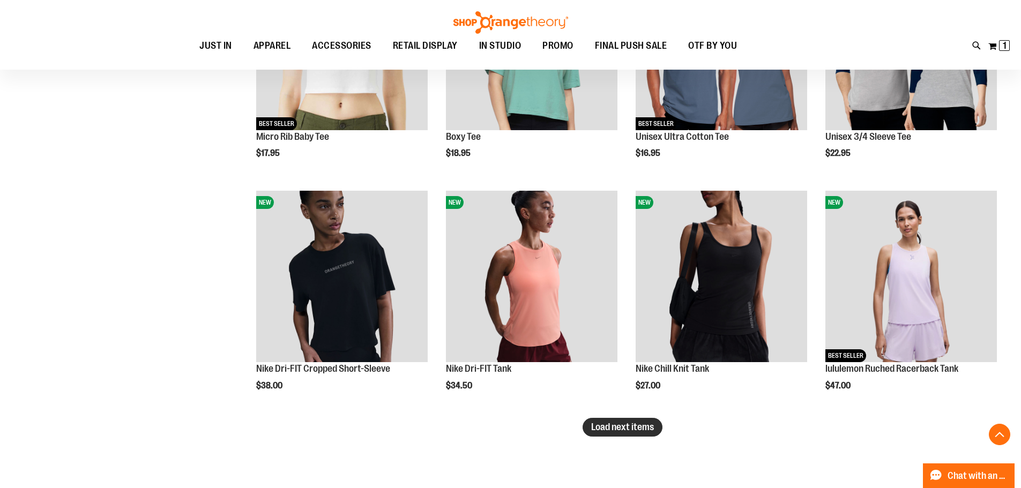
click at [639, 429] on span "Load next items" at bounding box center [622, 427] width 63 height 11
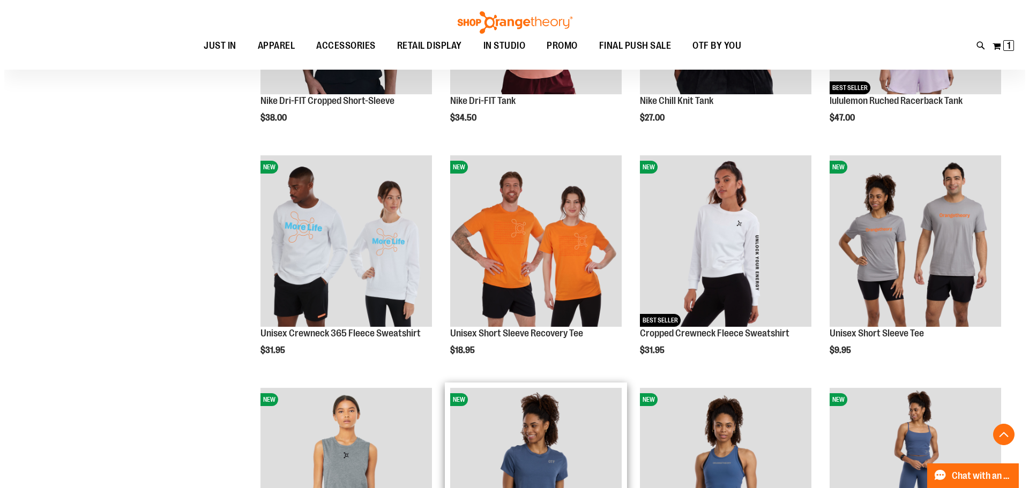
scroll to position [2787, 0]
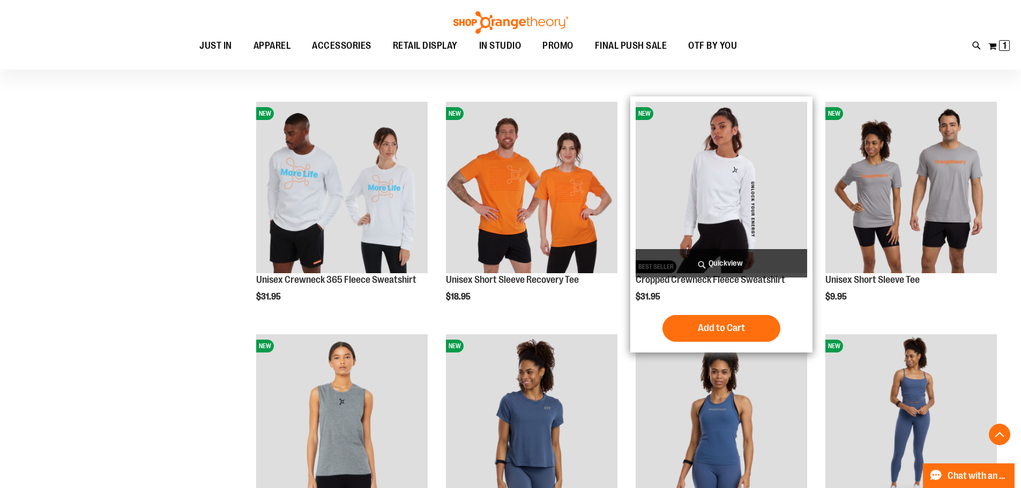
click at [699, 257] on span "Quickview" at bounding box center [722, 263] width 172 height 28
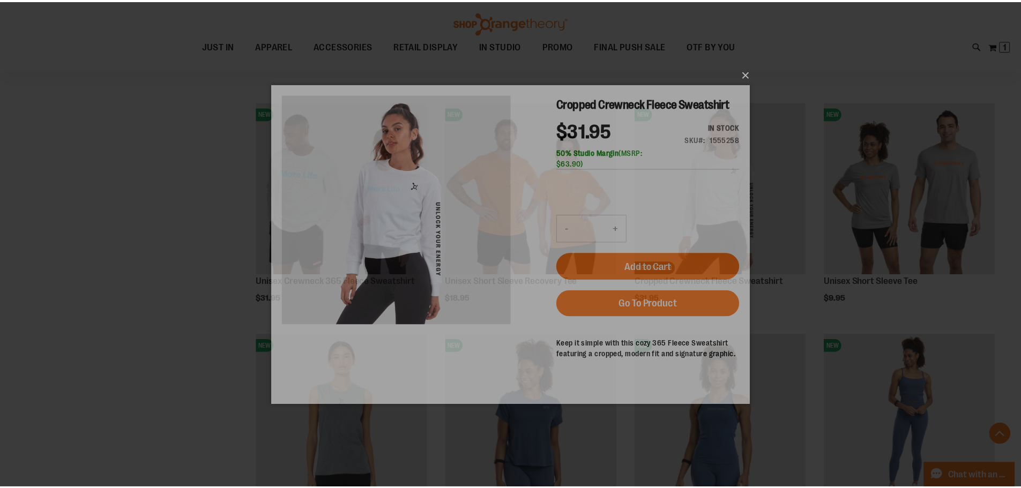
scroll to position [0, 0]
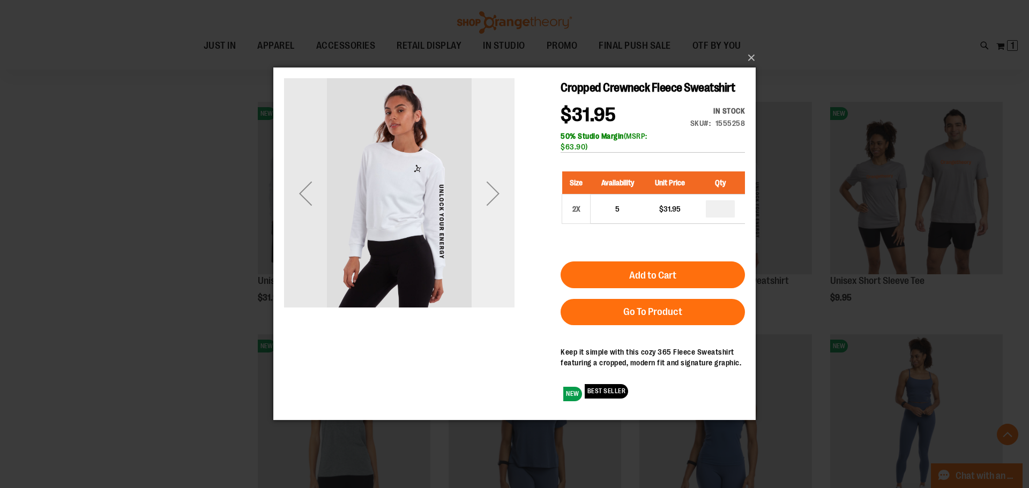
click at [498, 199] on div "Next" at bounding box center [493, 193] width 43 height 43
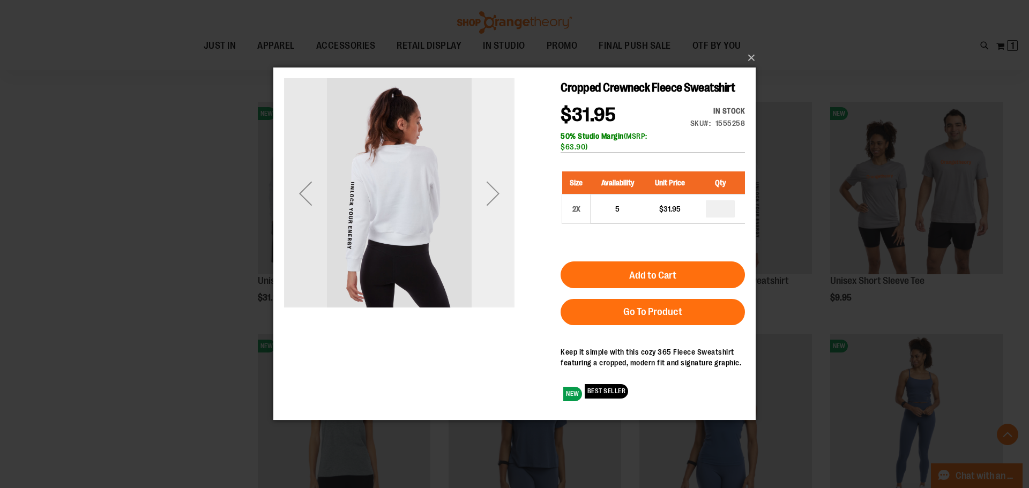
click at [498, 199] on div "Next" at bounding box center [493, 193] width 43 height 43
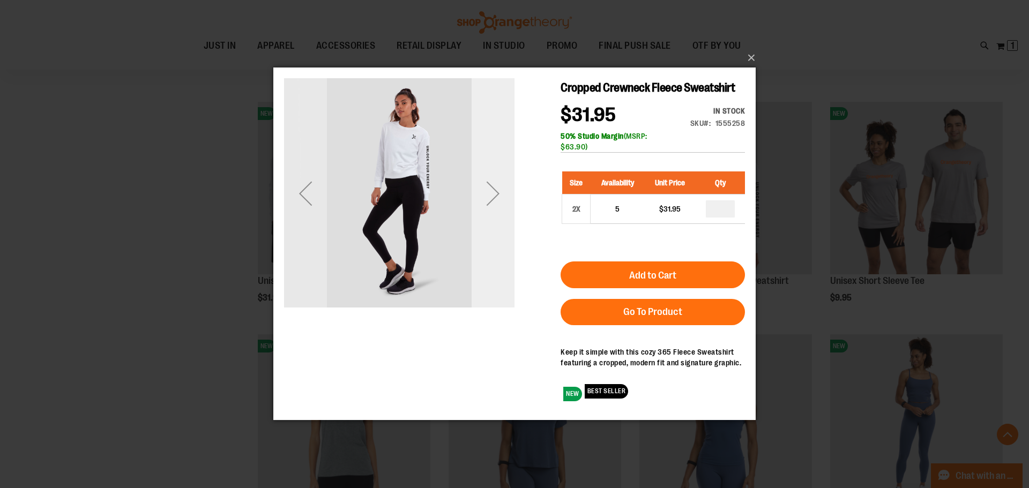
click at [498, 199] on div "Next" at bounding box center [493, 193] width 43 height 43
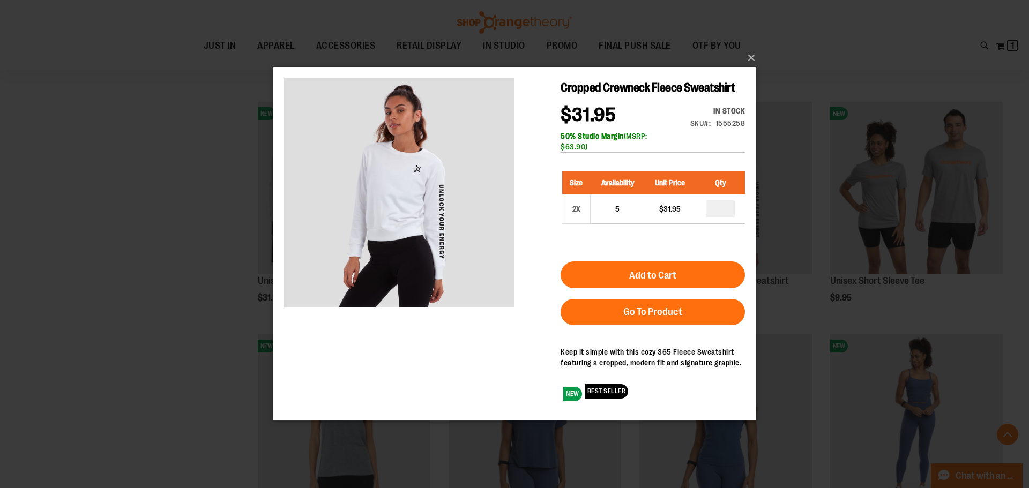
drag, startPoint x: 561, startPoint y: 145, endPoint x: 692, endPoint y: 80, distance: 146.5
click at [600, 144] on div "50% Studio Margin (MSRP: $63.90)" at bounding box center [653, 141] width 184 height 21
click at [693, 137] on div "50% Studio Margin (MSRP: $63.90)" at bounding box center [653, 141] width 184 height 21
drag, startPoint x: 742, startPoint y: 64, endPoint x: 741, endPoint y: 73, distance: 9.2
click at [742, 63] on button "×" at bounding box center [518, 58] width 482 height 24
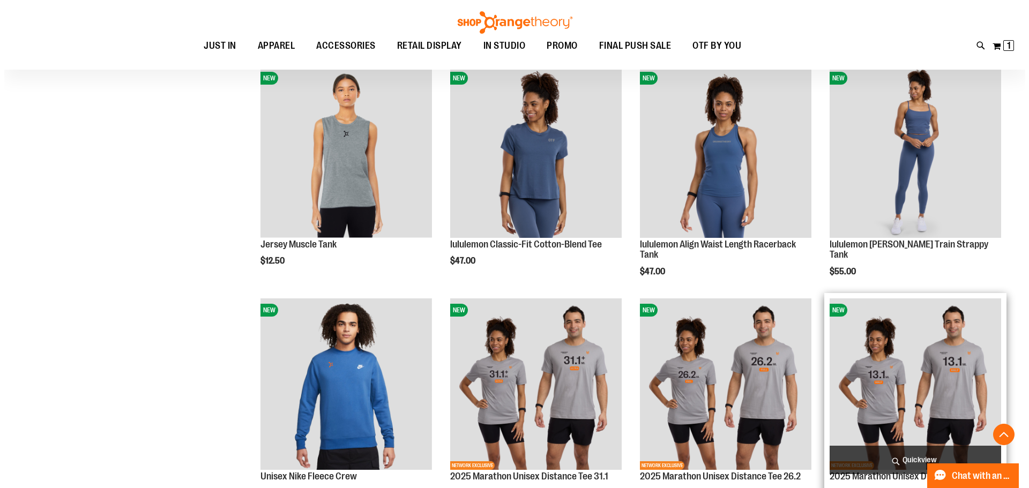
scroll to position [3270, 0]
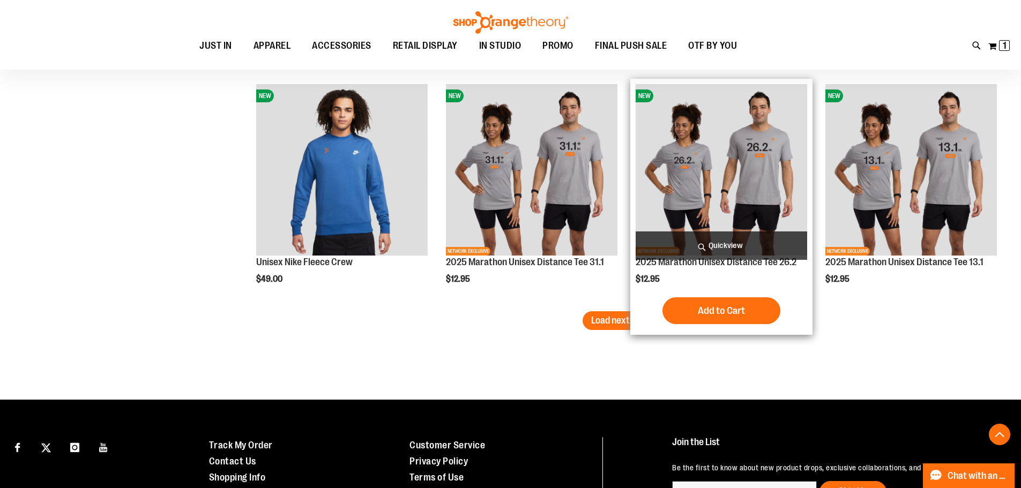
click at [635, 306] on div "NEW NETWORK EXCLUSIVE 2025 Marathon Unisex Distance Tee 26.2 $12.95 Quickview A…" at bounding box center [721, 207] width 182 height 256
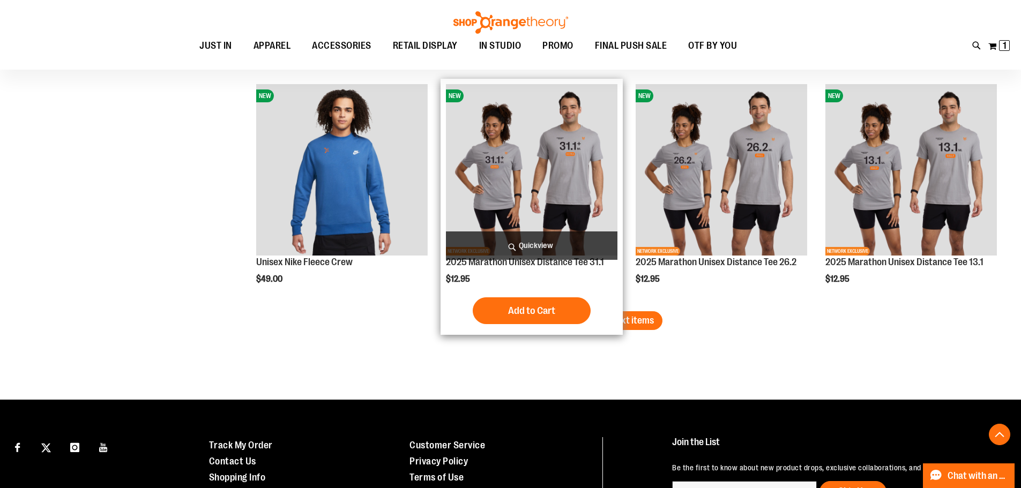
click at [551, 250] on span "Quickview" at bounding box center [532, 246] width 172 height 28
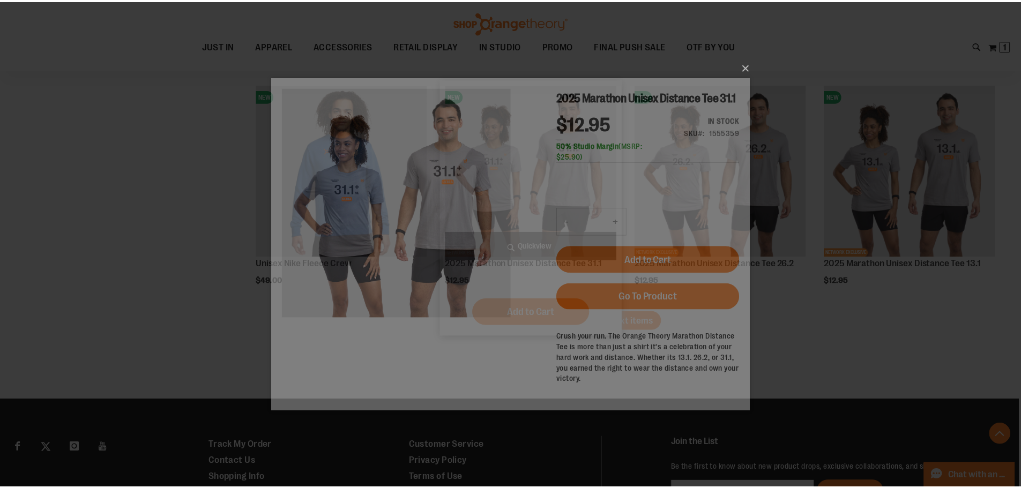
scroll to position [0, 0]
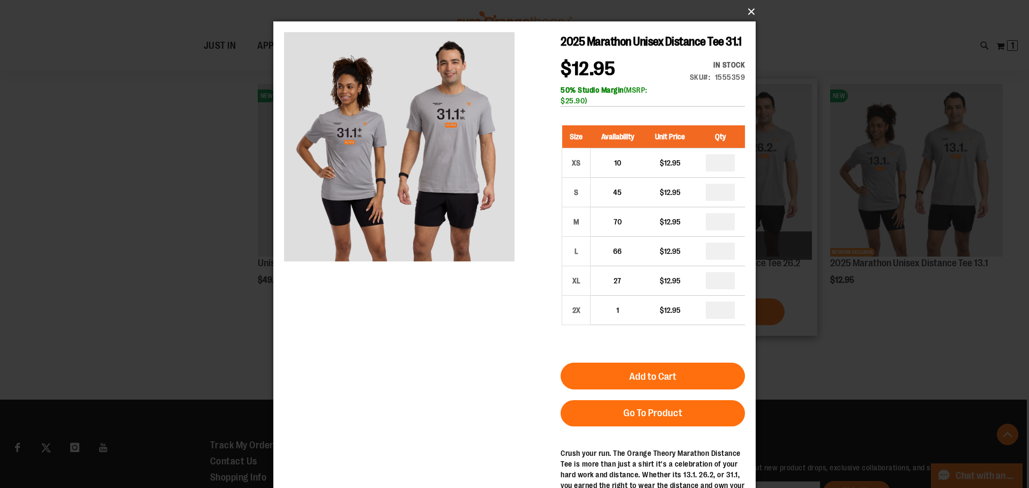
drag, startPoint x: 754, startPoint y: 11, endPoint x: 760, endPoint y: 135, distance: 123.9
click at [755, 10] on button "×" at bounding box center [518, 12] width 482 height 24
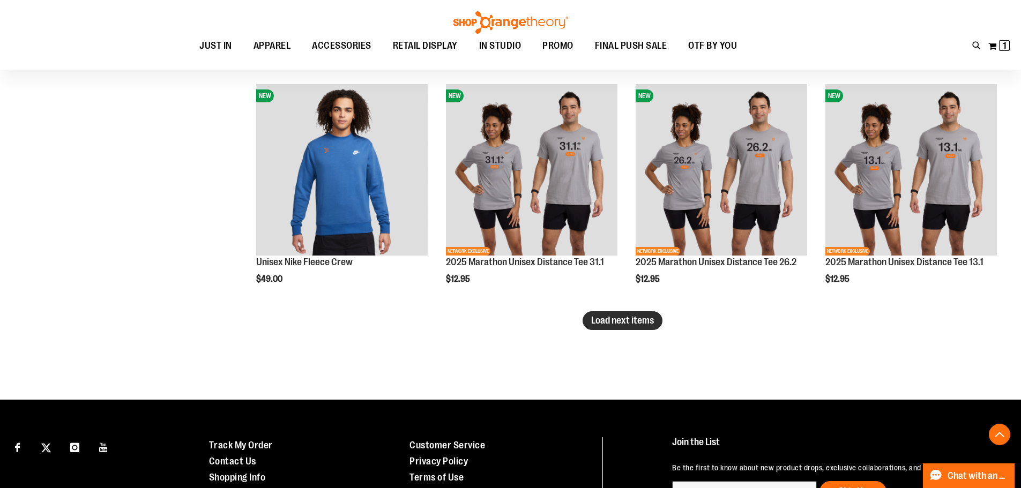
click at [622, 326] on span "Load next items" at bounding box center [622, 320] width 63 height 11
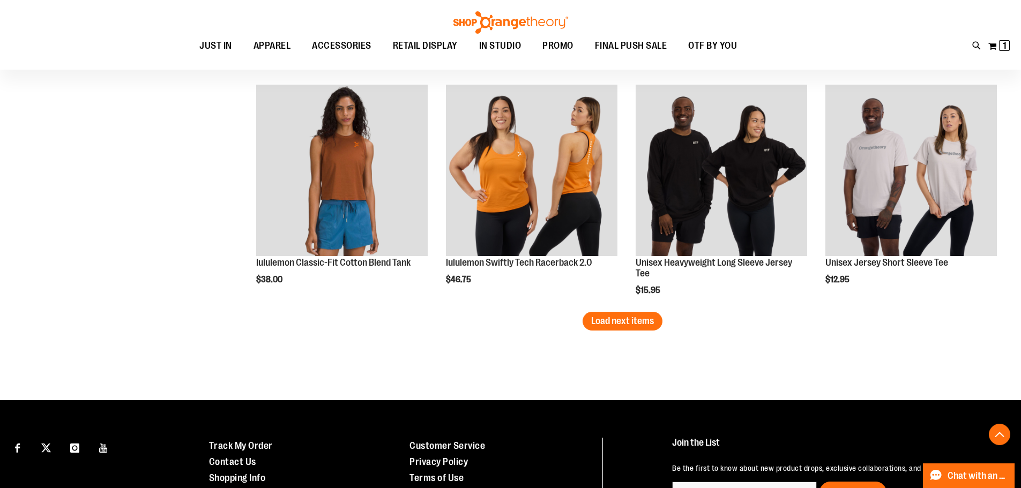
scroll to position [4020, 0]
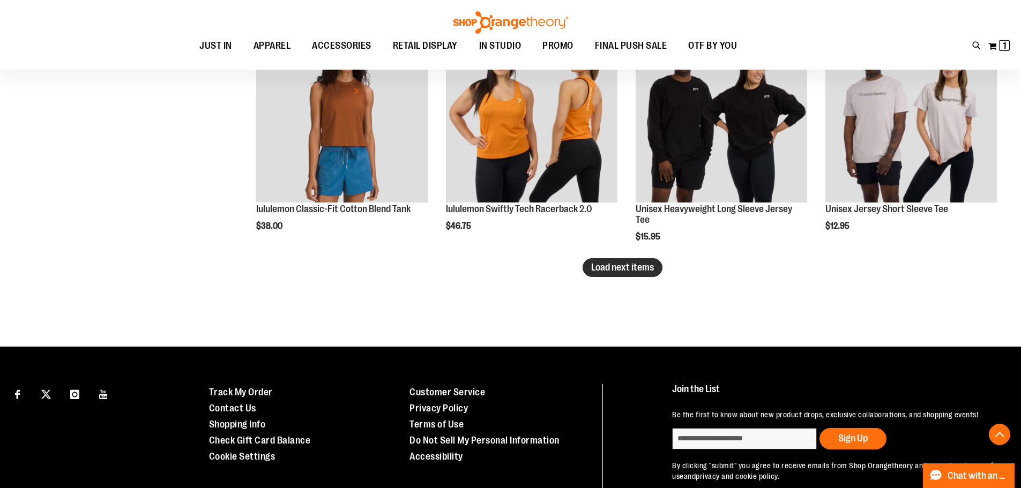
click at [624, 276] on button "Load next items" at bounding box center [623, 267] width 80 height 19
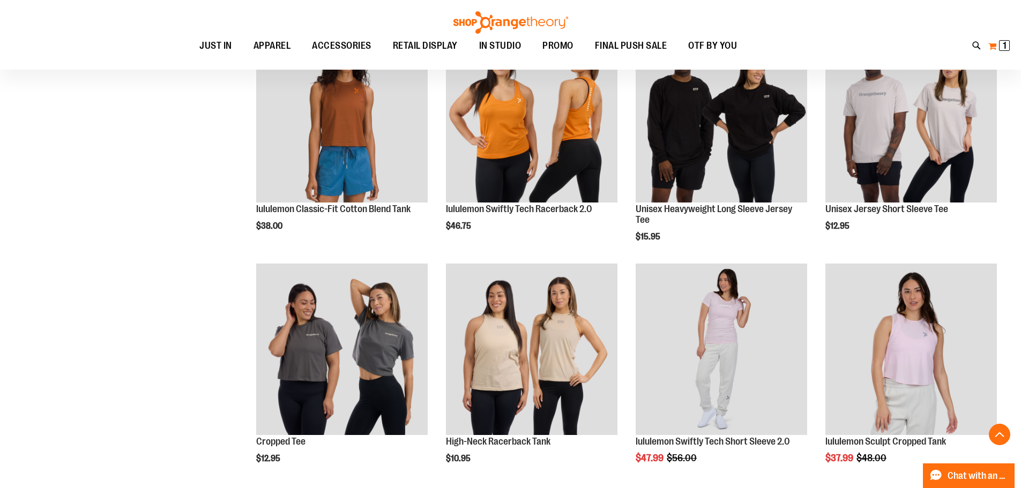
click at [1001, 45] on span "1 1 items" at bounding box center [1004, 45] width 11 height 11
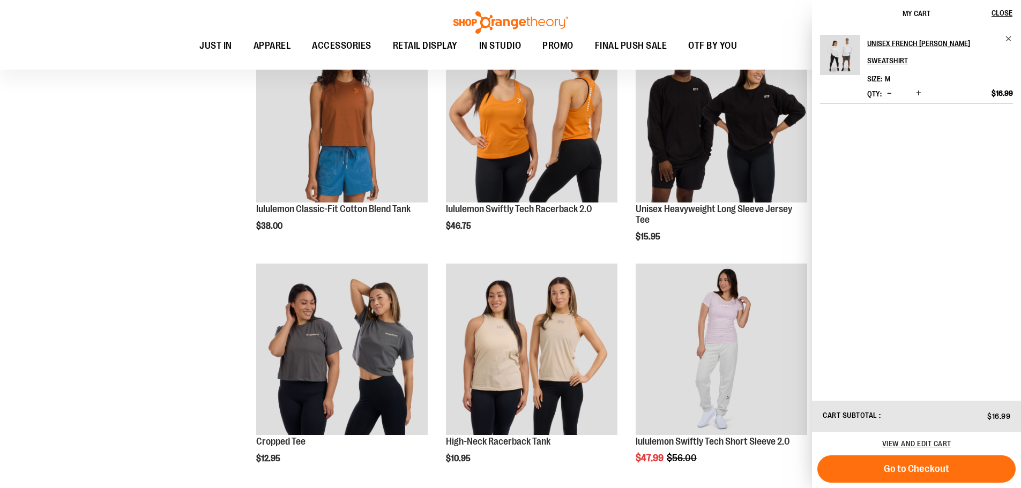
click at [883, 92] on div "Qty * Update" at bounding box center [895, 93] width 57 height 11
click at [887, 93] on button "Decrease product quantity" at bounding box center [889, 93] width 10 height 11
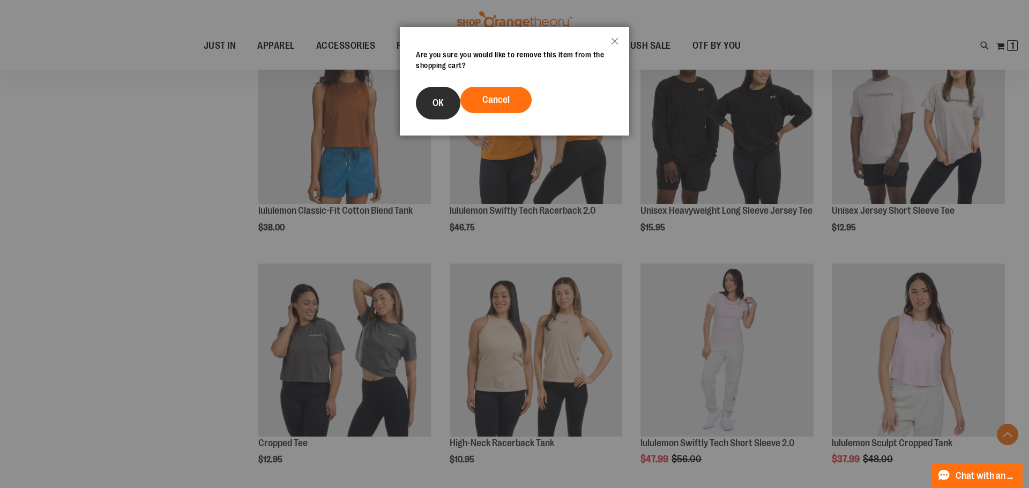
click at [444, 93] on button "OK" at bounding box center [438, 103] width 44 height 33
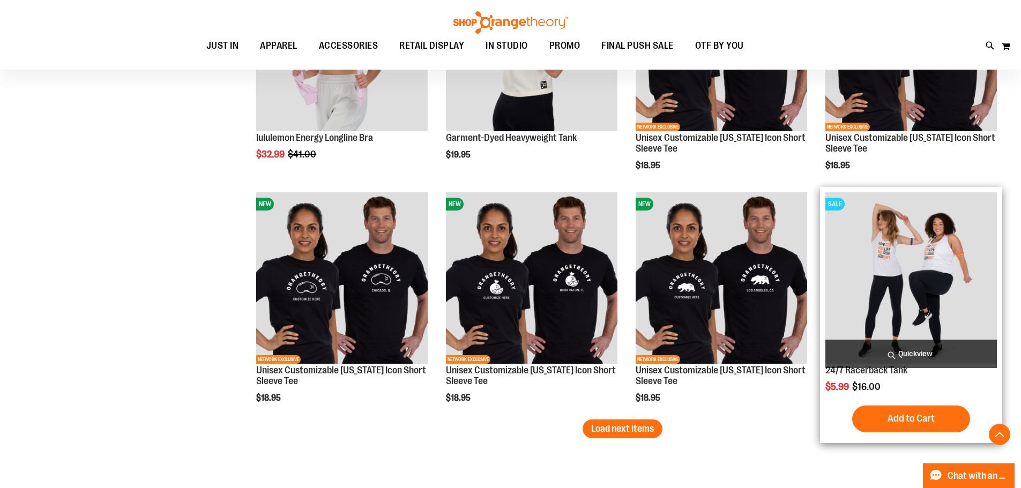
scroll to position [4663, 0]
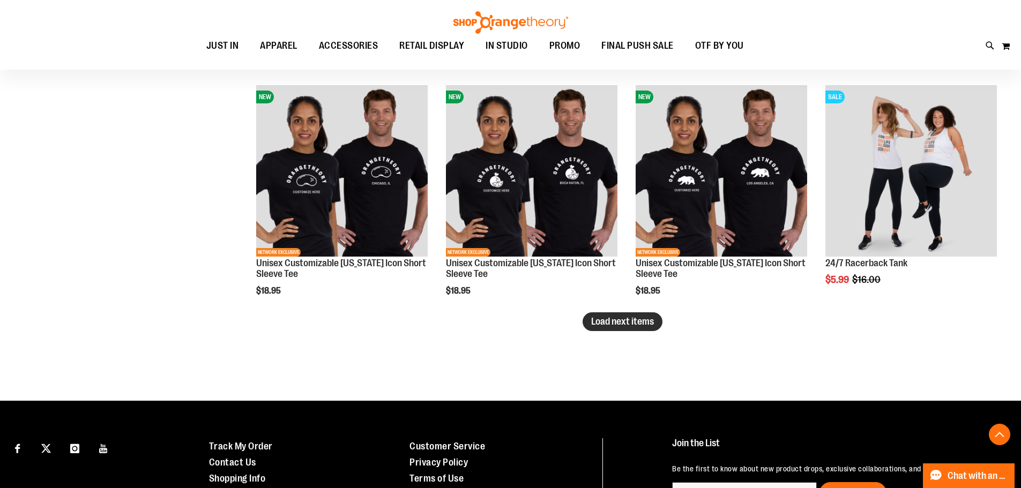
click at [641, 319] on span "Load next items" at bounding box center [622, 321] width 63 height 11
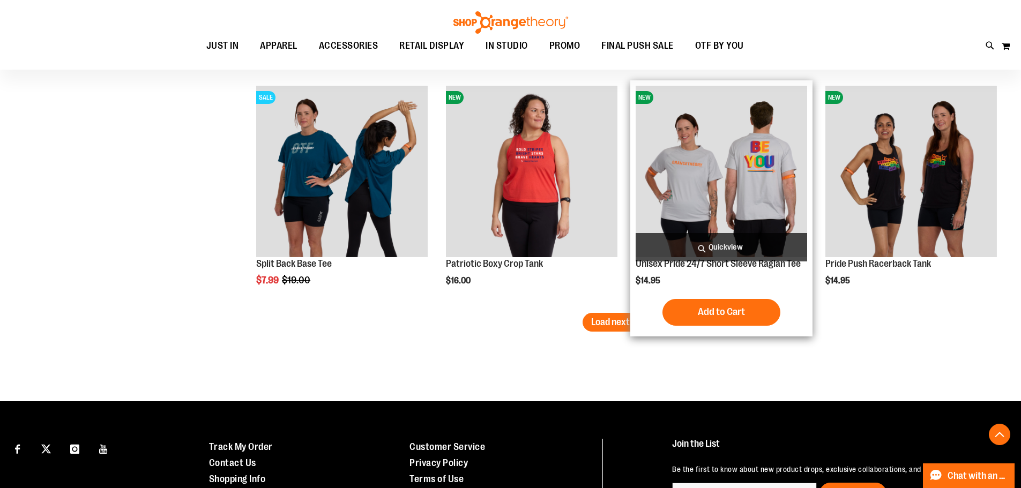
scroll to position [5414, 0]
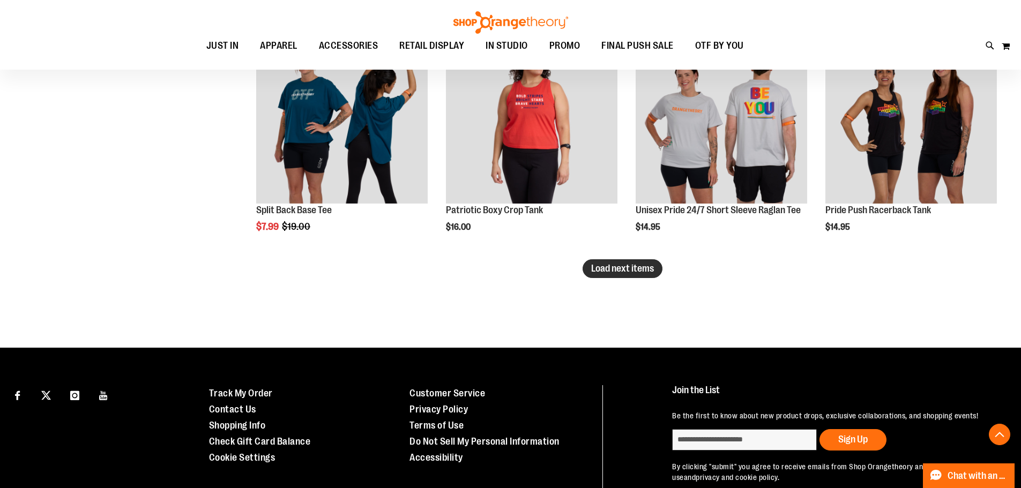
click at [635, 267] on span "Load next items" at bounding box center [622, 268] width 63 height 11
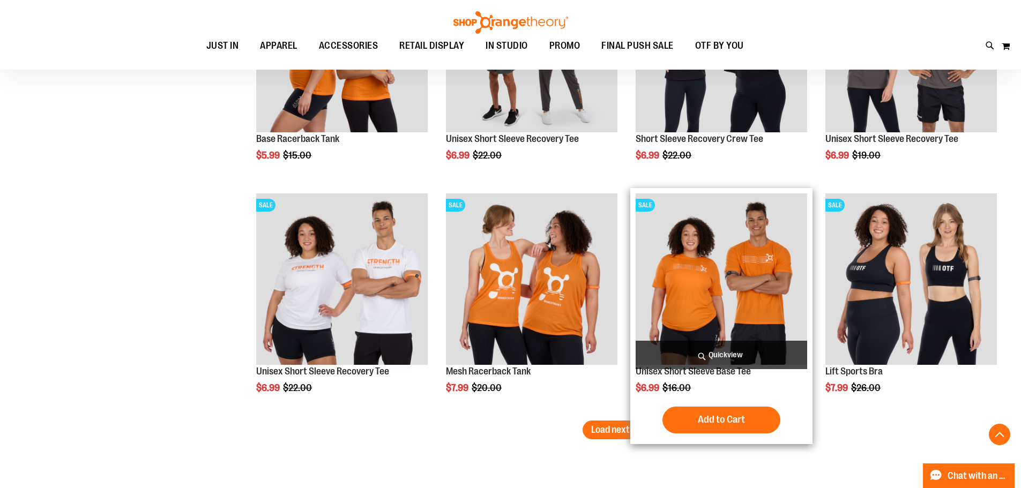
scroll to position [6057, 0]
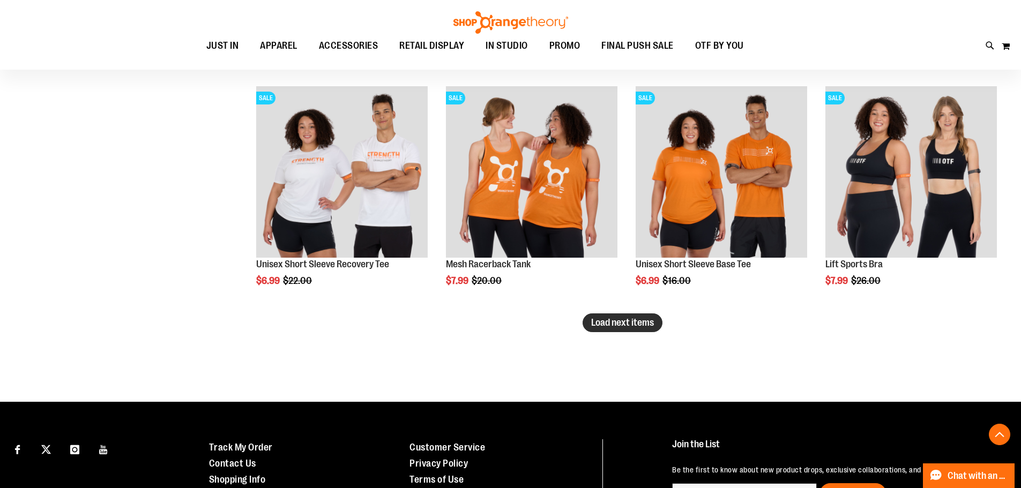
click at [626, 323] on span "Load next items" at bounding box center [622, 322] width 63 height 11
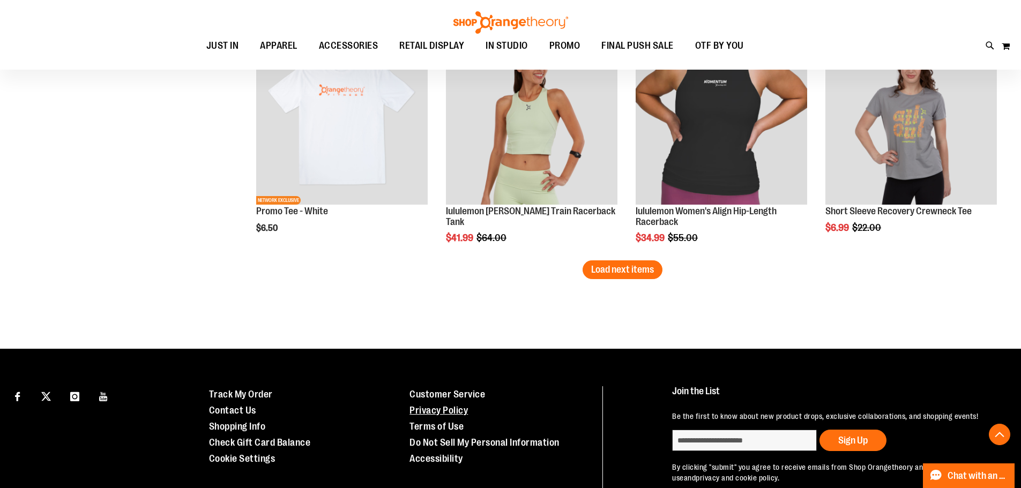
scroll to position [6861, 0]
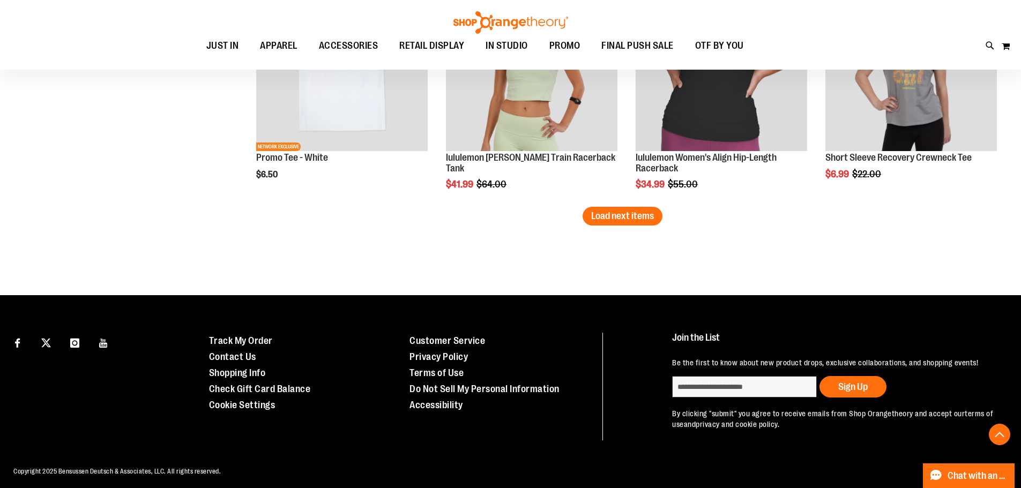
click at [622, 212] on span "Load next items" at bounding box center [622, 216] width 63 height 11
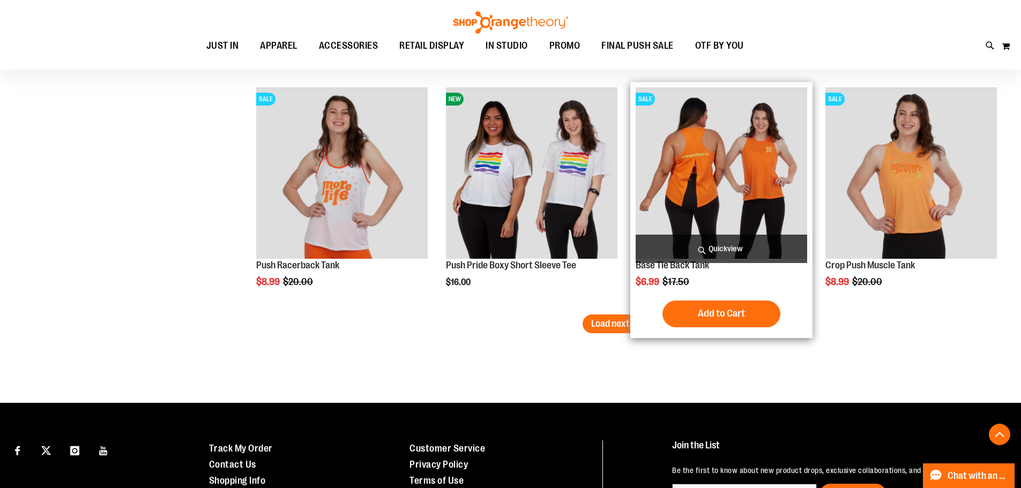
scroll to position [7577, 0]
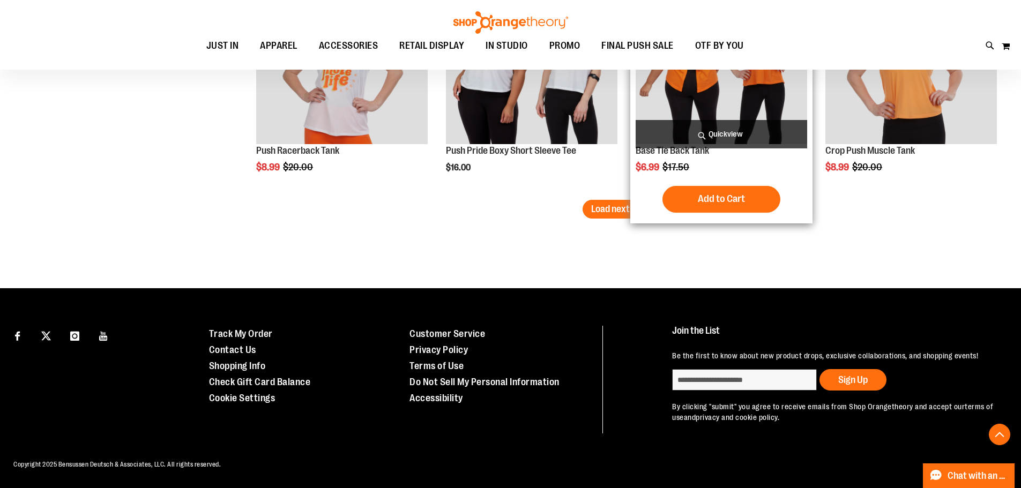
click at [650, 203] on button "Load next items" at bounding box center [623, 209] width 80 height 19
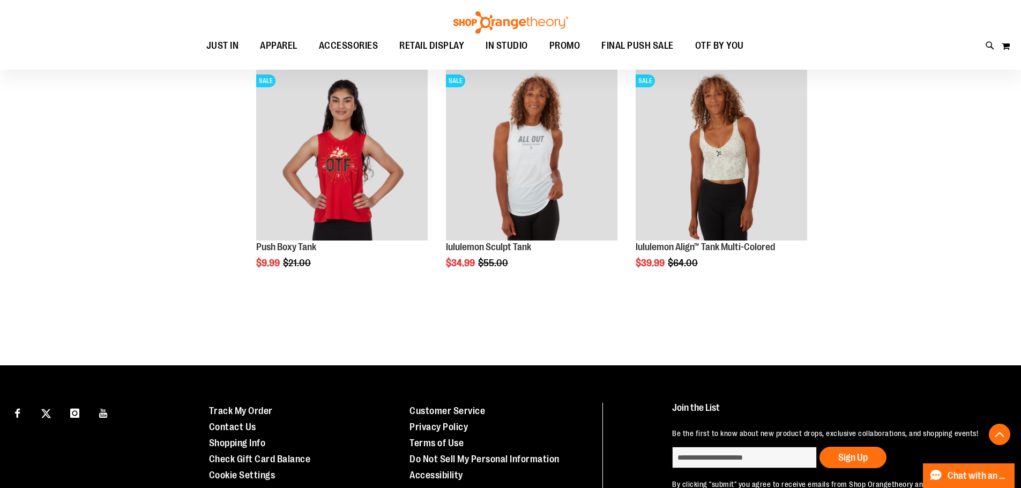
scroll to position [8255, 0]
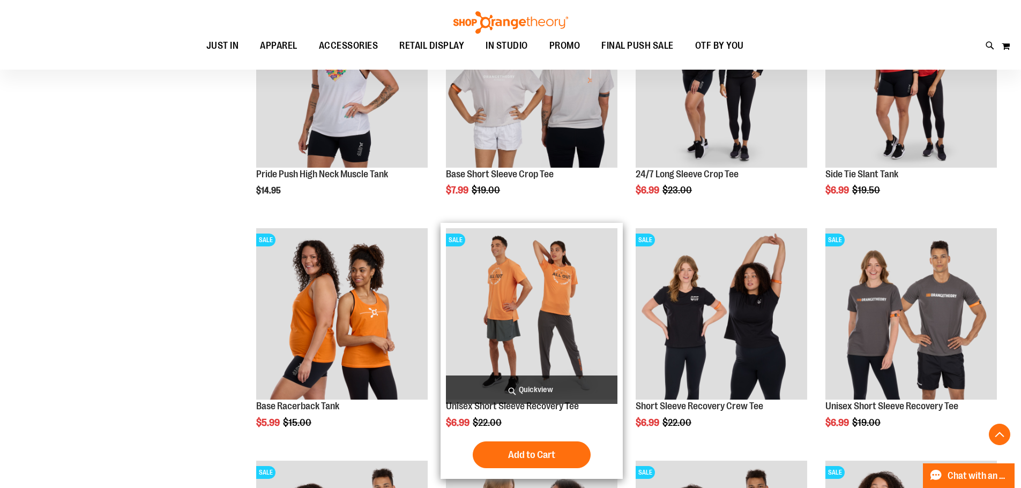
scroll to position [5843, 0]
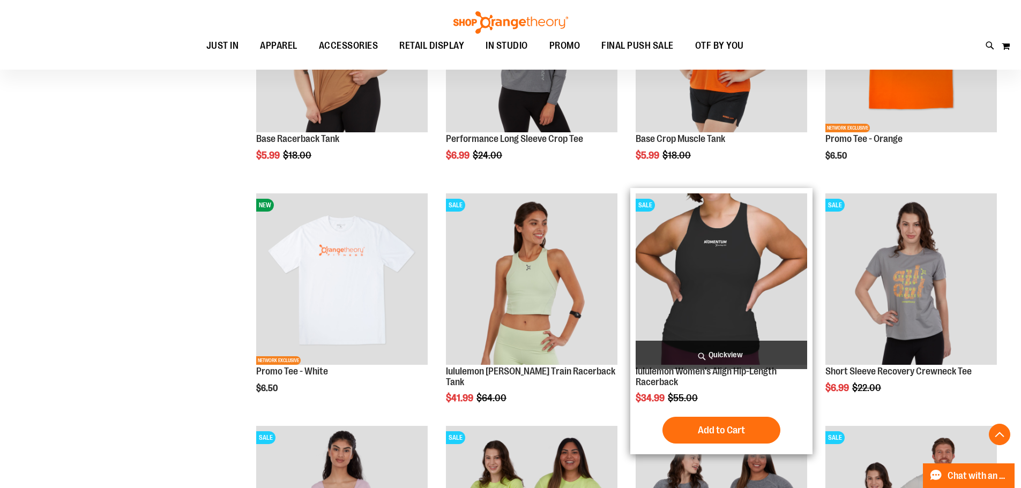
scroll to position [6594, 0]
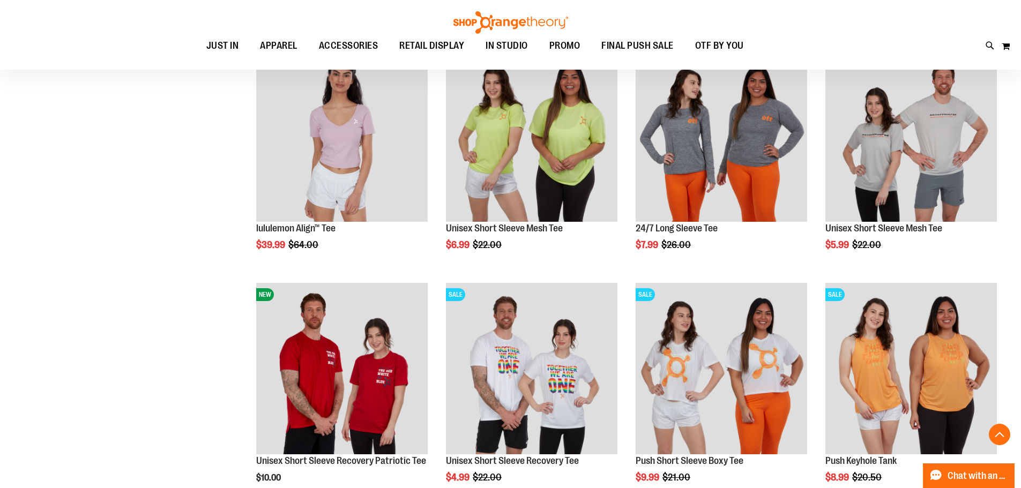
scroll to position [7076, 0]
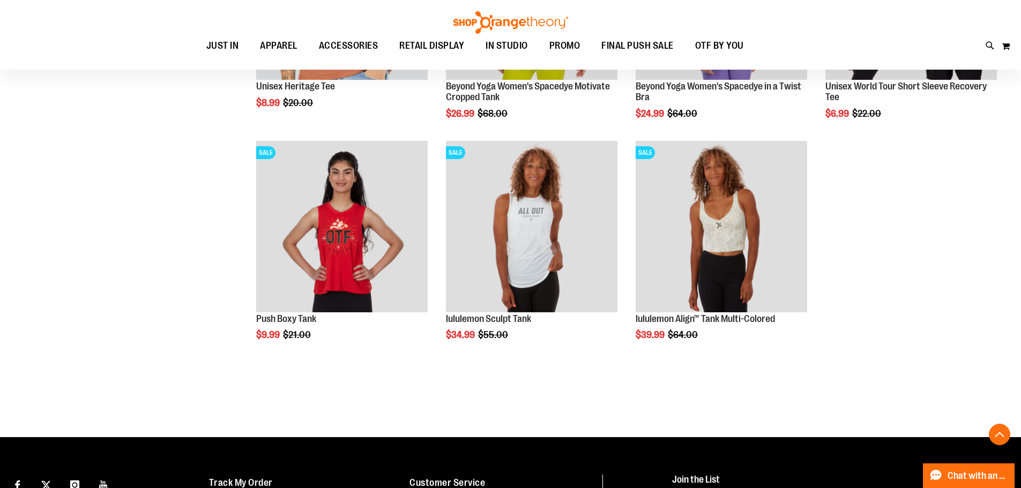
scroll to position [8148, 0]
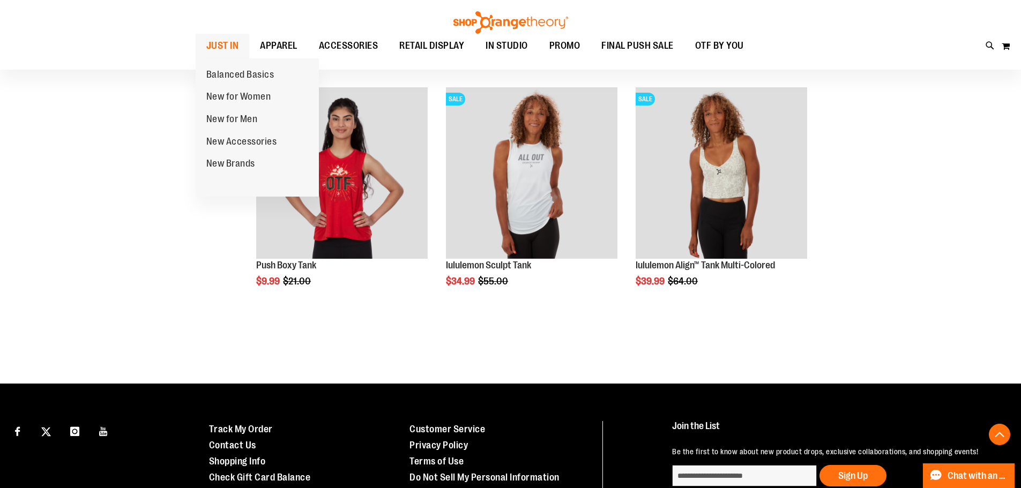
click at [236, 43] on span "JUST IN" at bounding box center [222, 46] width 33 height 24
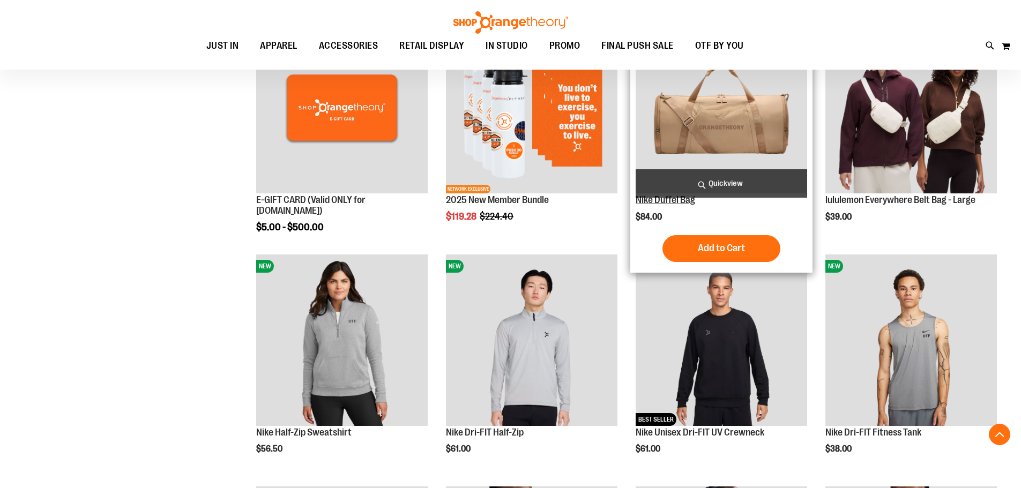
scroll to position [310, 0]
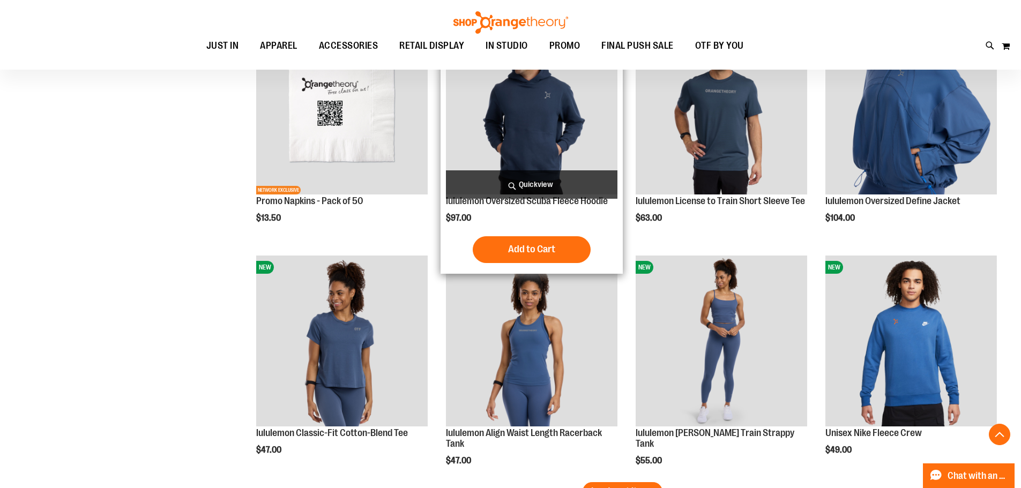
scroll to position [1972, 0]
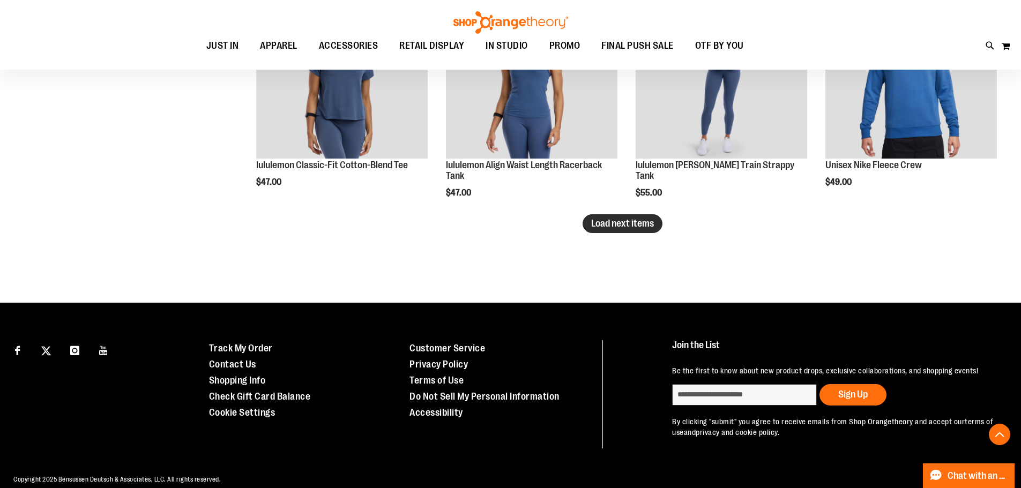
type input "**********"
click at [591, 222] on span "Load next items" at bounding box center [622, 223] width 63 height 11
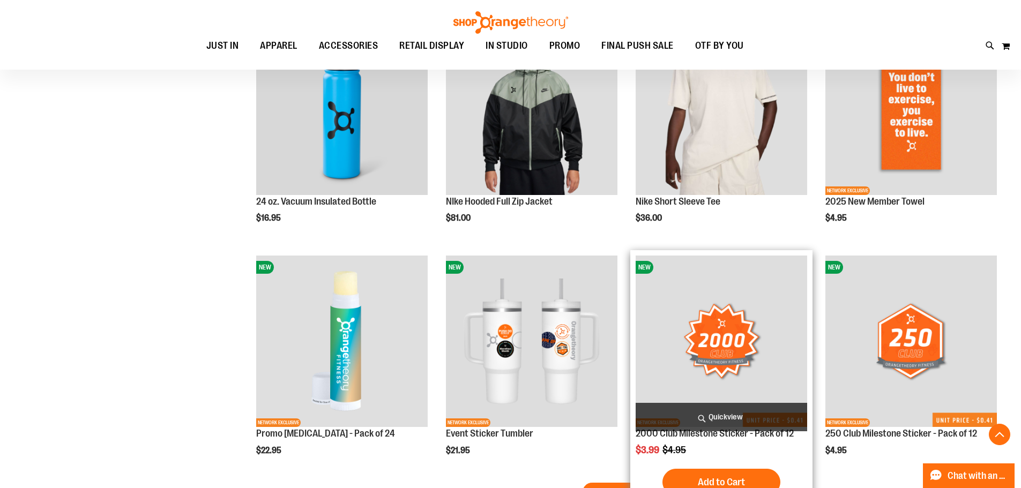
scroll to position [2562, 0]
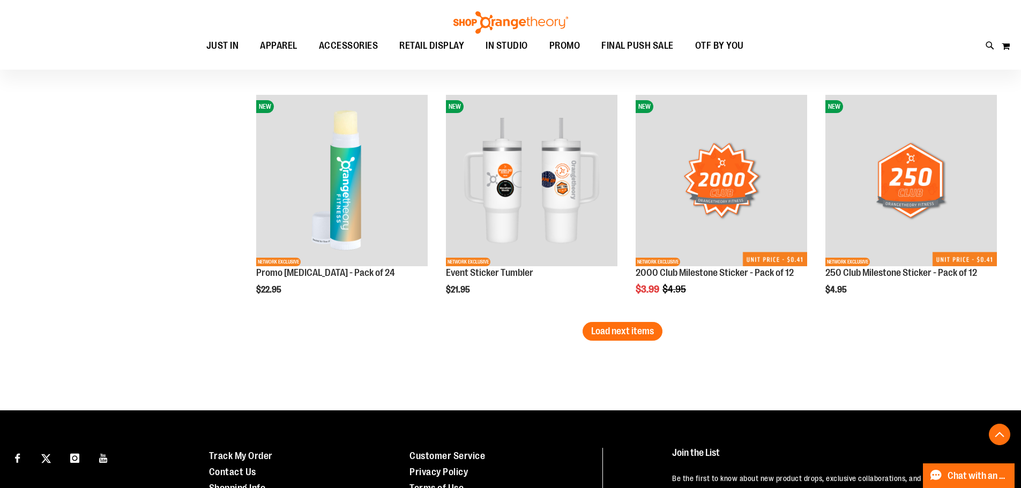
click at [621, 335] on span "Load next items" at bounding box center [622, 331] width 63 height 11
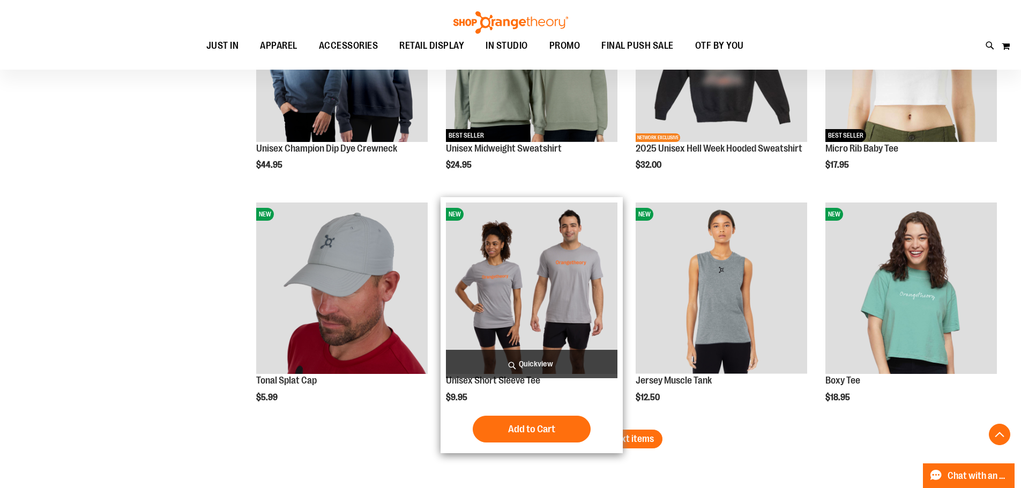
scroll to position [3366, 0]
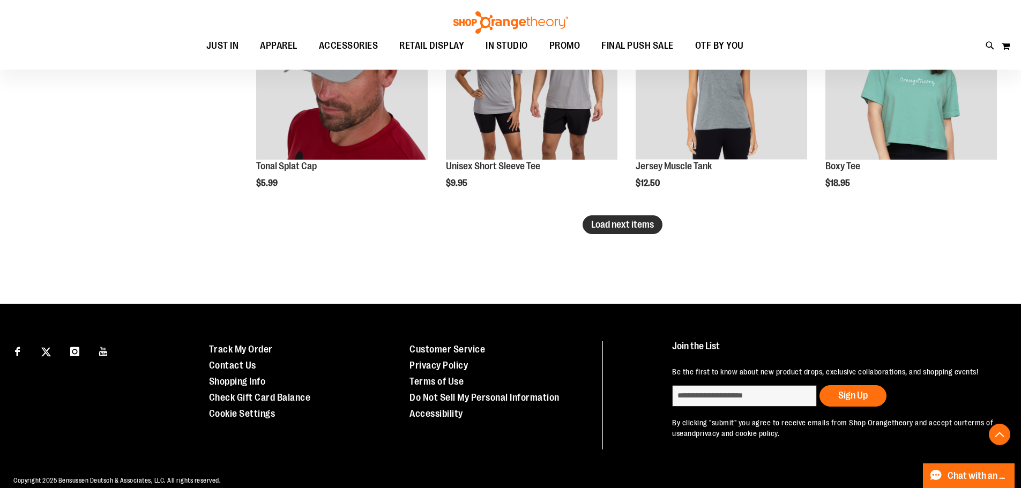
click at [633, 216] on button "Load next items" at bounding box center [623, 224] width 80 height 19
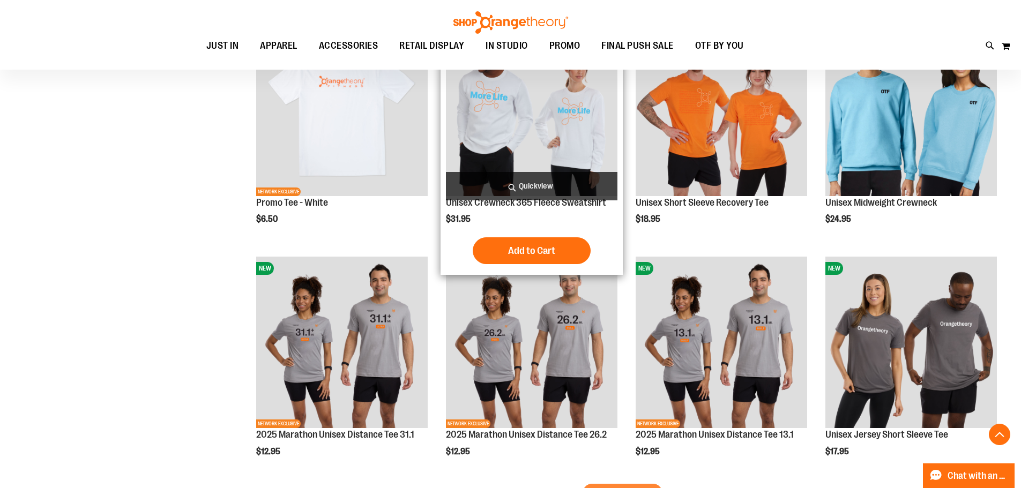
scroll to position [3902, 0]
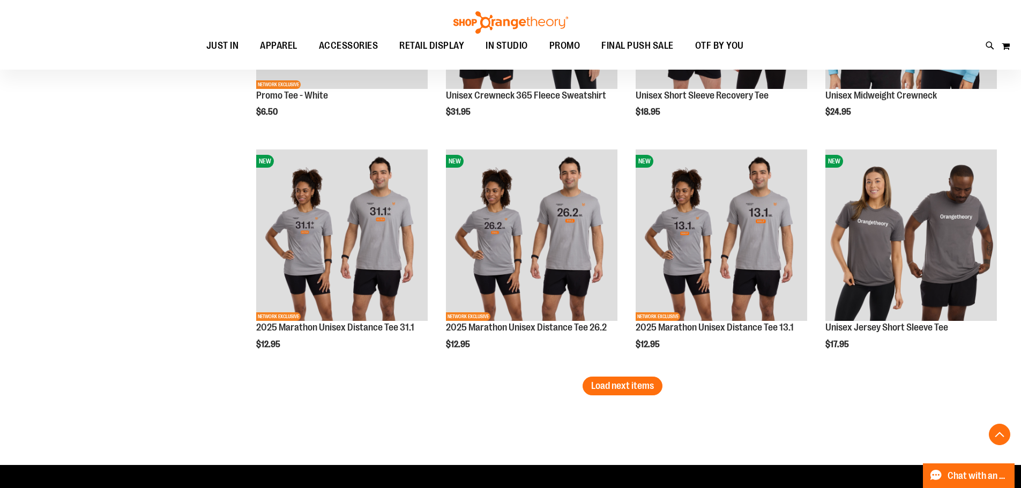
click at [628, 382] on span "Load next items" at bounding box center [622, 386] width 63 height 11
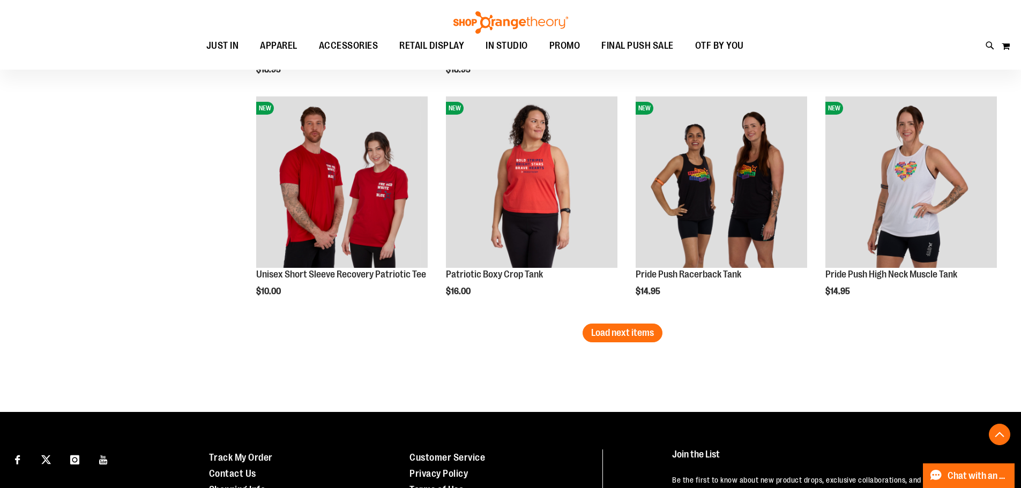
scroll to position [4706, 0]
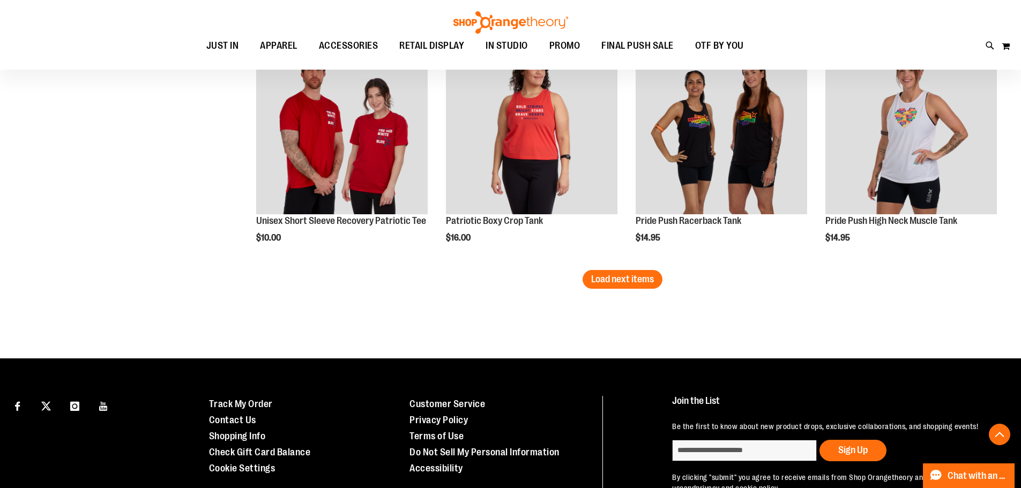
click at [644, 271] on button "Load next items" at bounding box center [623, 279] width 80 height 19
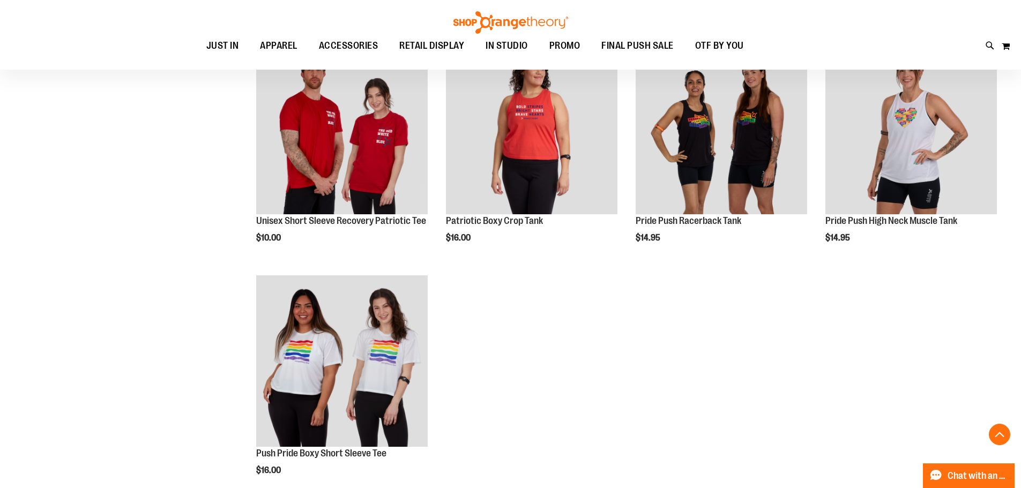
scroll to position [4867, 0]
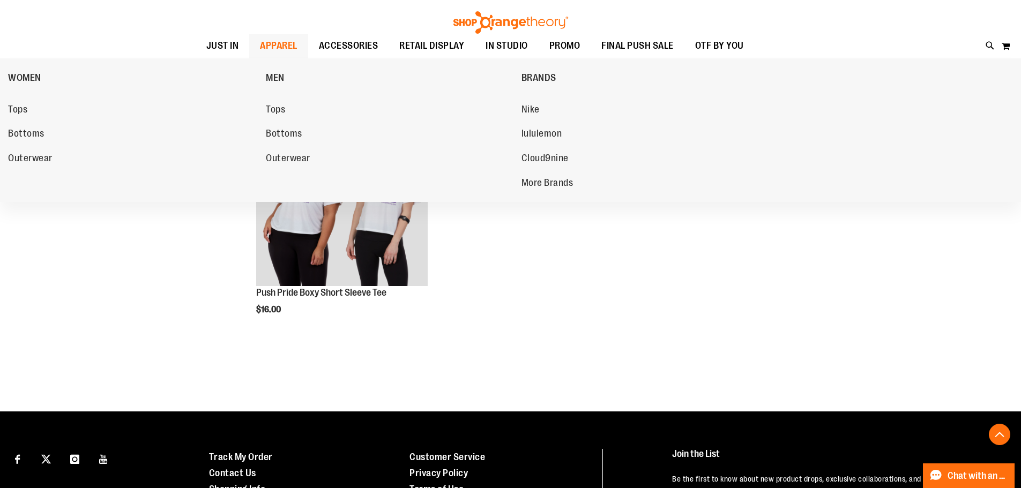
click at [291, 43] on span "APPAREL" at bounding box center [279, 46] width 38 height 24
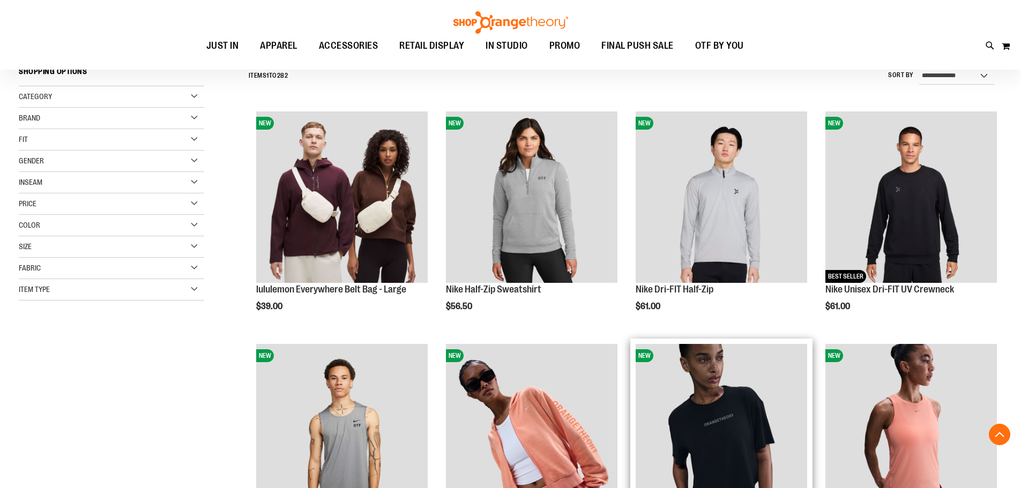
scroll to position [267, 0]
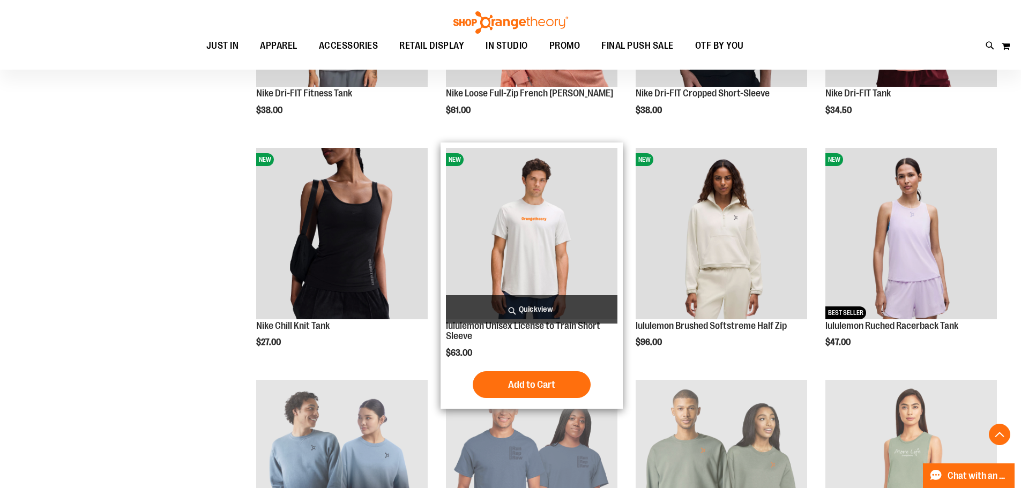
scroll to position [696, 0]
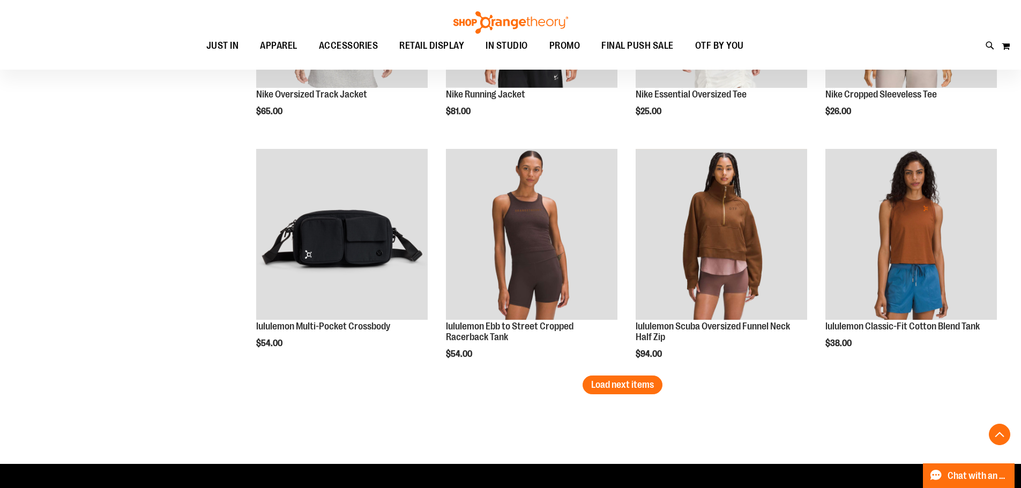
scroll to position [2036, 0]
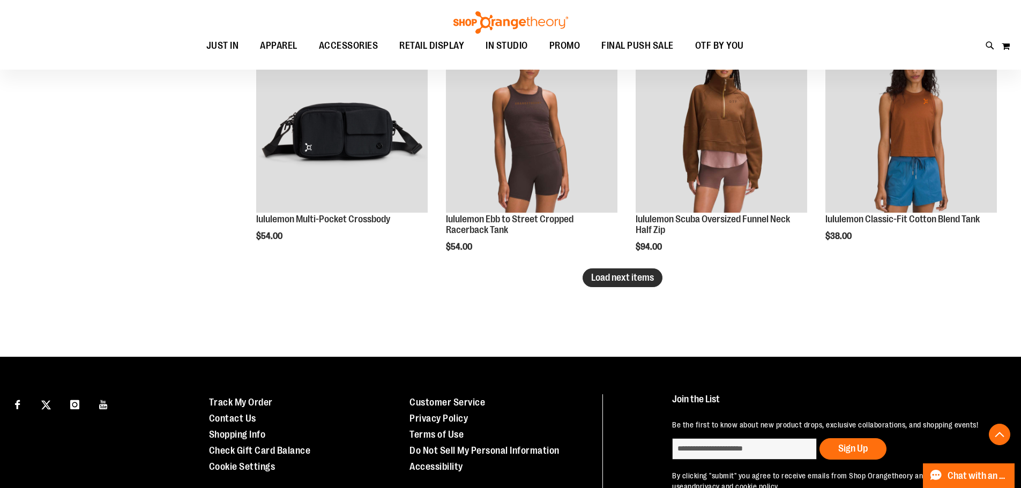
type input "**********"
click at [636, 287] on button "Load next items" at bounding box center [623, 278] width 80 height 19
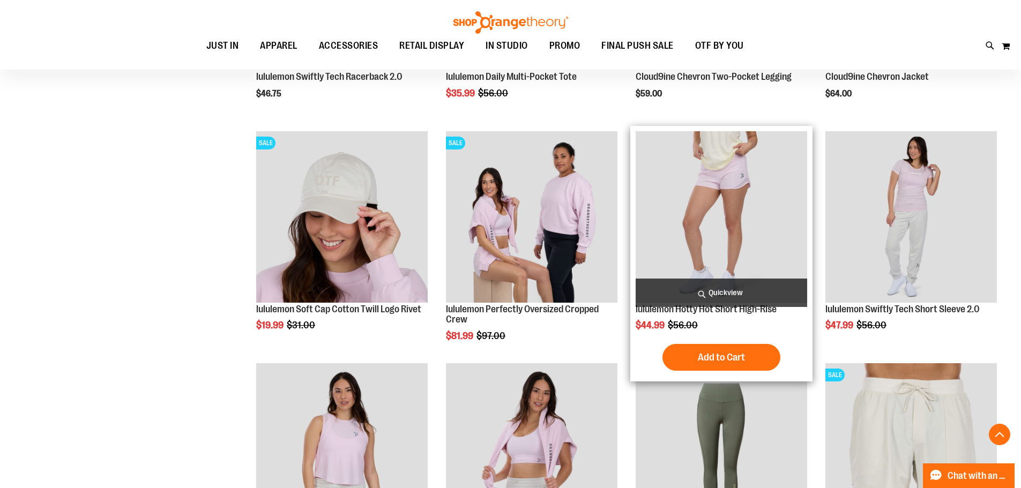
scroll to position [2626, 0]
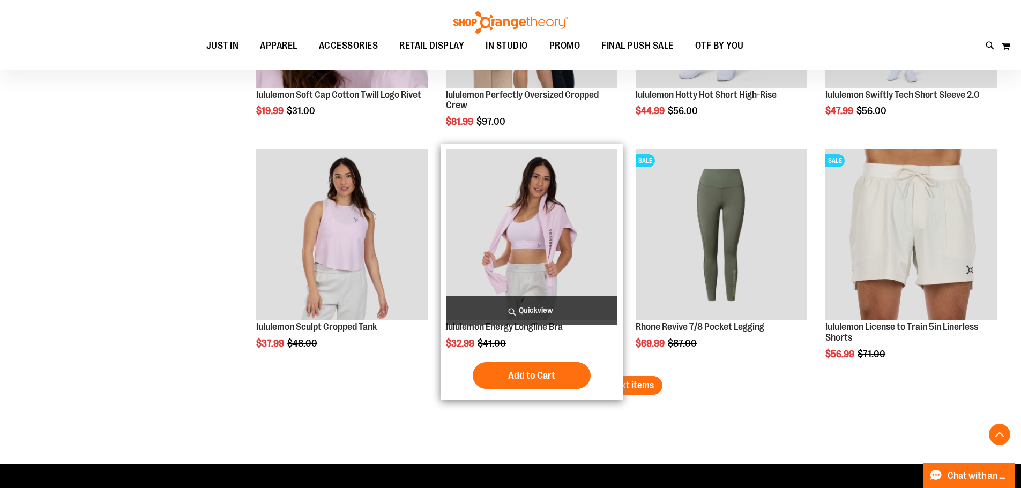
click at [614, 389] on div "Add to Cart In stock" at bounding box center [532, 375] width 172 height 27
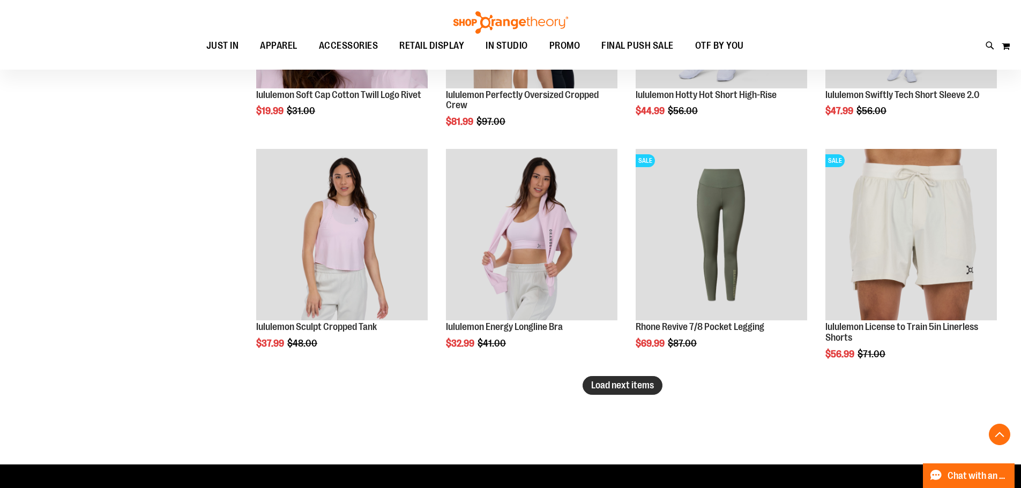
click at [634, 378] on button "Load next items" at bounding box center [623, 385] width 80 height 19
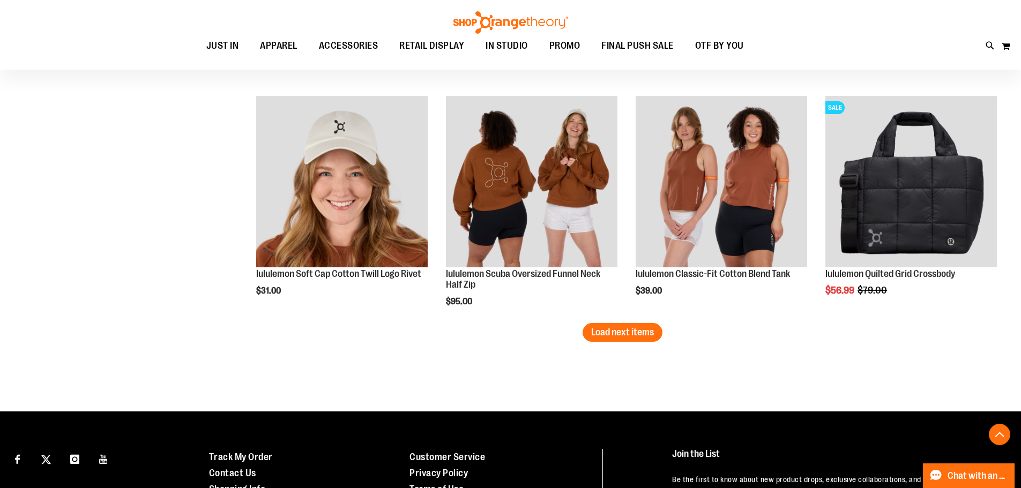
scroll to position [3484, 0]
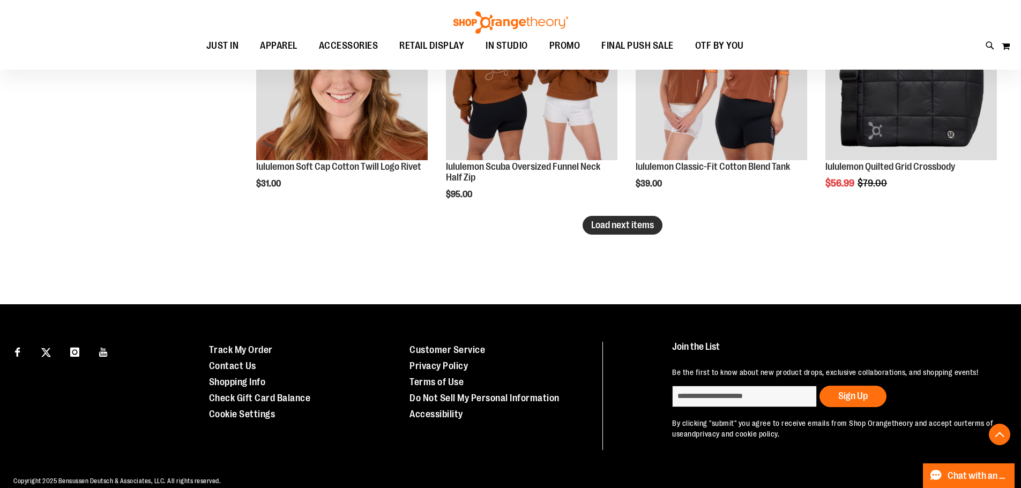
click at [638, 228] on span "Load next items" at bounding box center [622, 225] width 63 height 11
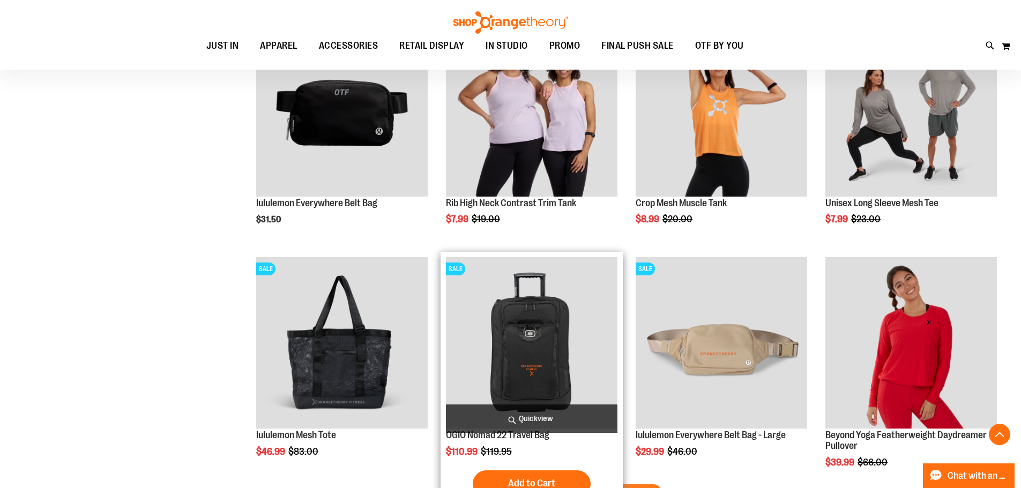
scroll to position [4127, 0]
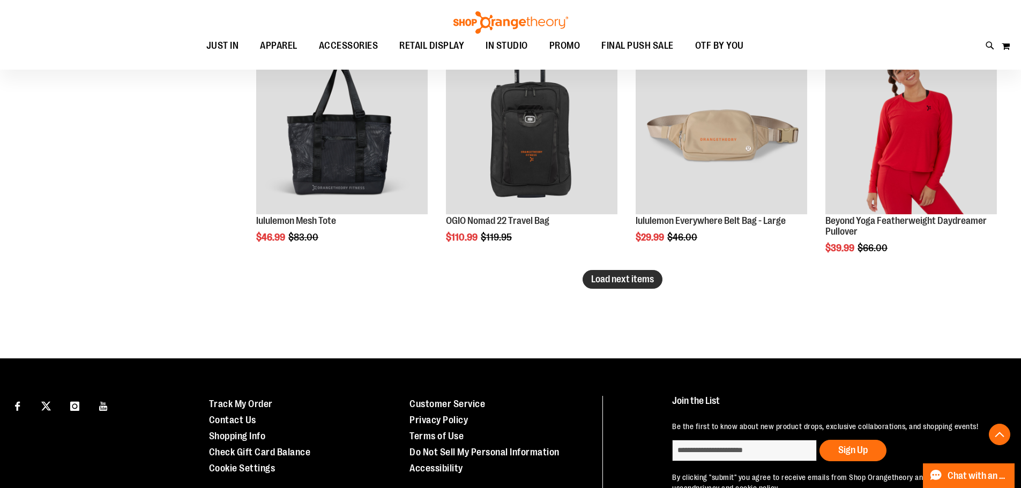
click at [642, 285] on span "Load next items" at bounding box center [622, 279] width 63 height 11
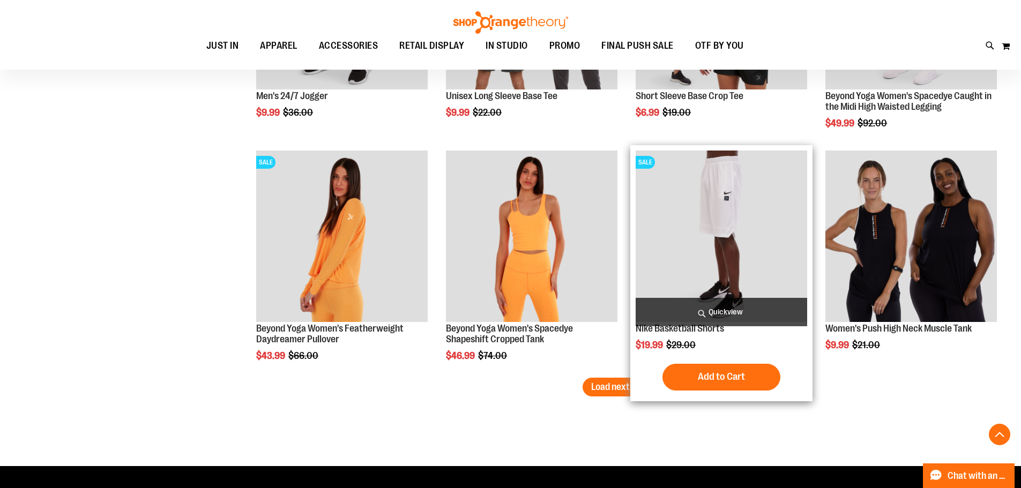
scroll to position [4770, 0]
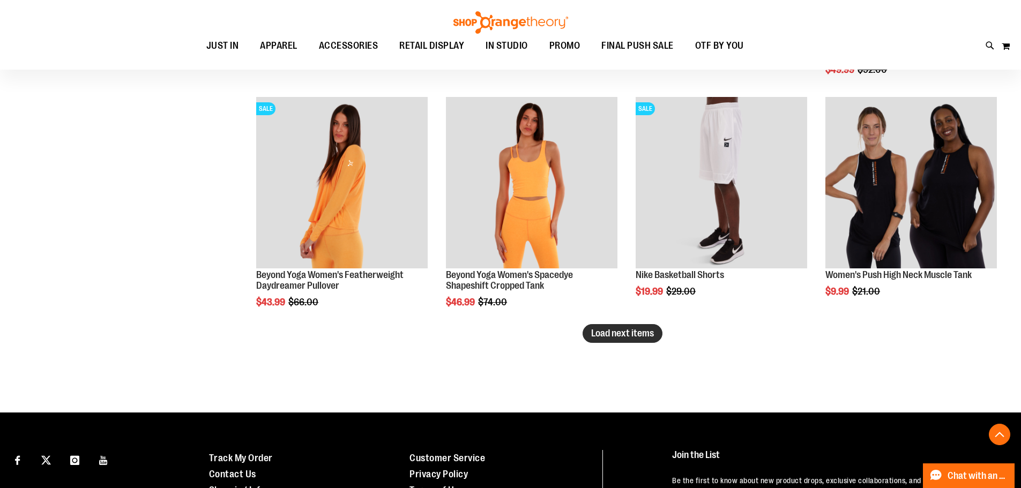
click at [607, 326] on button "Load next items" at bounding box center [623, 333] width 80 height 19
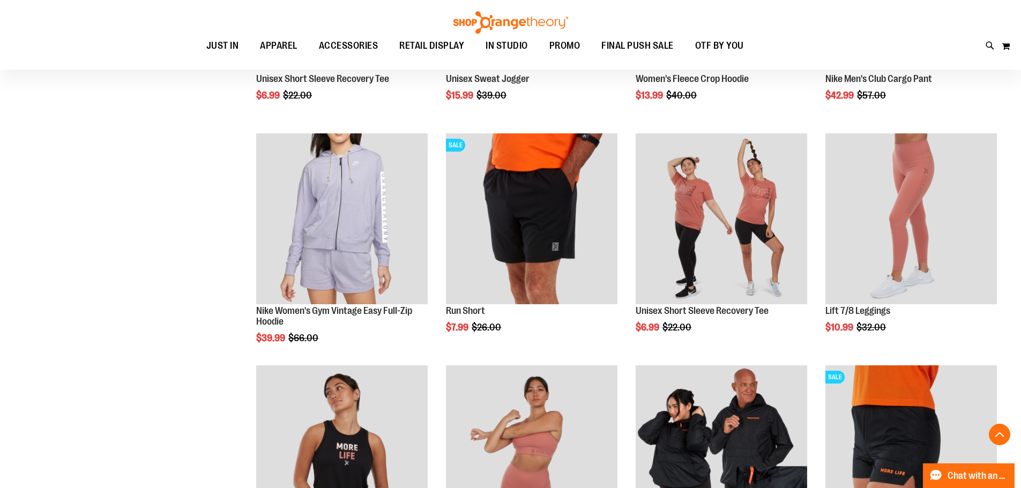
scroll to position [5360, 0]
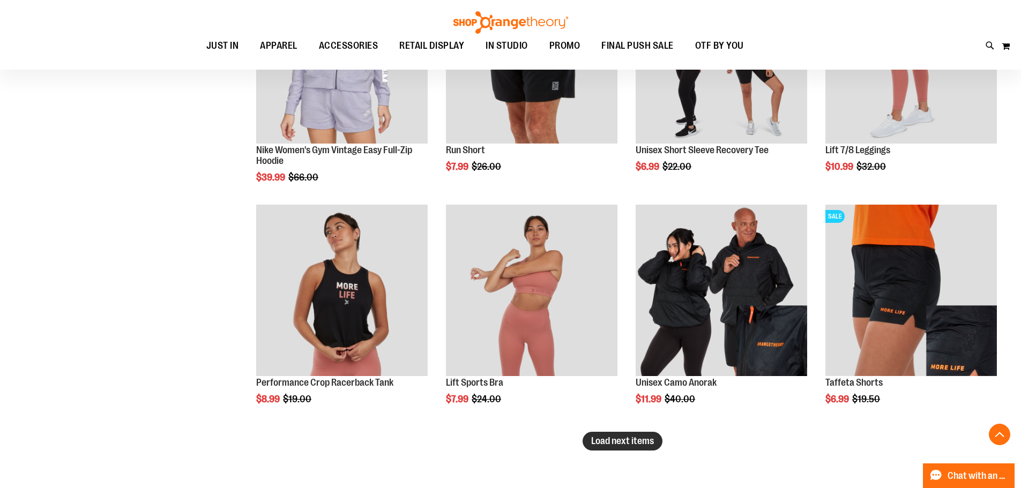
click at [637, 442] on span "Load next items" at bounding box center [622, 441] width 63 height 11
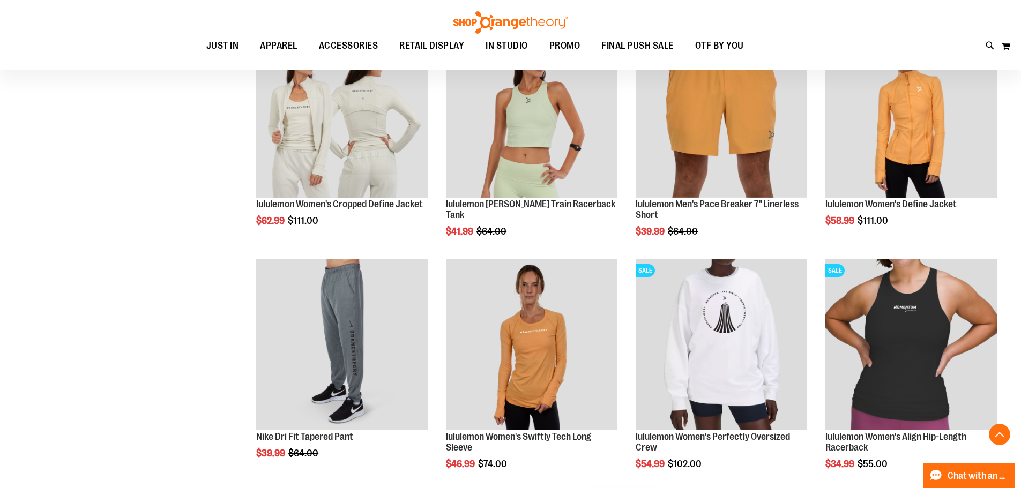
scroll to position [6271, 0]
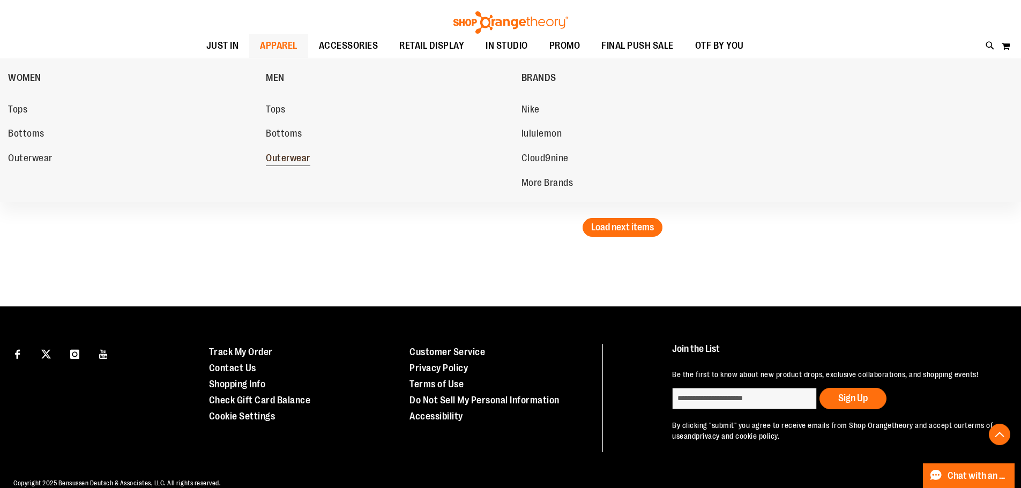
click at [291, 162] on span "Outerwear" at bounding box center [288, 159] width 44 height 13
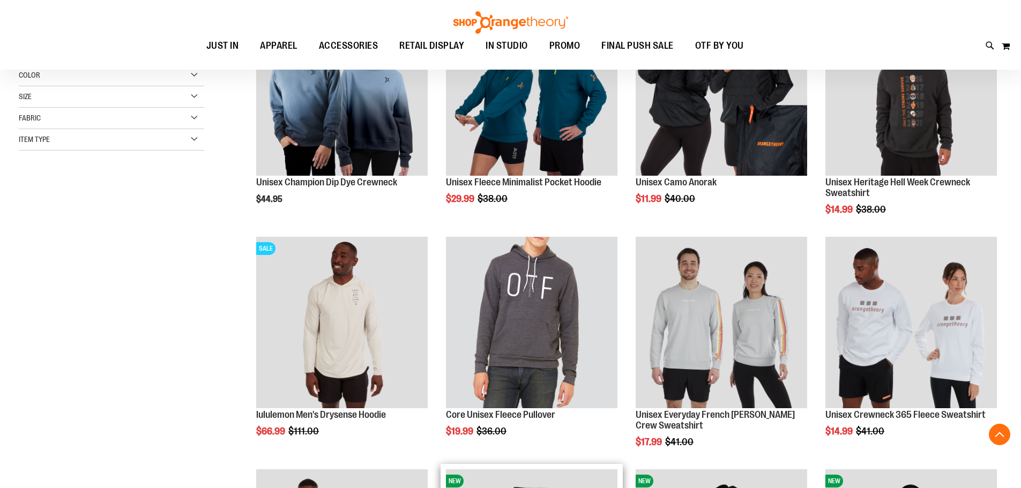
scroll to position [482, 0]
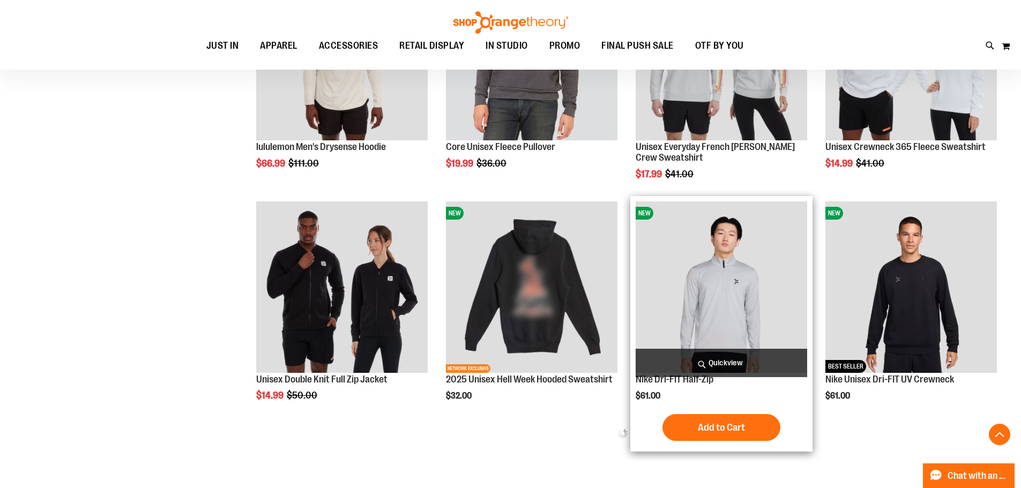
scroll to position [375, 0]
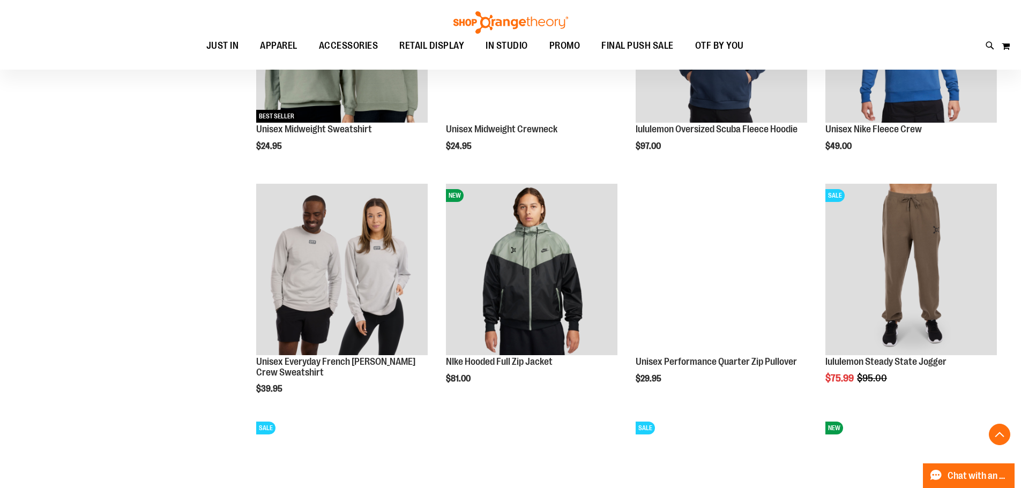
scroll to position [1125, 0]
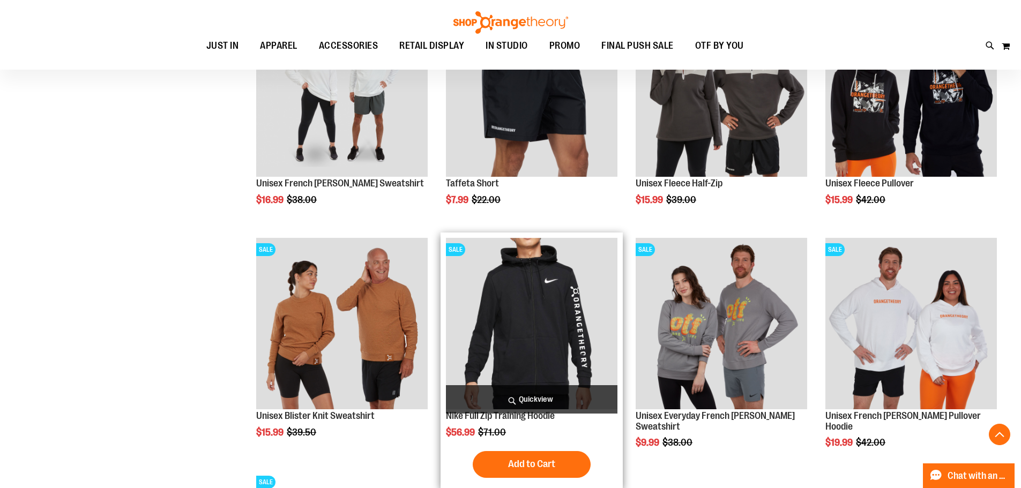
scroll to position [1715, 0]
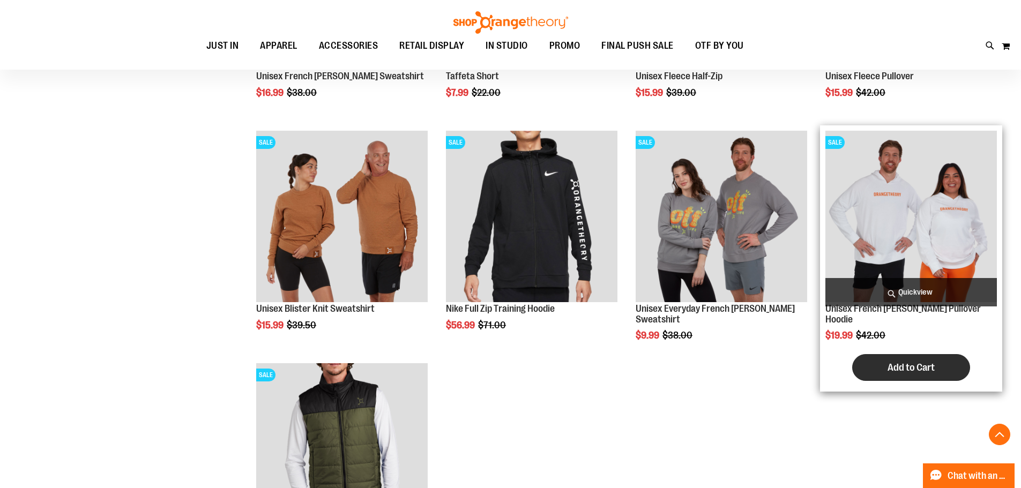
type input "**********"
click at [887, 359] on button "Add to Cart" at bounding box center [911, 367] width 118 height 27
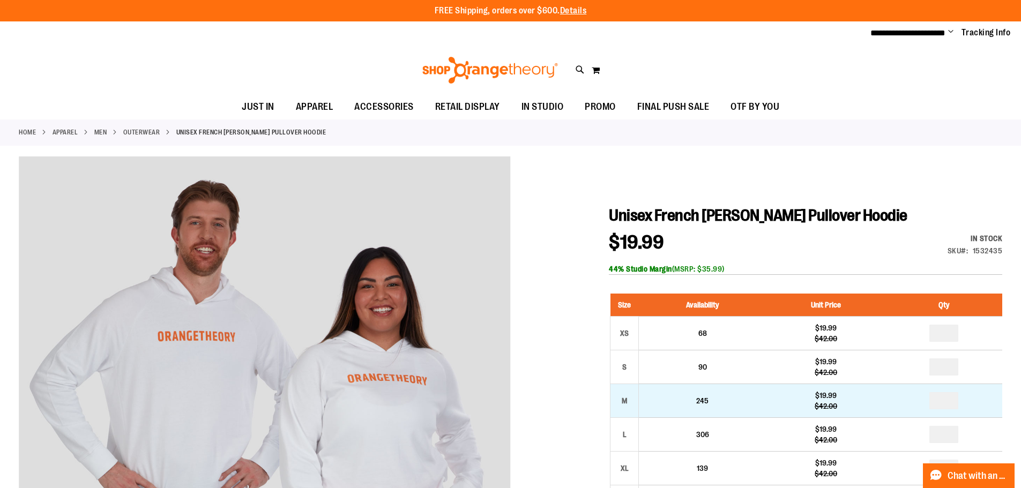
type input "**********"
click at [943, 401] on input "number" at bounding box center [943, 400] width 29 height 17
type input "*"
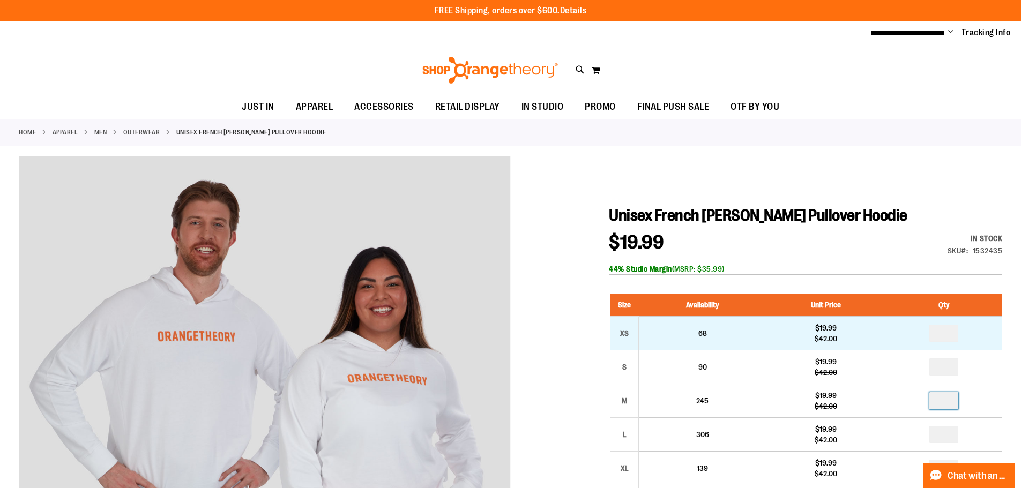
scroll to position [161, 0]
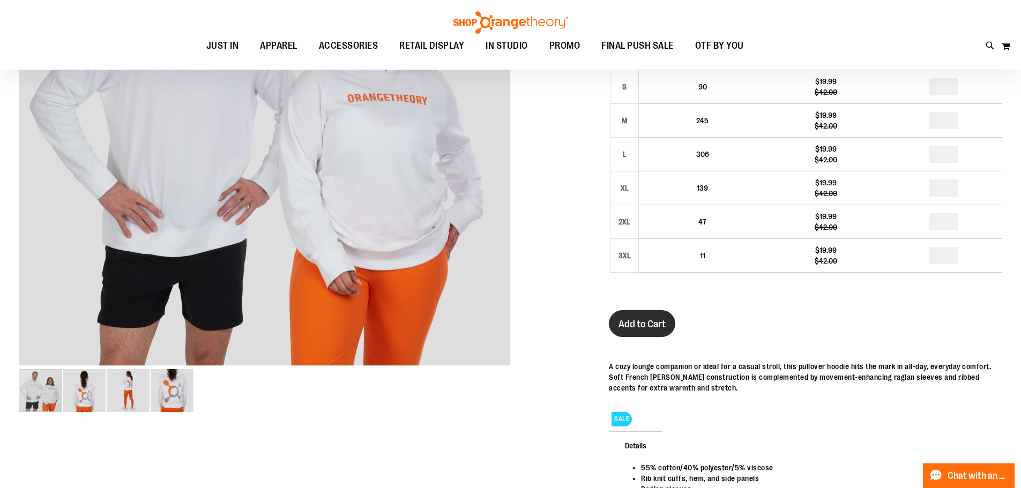
click at [664, 310] on button "Add to Cart" at bounding box center [642, 323] width 66 height 27
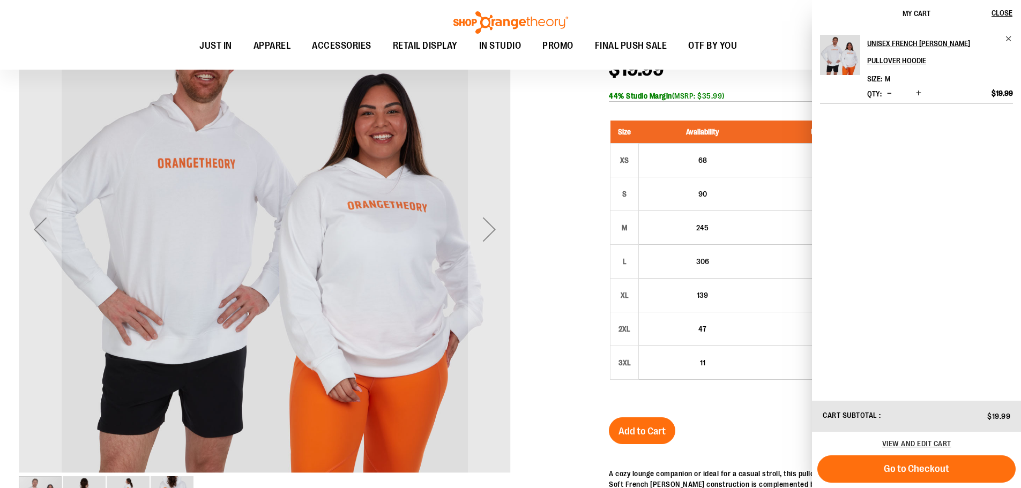
scroll to position [0, 0]
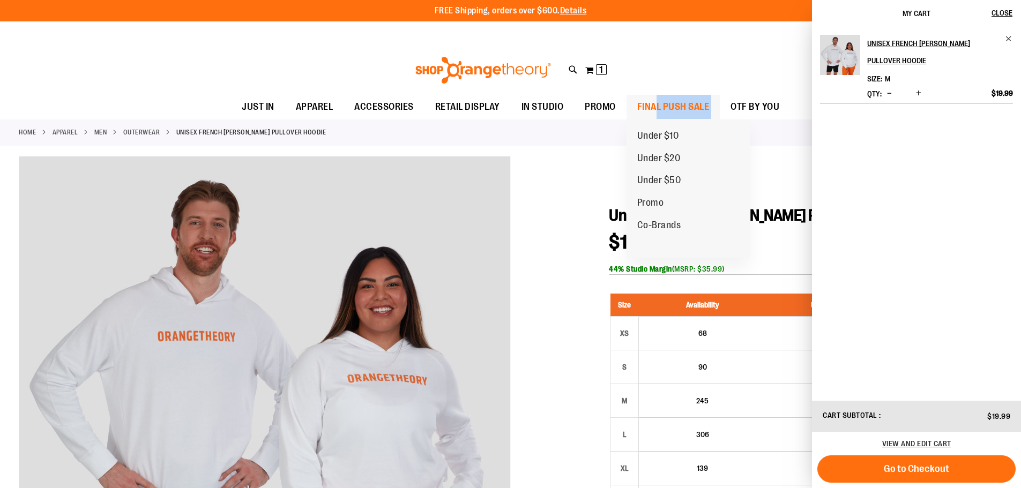
click at [658, 116] on li "FINAL PUSH SALE FINAL PUSH SALE Under $10 Under $20 Under $50 Promo Co-Brands" at bounding box center [674, 107] width 94 height 25
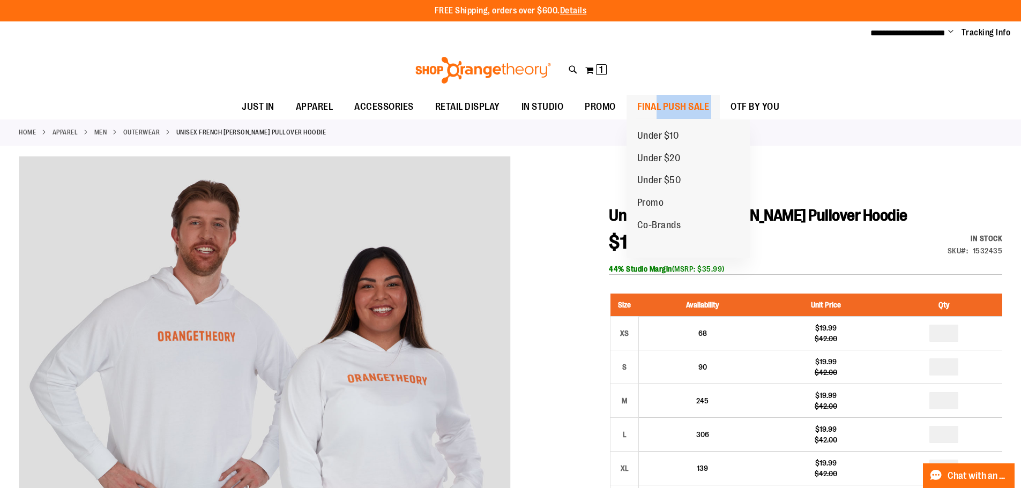
click at [662, 110] on span "FINAL PUSH SALE" at bounding box center [673, 107] width 72 height 24
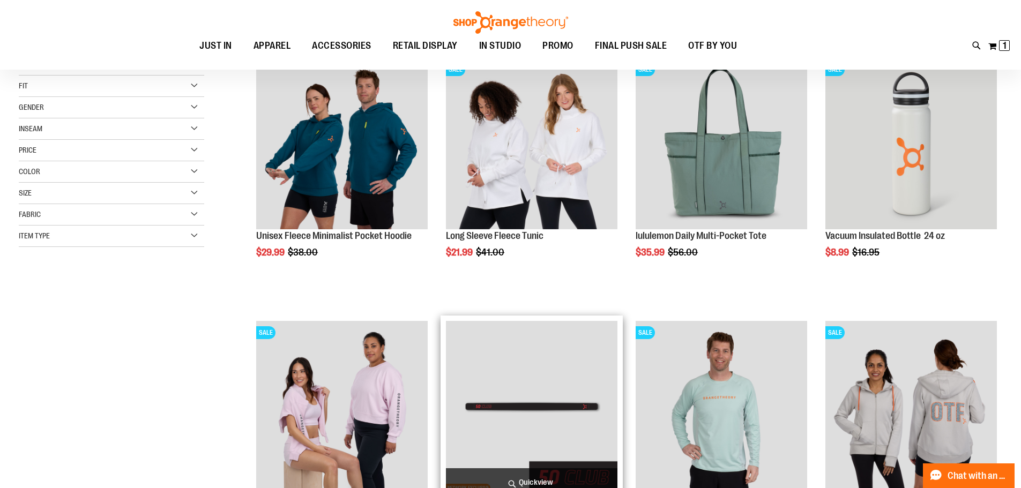
scroll to position [267, 0]
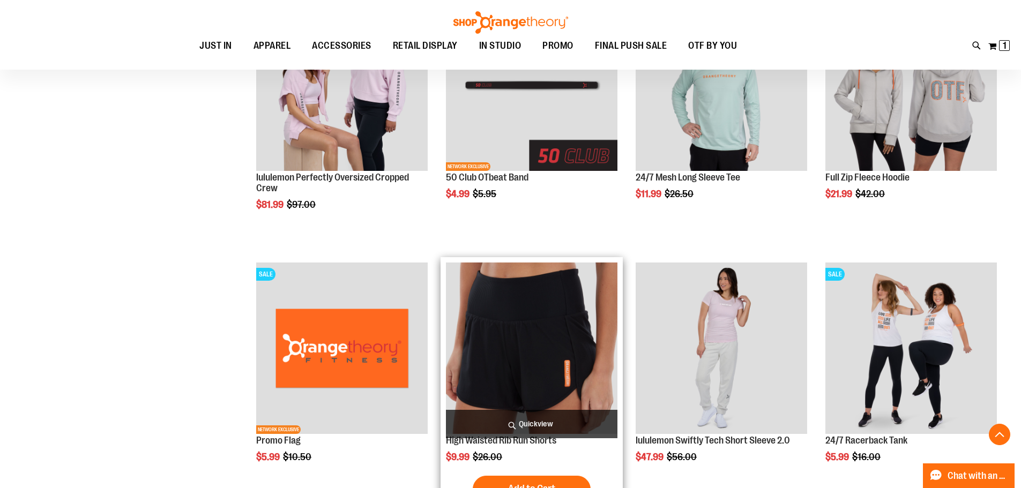
scroll to position [589, 0]
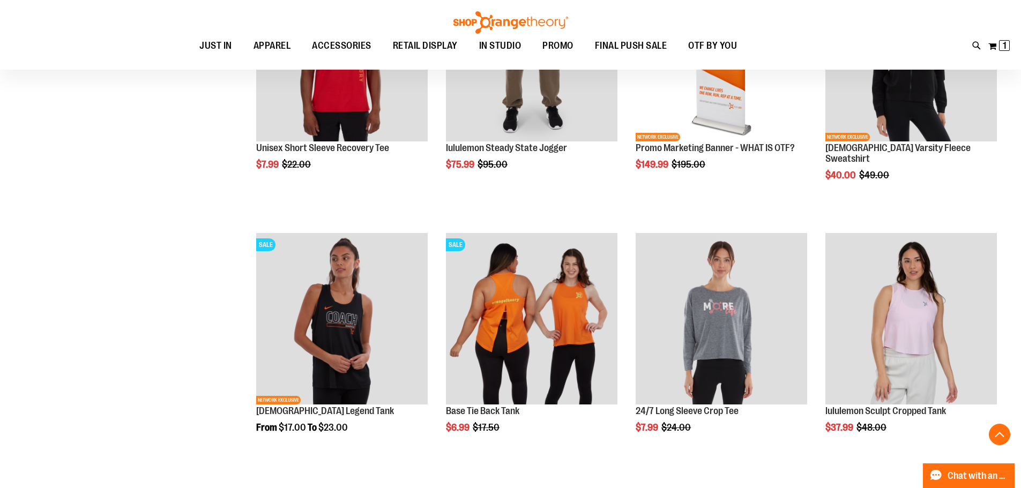
scroll to position [2197, 0]
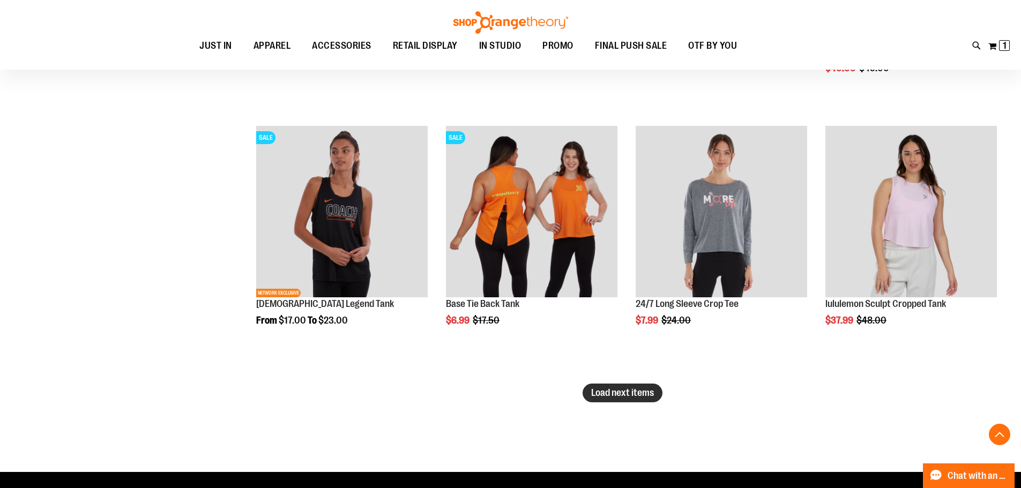
type input "**********"
click at [621, 389] on span "Load next items" at bounding box center [622, 393] width 63 height 11
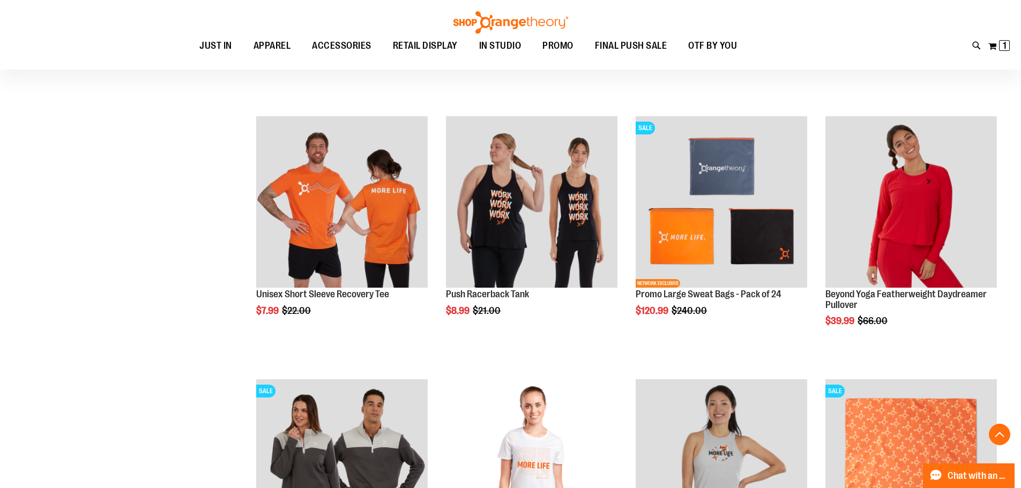
scroll to position [3001, 0]
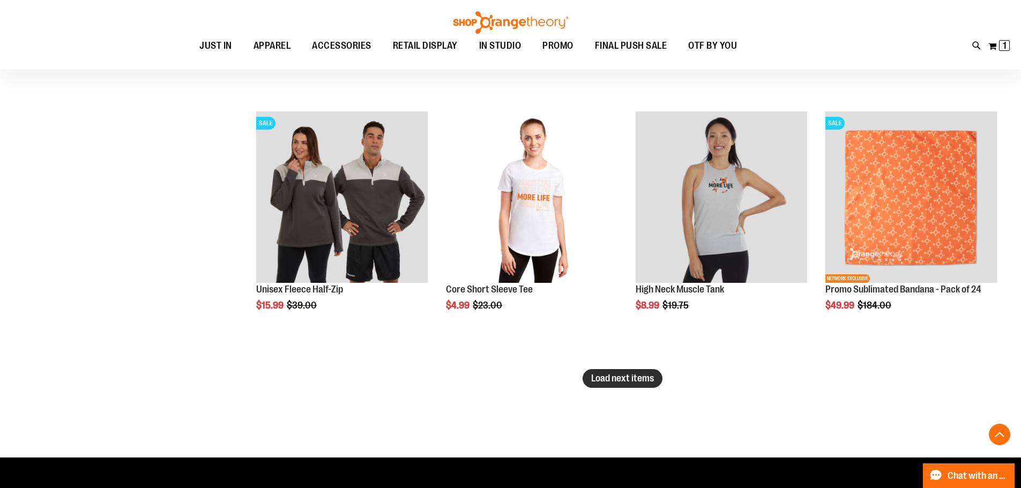
click at [631, 383] on span "Load next items" at bounding box center [622, 378] width 63 height 11
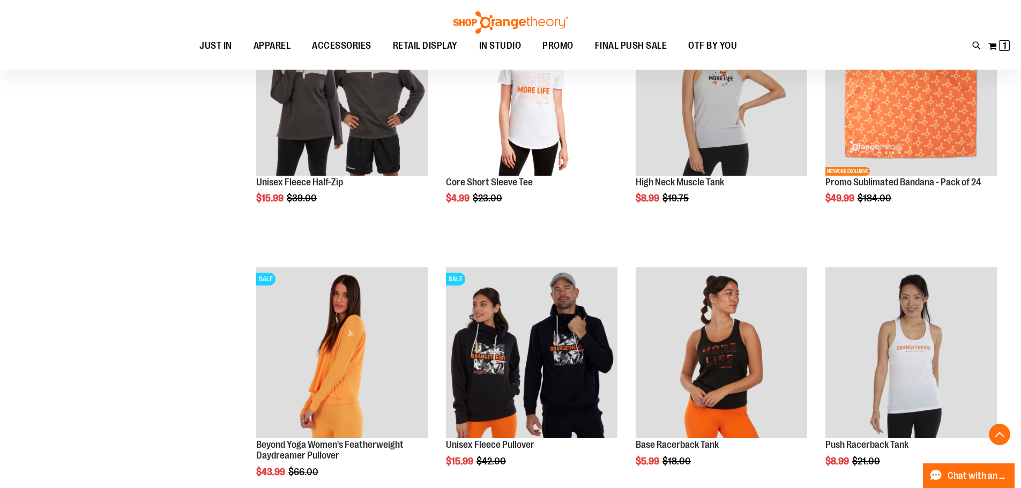
scroll to position [3269, 0]
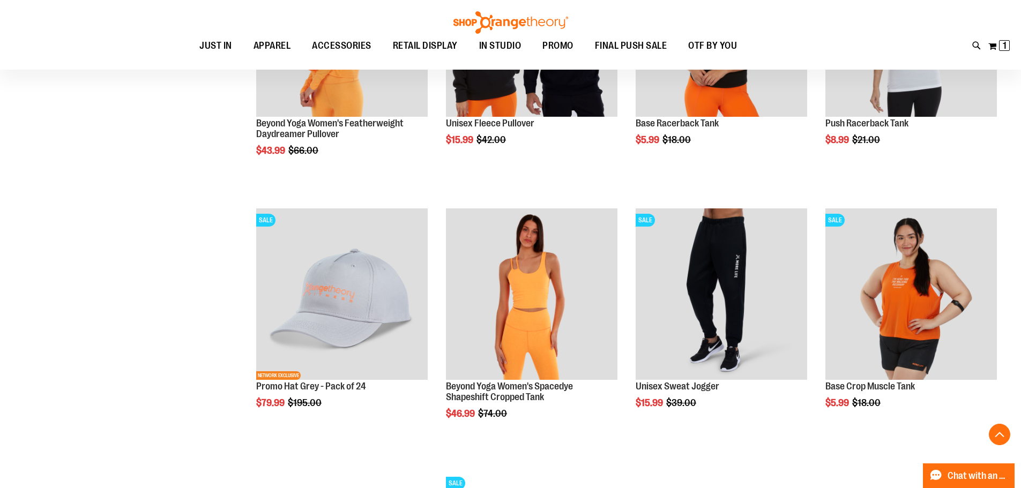
scroll to position [3698, 0]
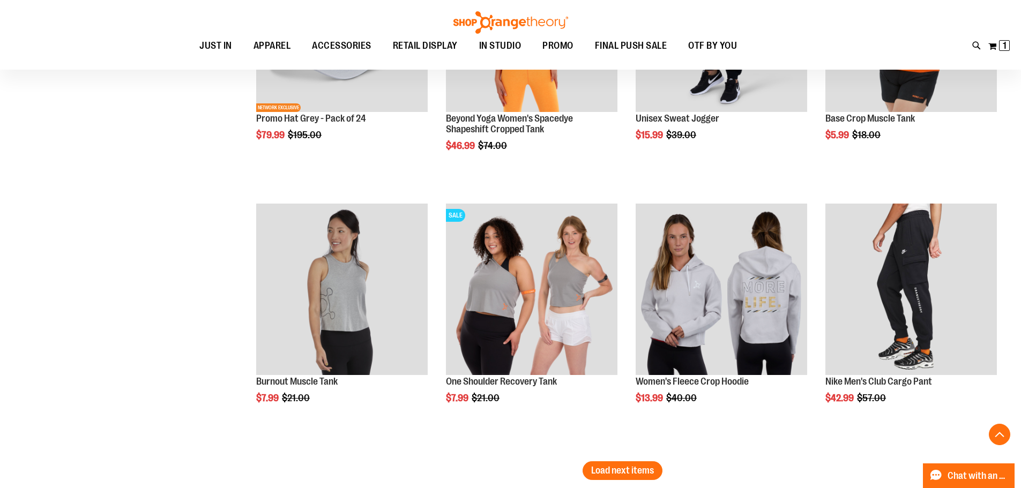
click at [607, 457] on li "SALE One Shoulder Recovery Tank $7.99 Regular Price $21.00 [GEOGRAPHIC_DATA] Ad…" at bounding box center [532, 329] width 182 height 263
click at [613, 464] on button "Load next items" at bounding box center [623, 471] width 80 height 19
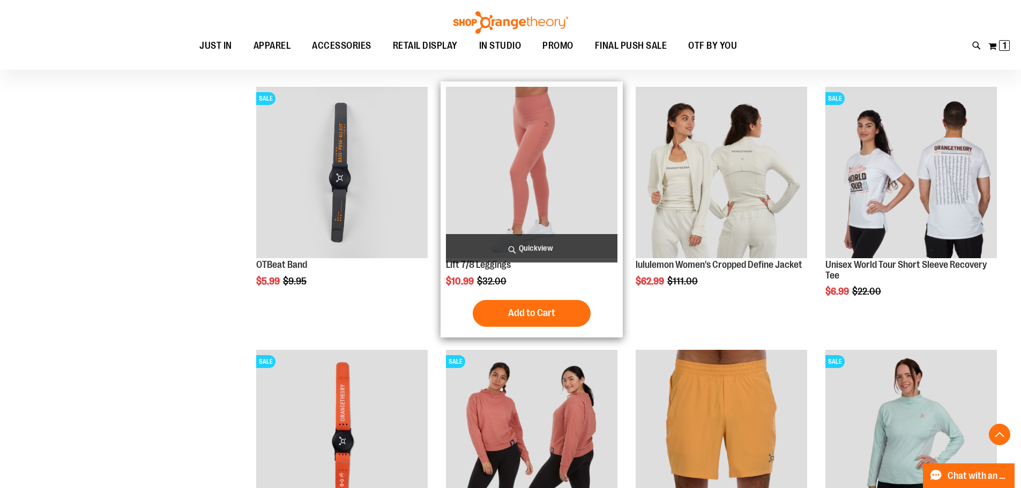
scroll to position [4609, 0]
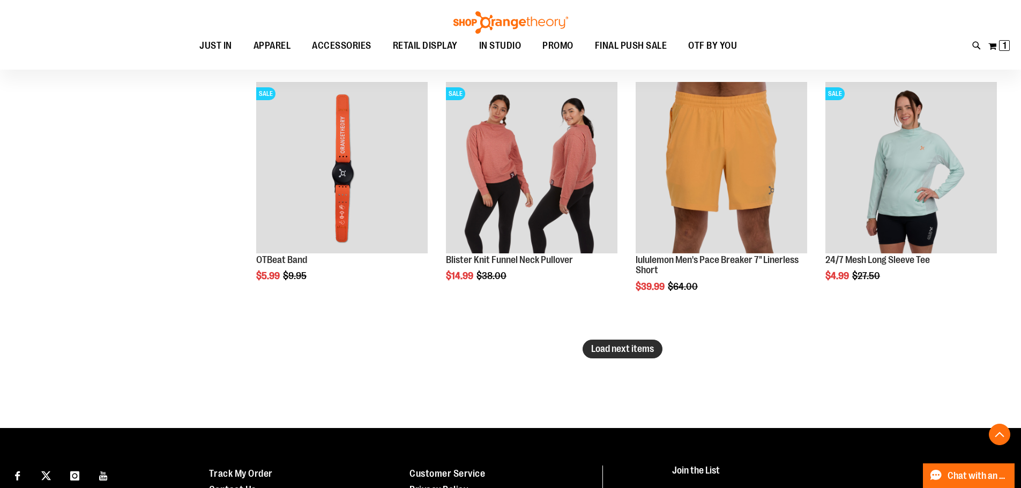
click at [637, 345] on span "Load next items" at bounding box center [622, 349] width 63 height 11
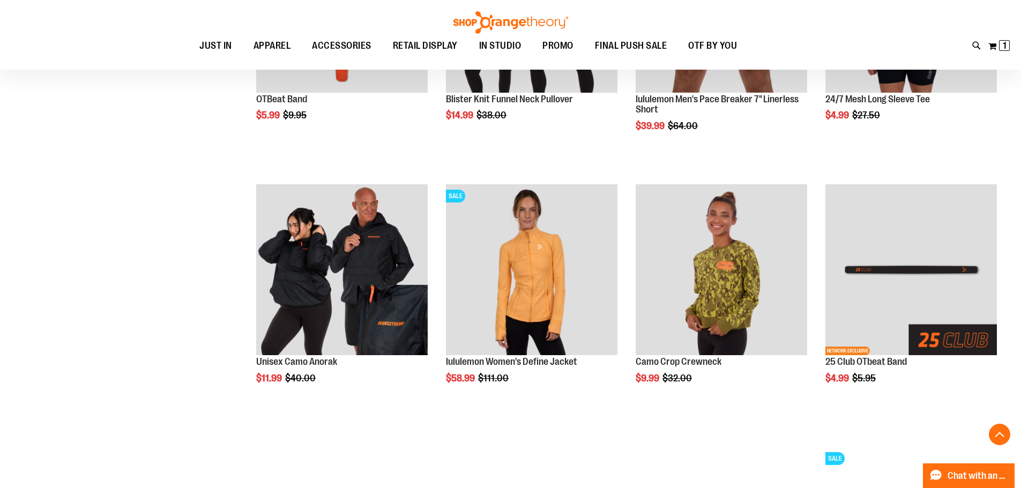
scroll to position [4717, 0]
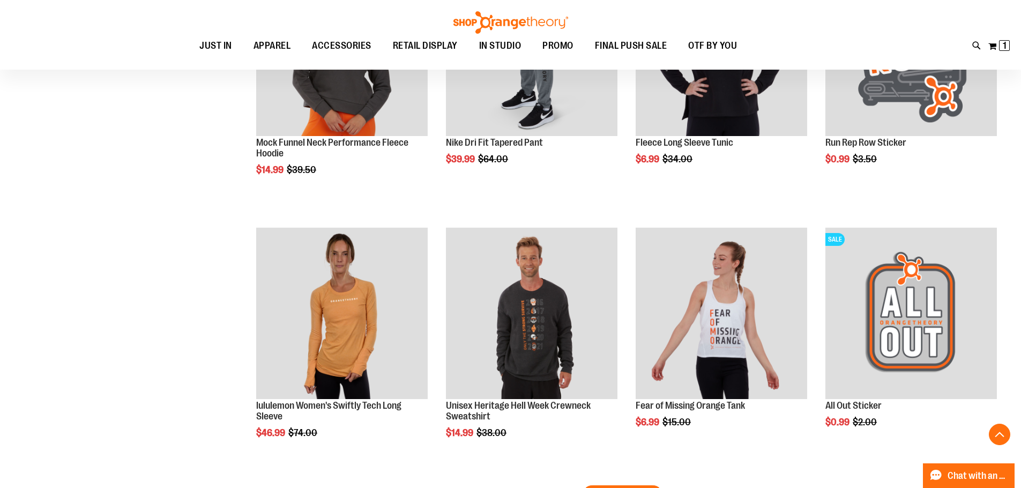
scroll to position [5413, 0]
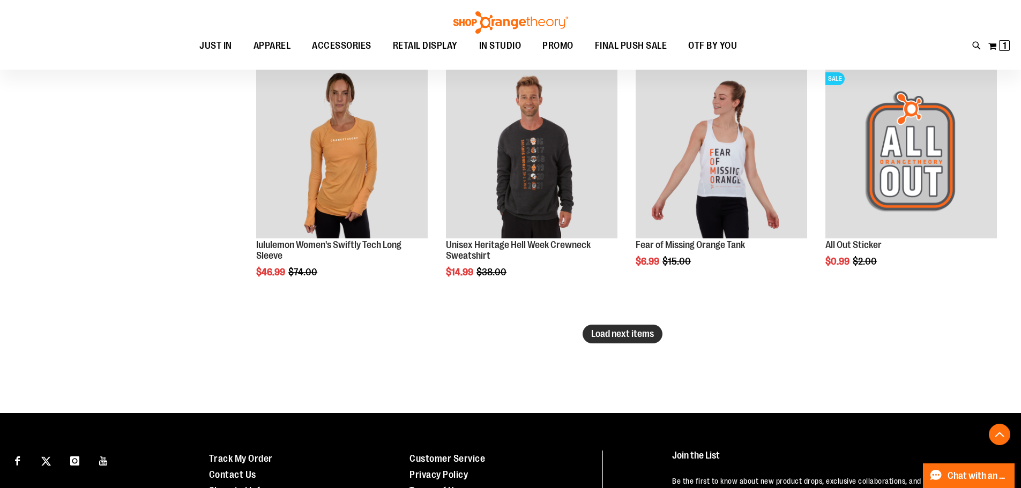
click at [619, 328] on button "Load next items" at bounding box center [623, 334] width 80 height 19
